Goal: Information Seeking & Learning: Learn about a topic

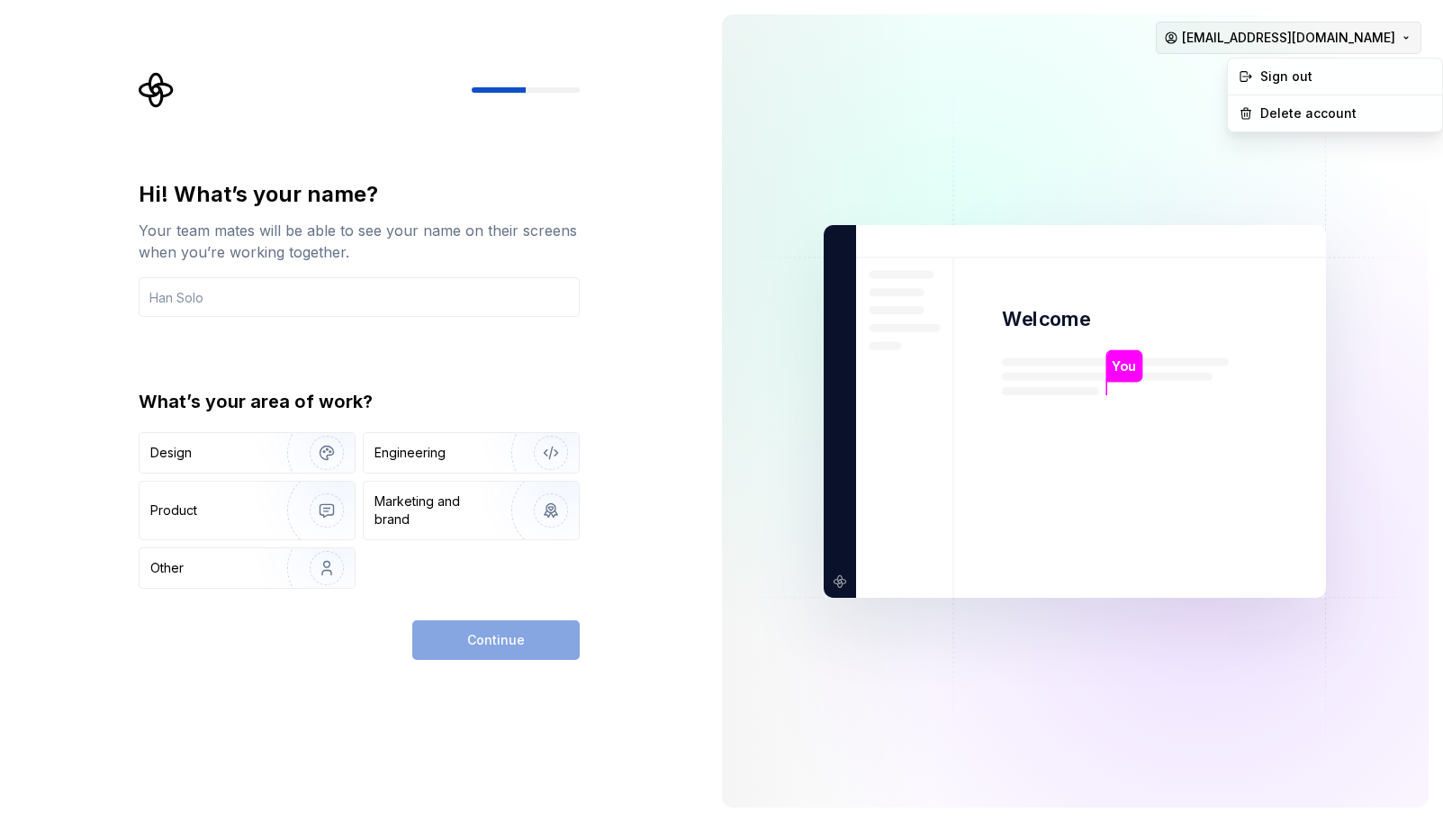
click at [1402, 37] on html "Hi! What’s your name? Your team mates will be able to see your name on their sc…" at bounding box center [721, 411] width 1443 height 822
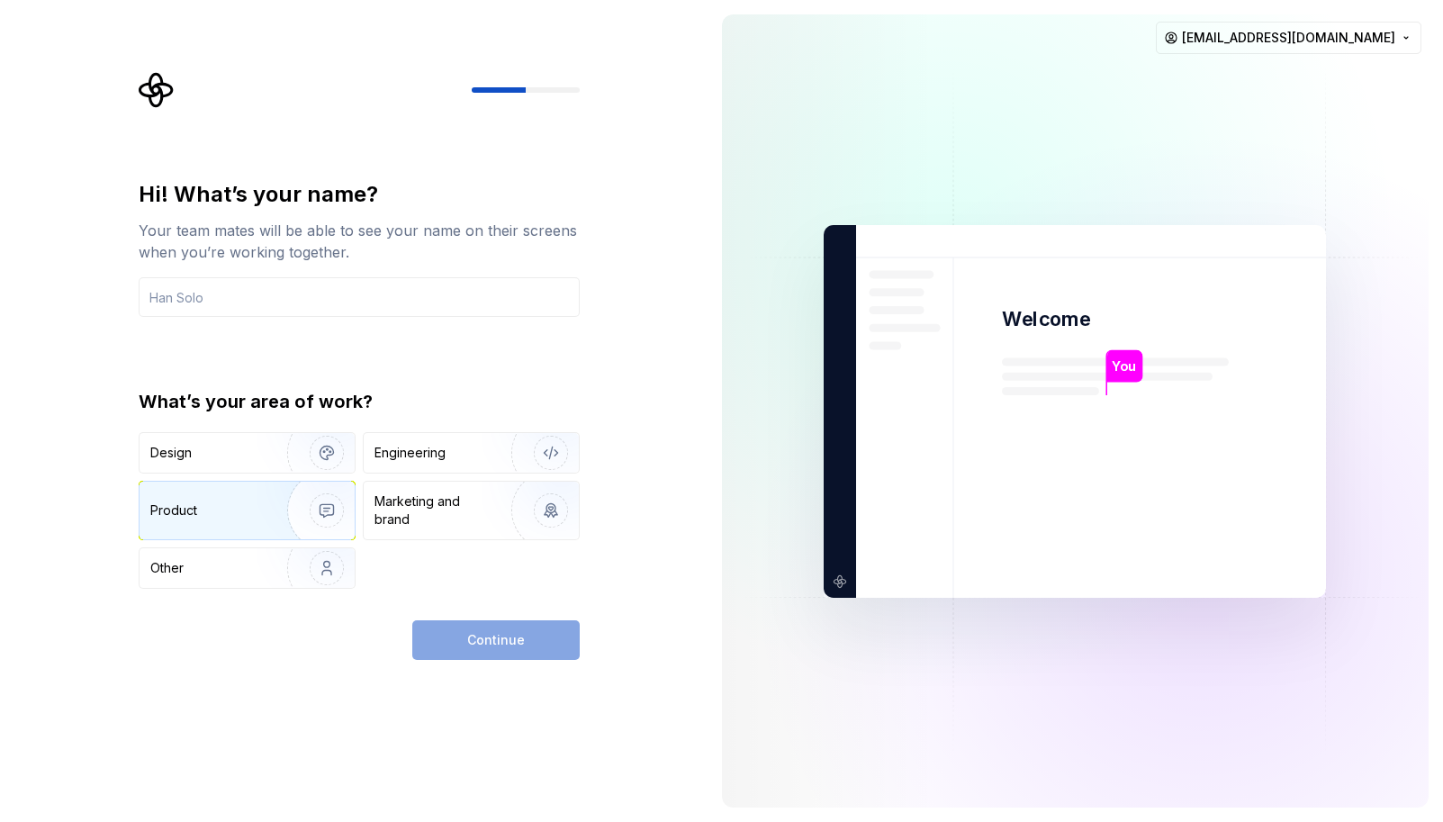
click at [330, 509] on img "button" at bounding box center [314, 510] width 115 height 121
click at [196, 294] on input "text" at bounding box center [359, 297] width 441 height 40
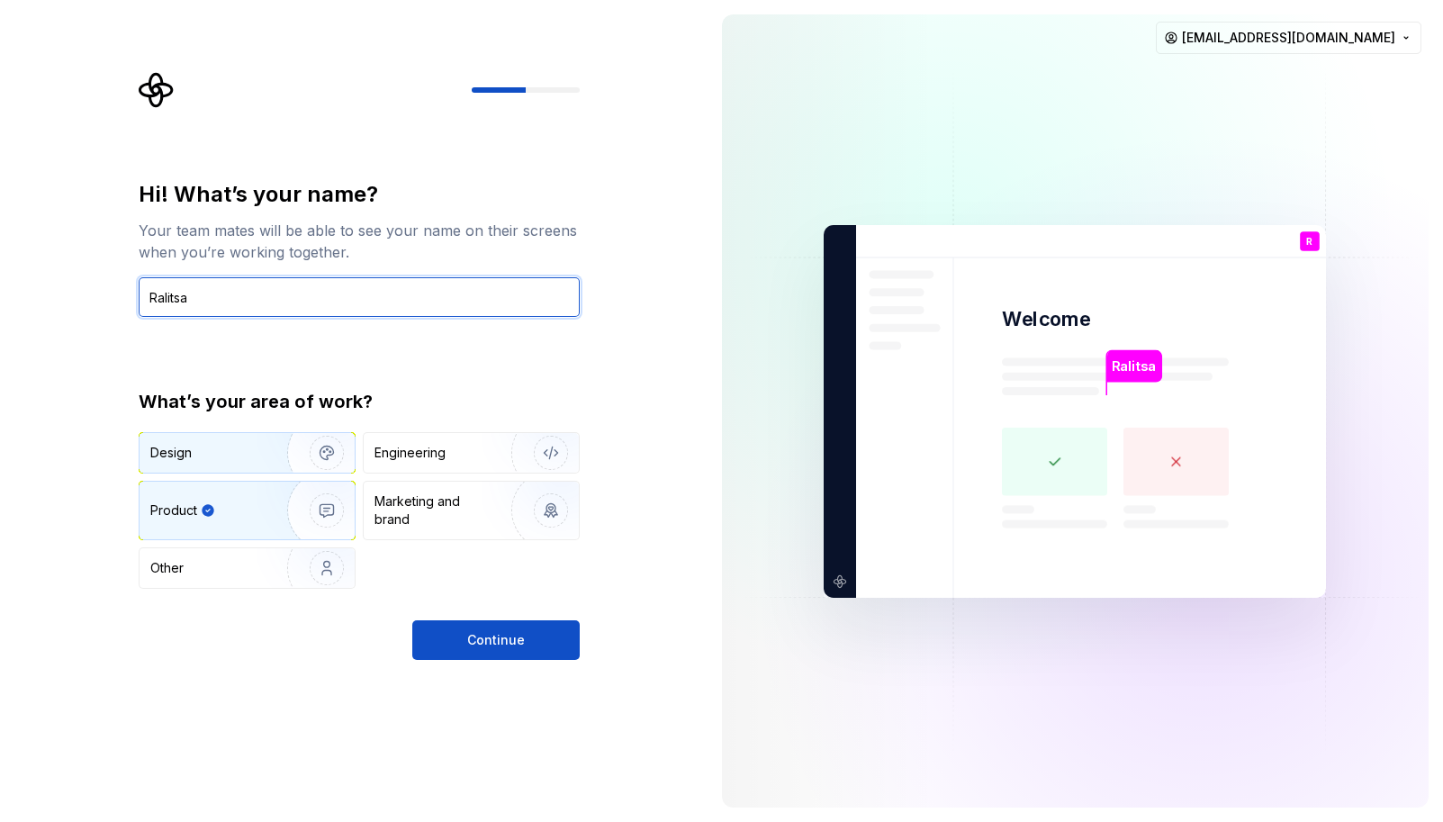
type input "Ralitsa"
click at [312, 455] on img "button" at bounding box center [314, 452] width 115 height 121
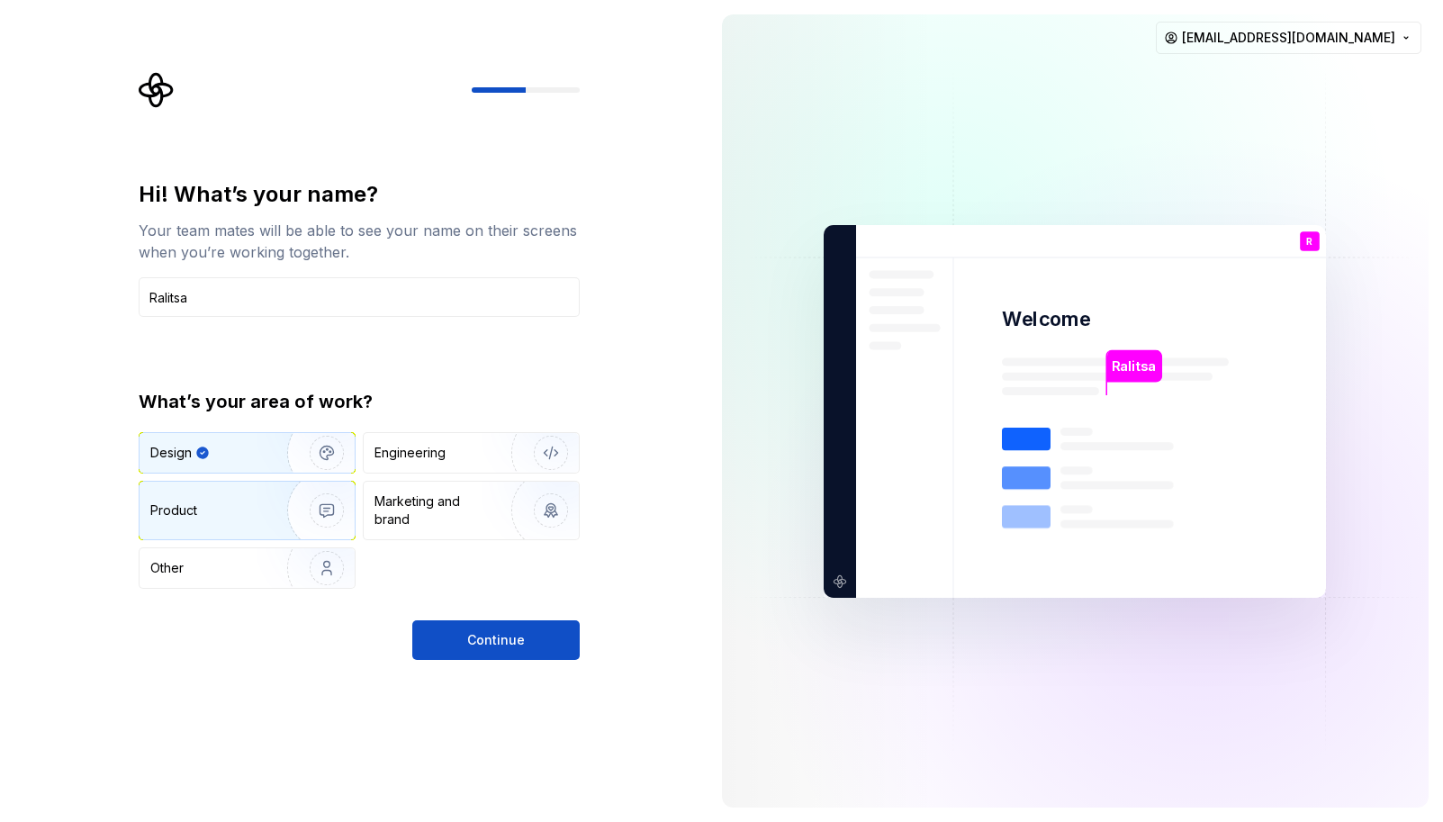
click at [287, 507] on img "button" at bounding box center [314, 510] width 115 height 121
click at [286, 454] on img "button" at bounding box center [314, 452] width 115 height 121
click at [274, 524] on img "button" at bounding box center [314, 510] width 115 height 121
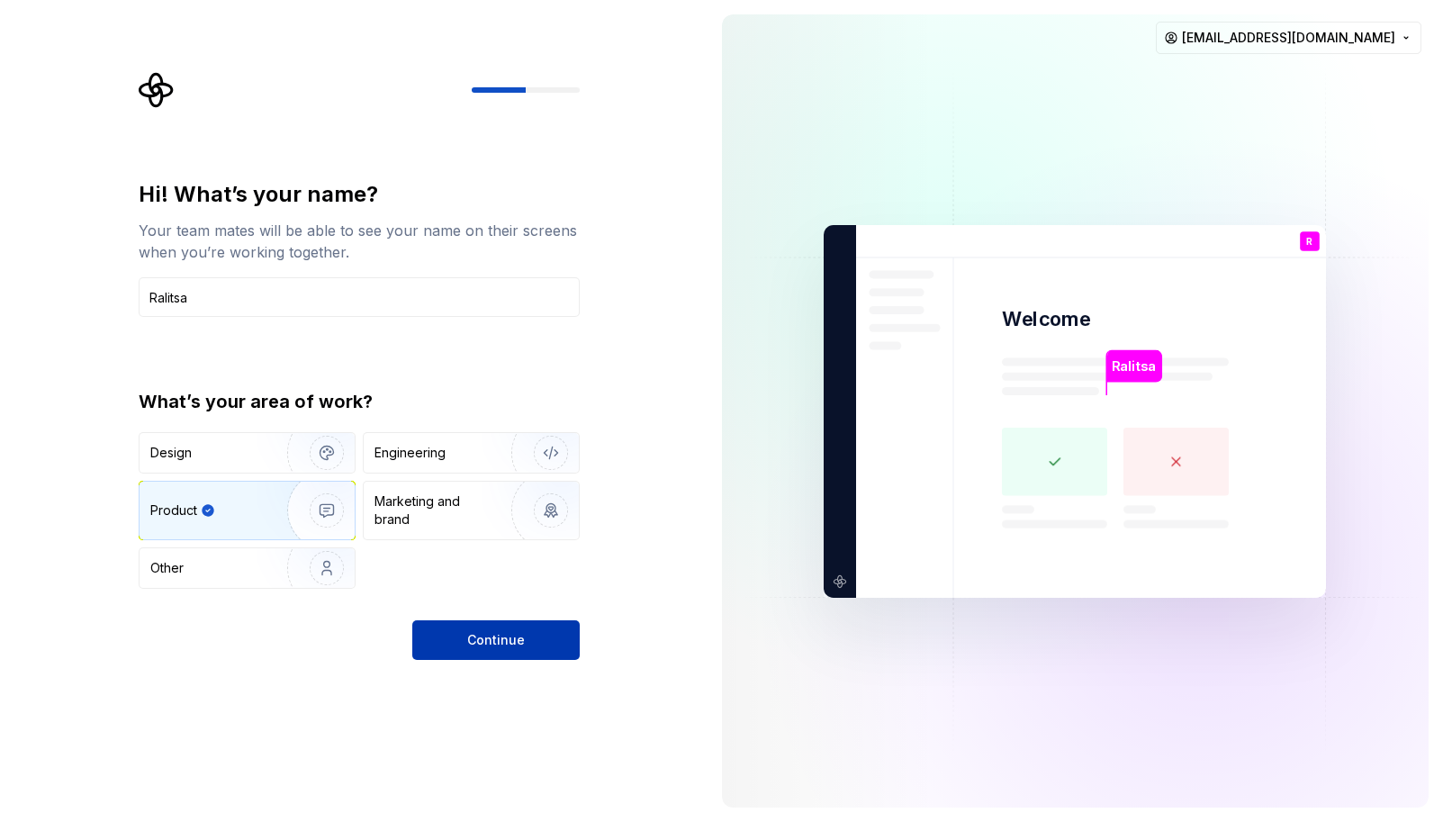
click at [466, 642] on button "Continue" at bounding box center [495, 640] width 167 height 40
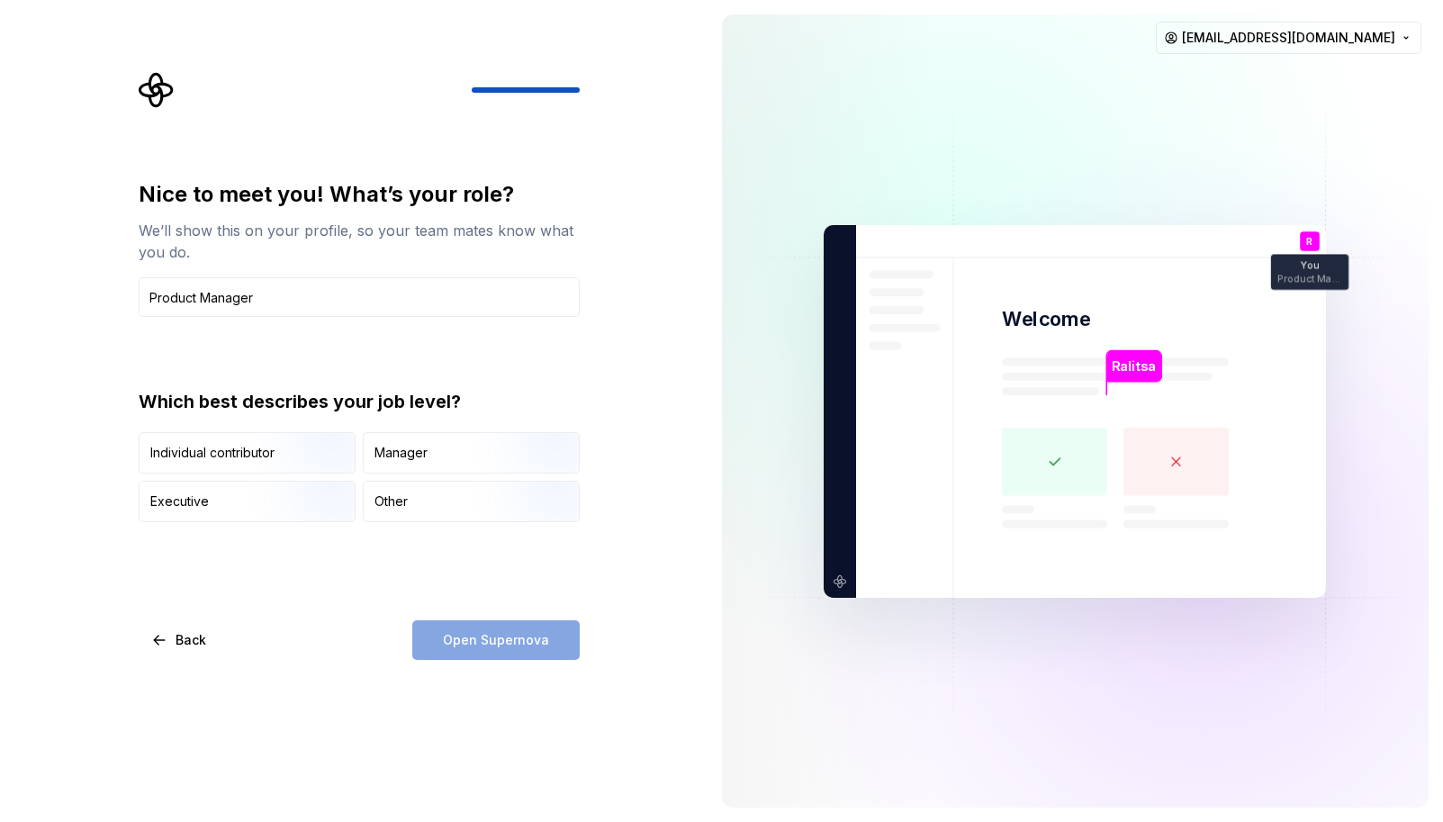
click at [438, 624] on div "Open Supernova" at bounding box center [495, 640] width 167 height 40
click at [470, 652] on div "Open Supernova" at bounding box center [495, 640] width 167 height 40
click at [311, 317] on div "Nice to meet you! What’s your role? We’ll show this on your profile, so your te…" at bounding box center [359, 351] width 441 height 342
click at [473, 636] on div "Open Supernova" at bounding box center [495, 640] width 167 height 40
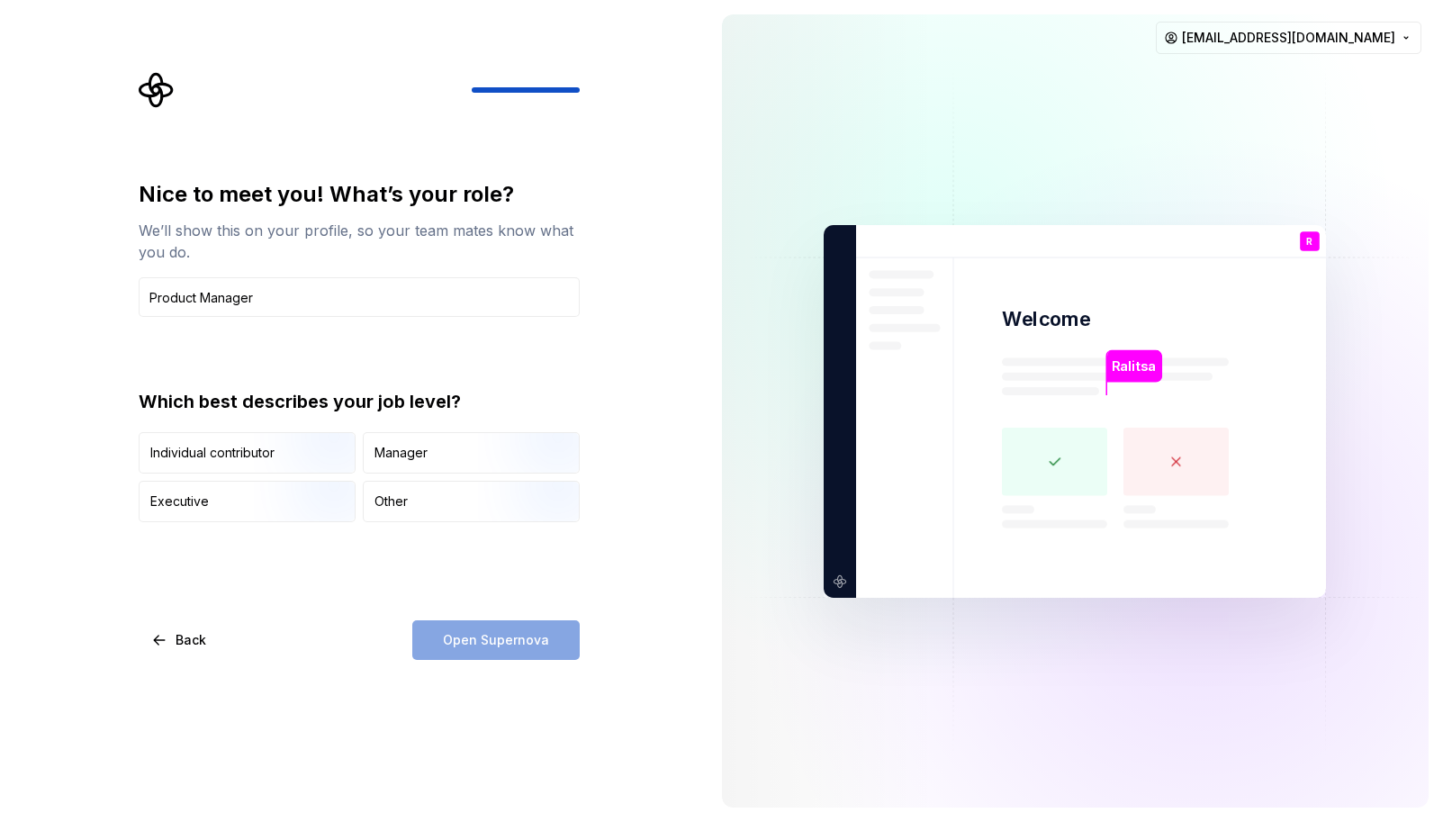
click at [473, 636] on div "Open Supernova" at bounding box center [495, 640] width 167 height 40
click at [309, 296] on input "Product Manager" at bounding box center [359, 297] width 441 height 40
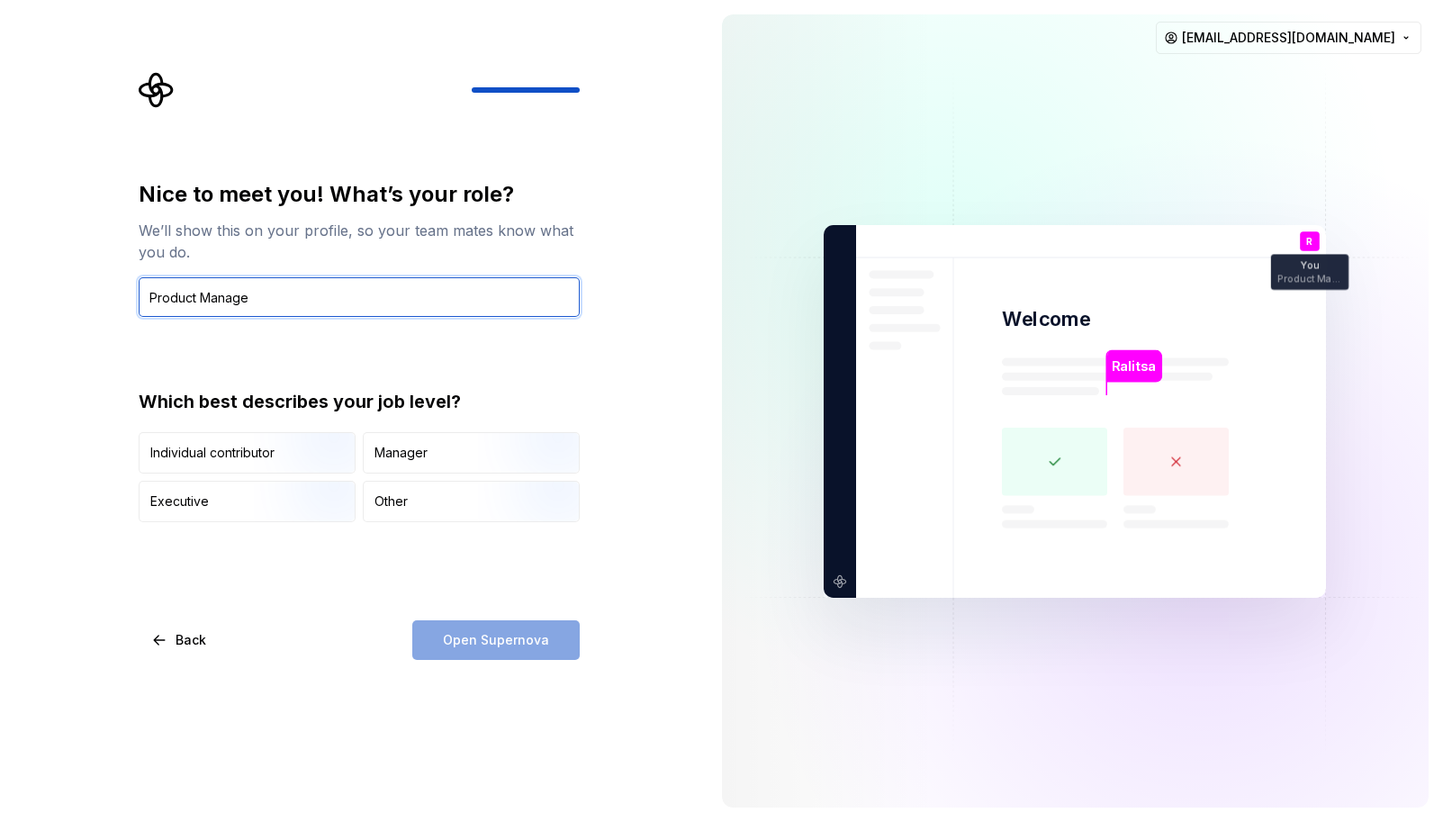
type input "Product Manager"
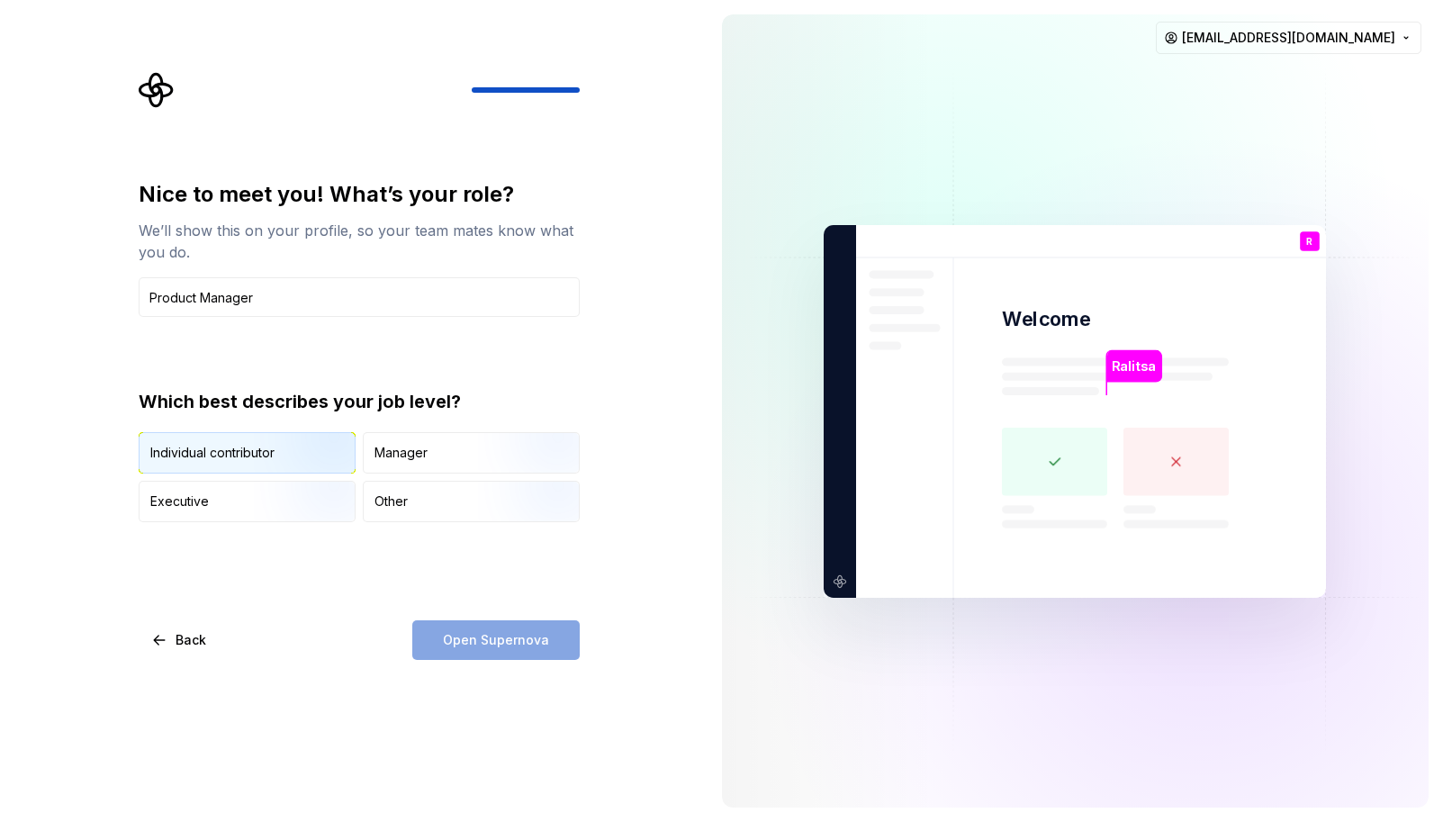
click at [319, 449] on img "button" at bounding box center [311, 475] width 115 height 121
click at [510, 644] on span "Open Supernova" at bounding box center [496, 640] width 106 height 18
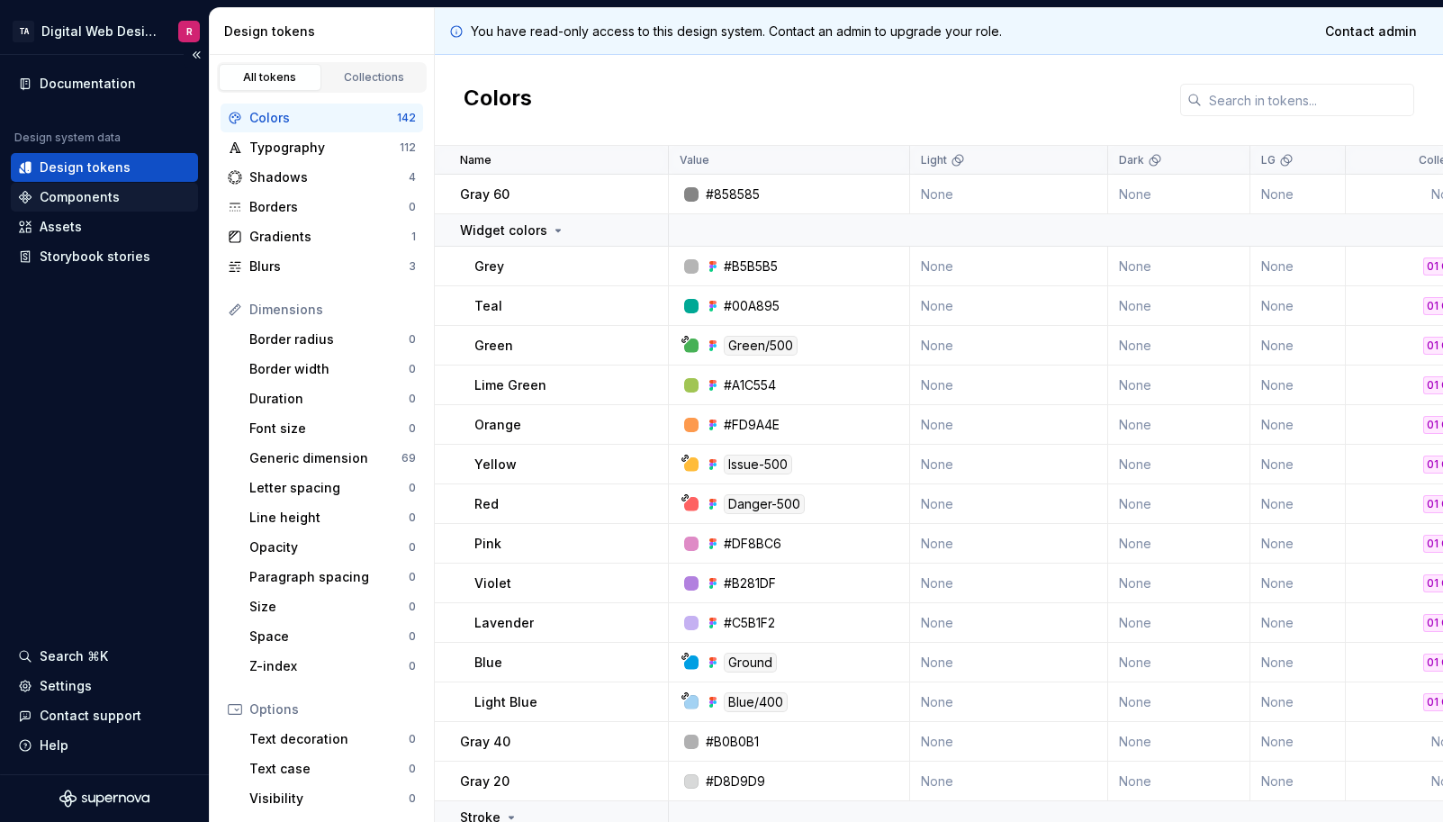
click at [52, 203] on div "Components" at bounding box center [80, 197] width 80 height 18
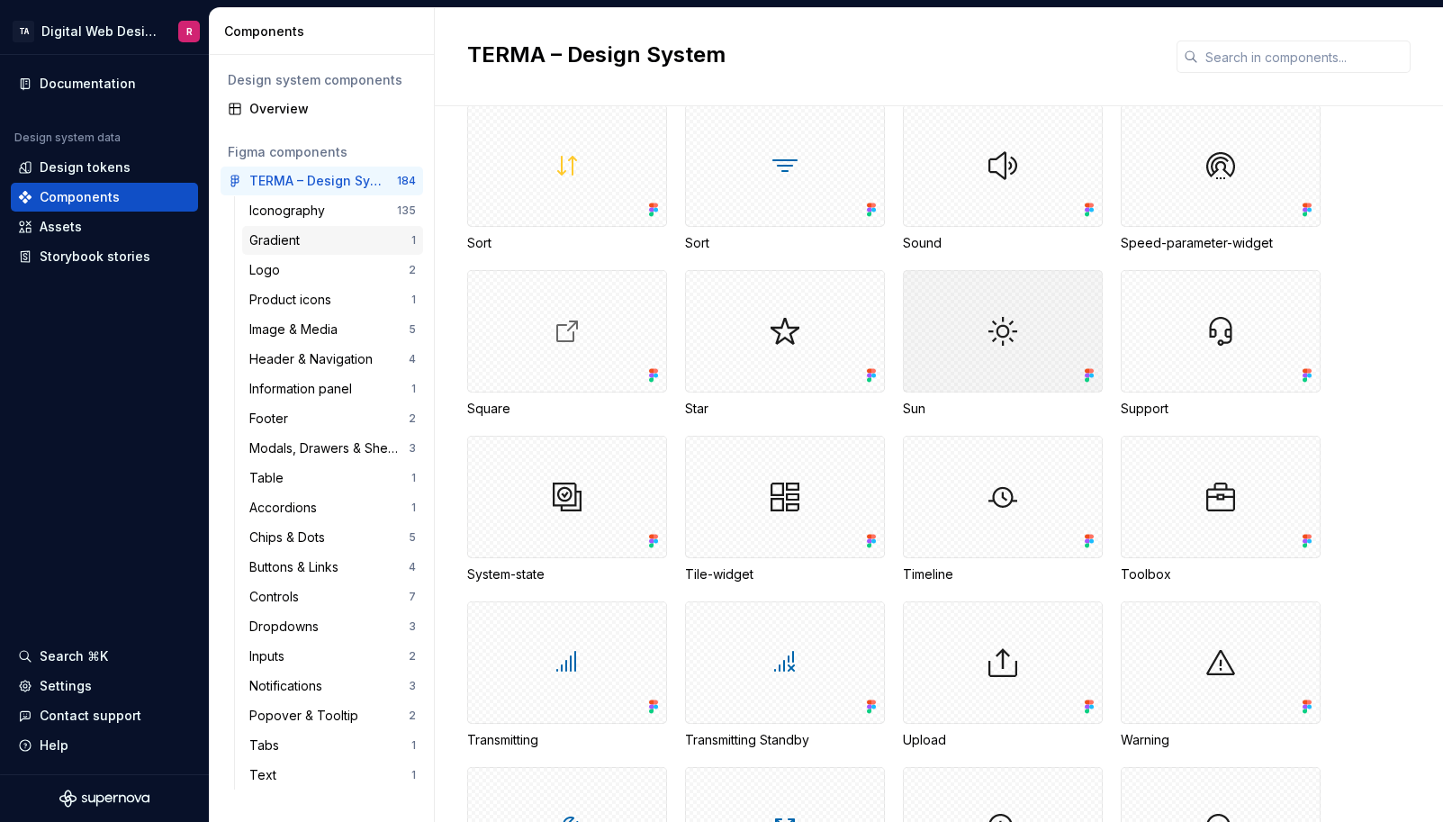
scroll to position [4861, 0]
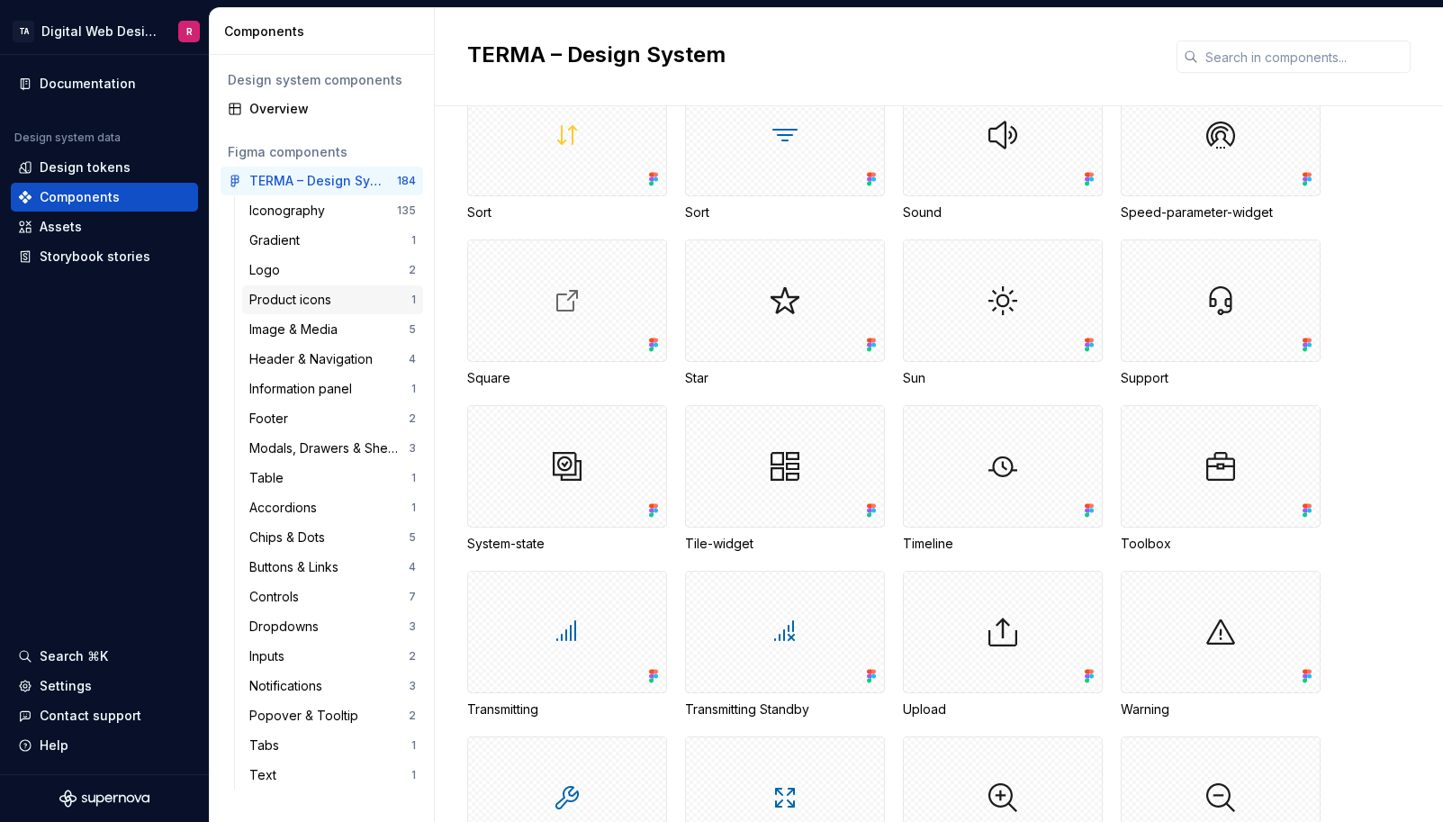
click at [286, 296] on div "Product icons" at bounding box center [293, 300] width 89 height 18
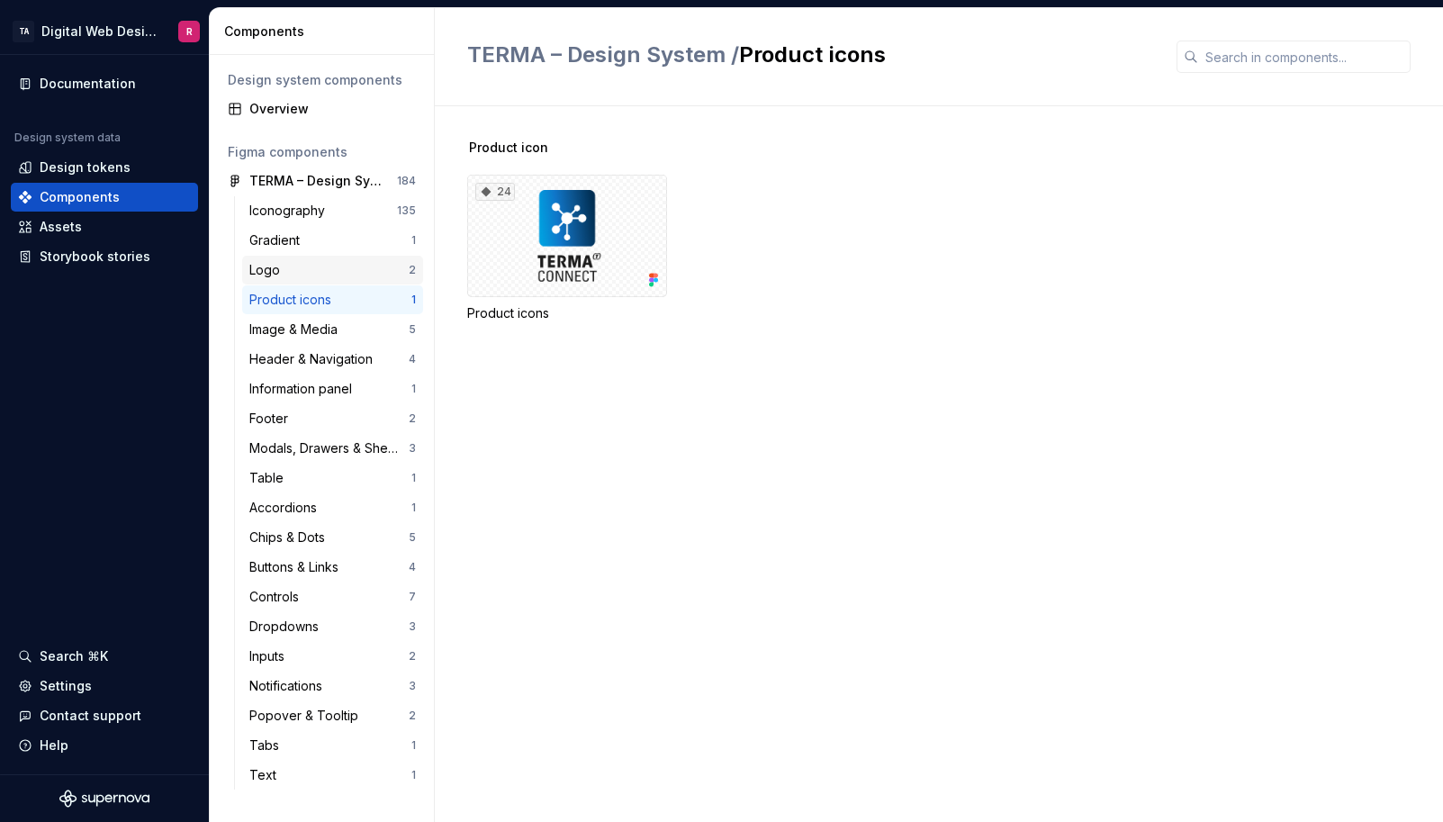
click at [293, 271] on div "Logo" at bounding box center [328, 270] width 159 height 18
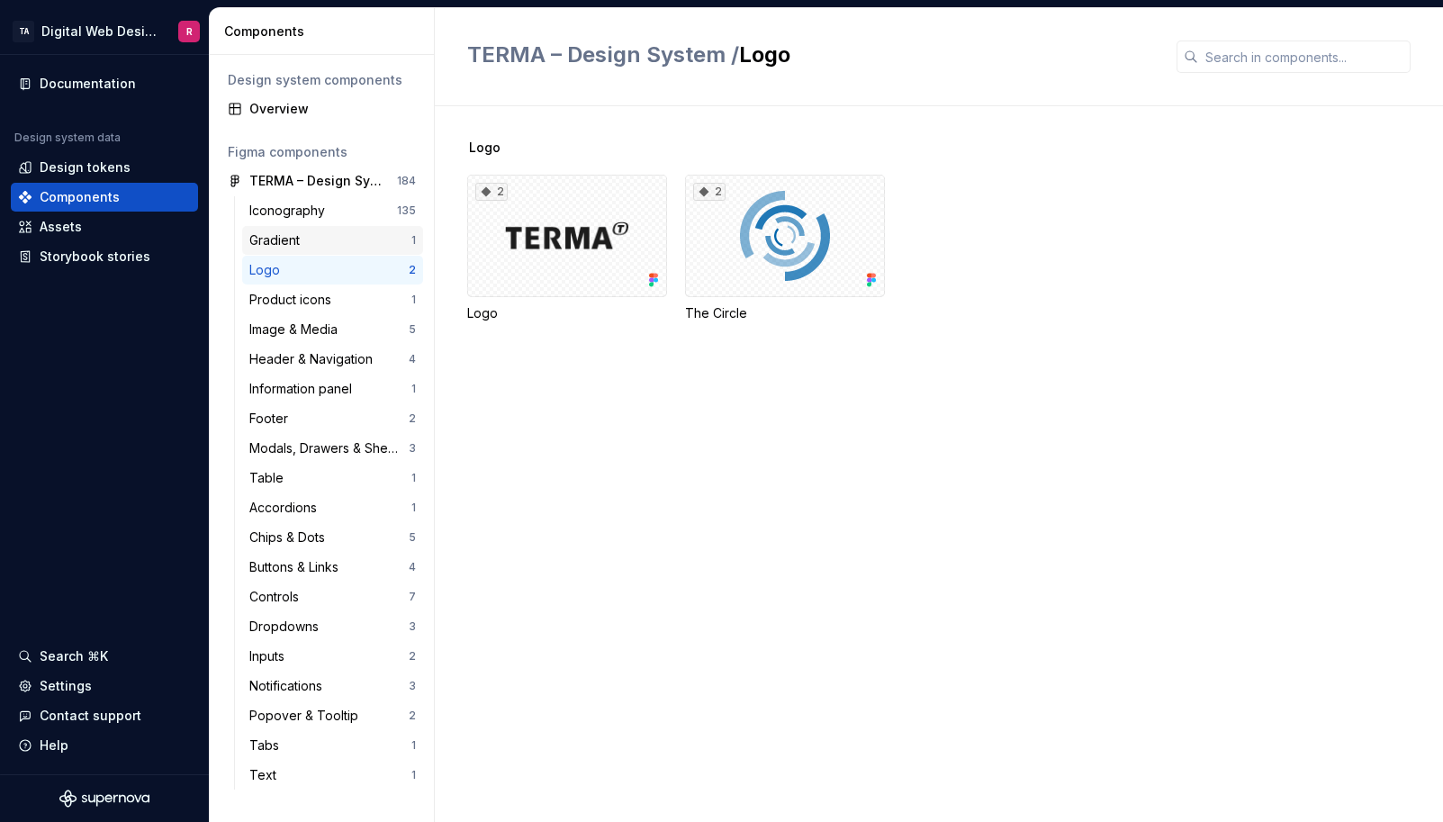
click at [298, 244] on div "Gradient" at bounding box center [278, 240] width 58 height 18
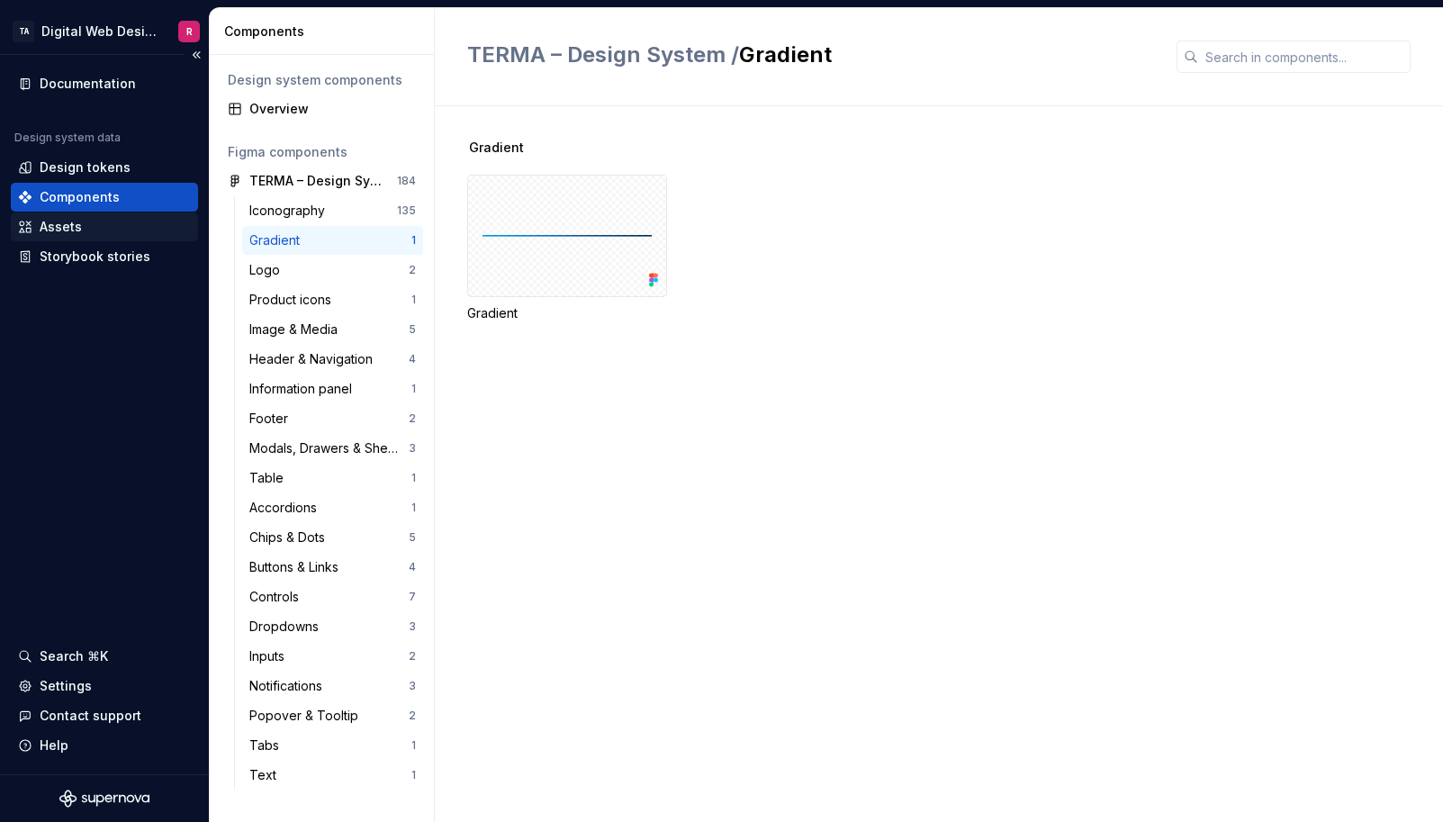
click at [94, 217] on div "Assets" at bounding box center [104, 226] width 187 height 29
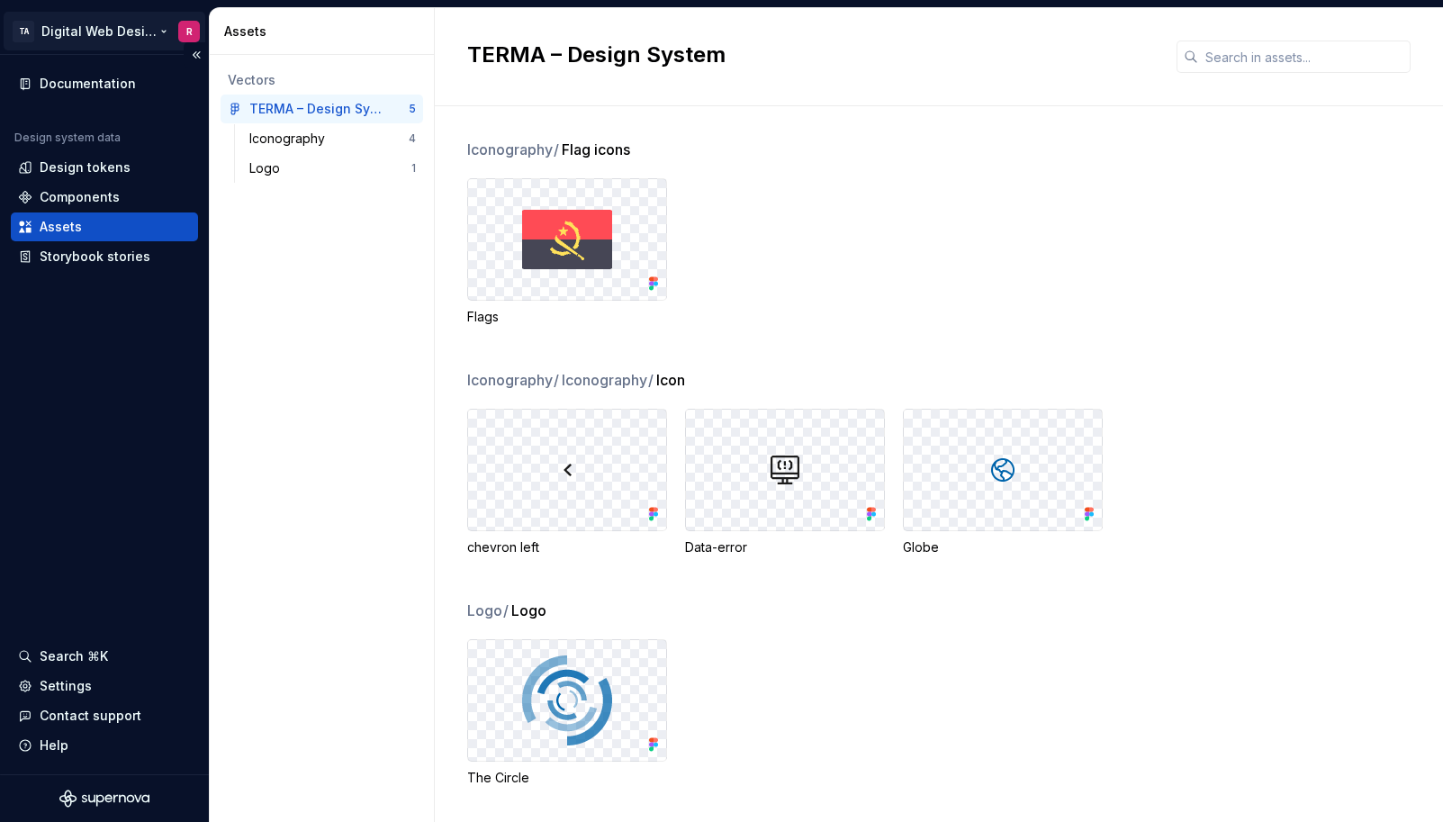
click at [113, 18] on html "TA Digital Web Design R Documentation Design system data Design tokens Componen…" at bounding box center [721, 411] width 1443 height 822
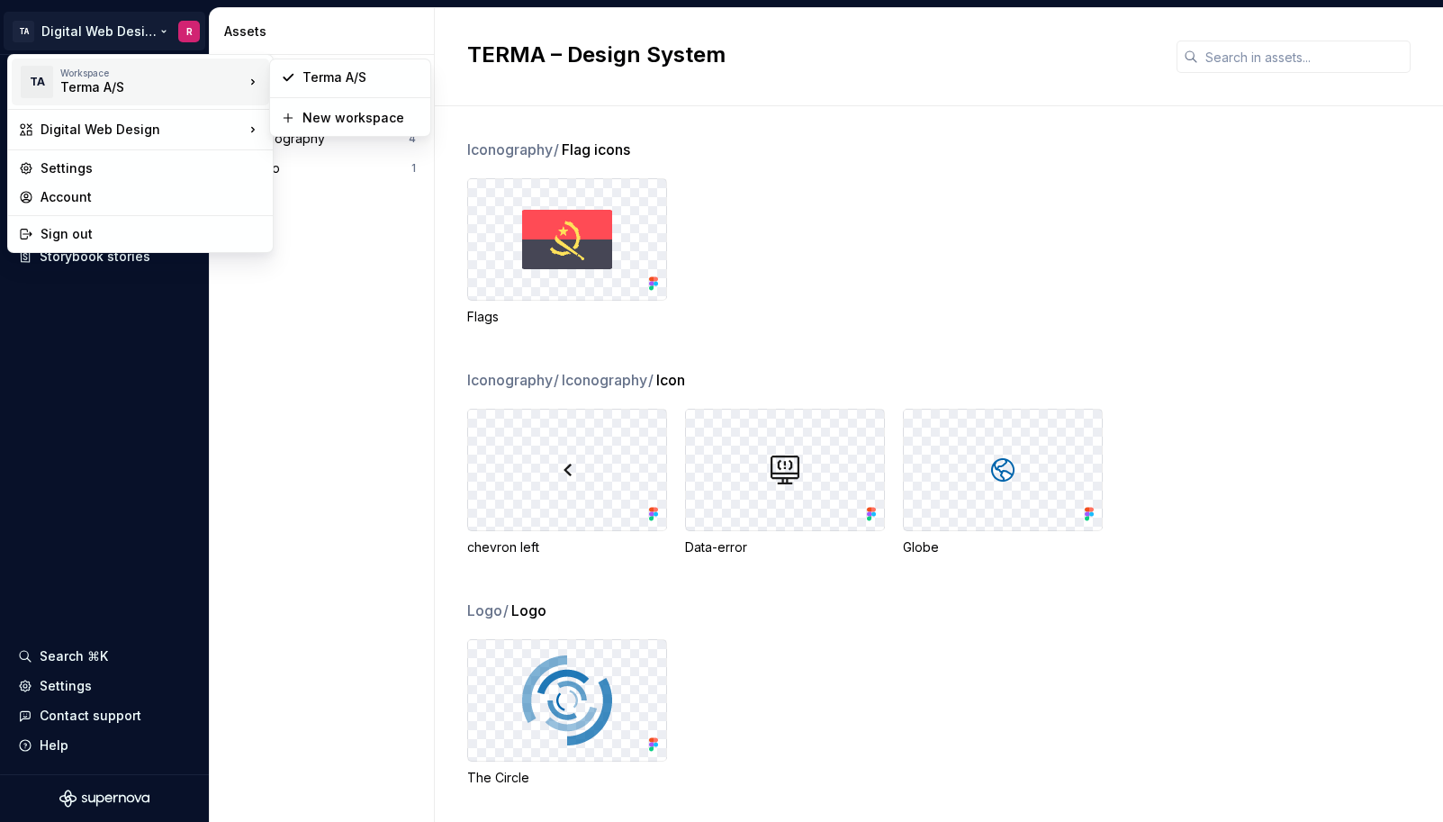
click at [141, 92] on div "Terma A/S" at bounding box center [136, 87] width 153 height 18
click at [167, 123] on div "Digital Web Design" at bounding box center [142, 130] width 203 height 18
click at [95, 34] on html "TA Digital Web Design R Documentation Design system data Design tokens Componen…" at bounding box center [721, 411] width 1443 height 822
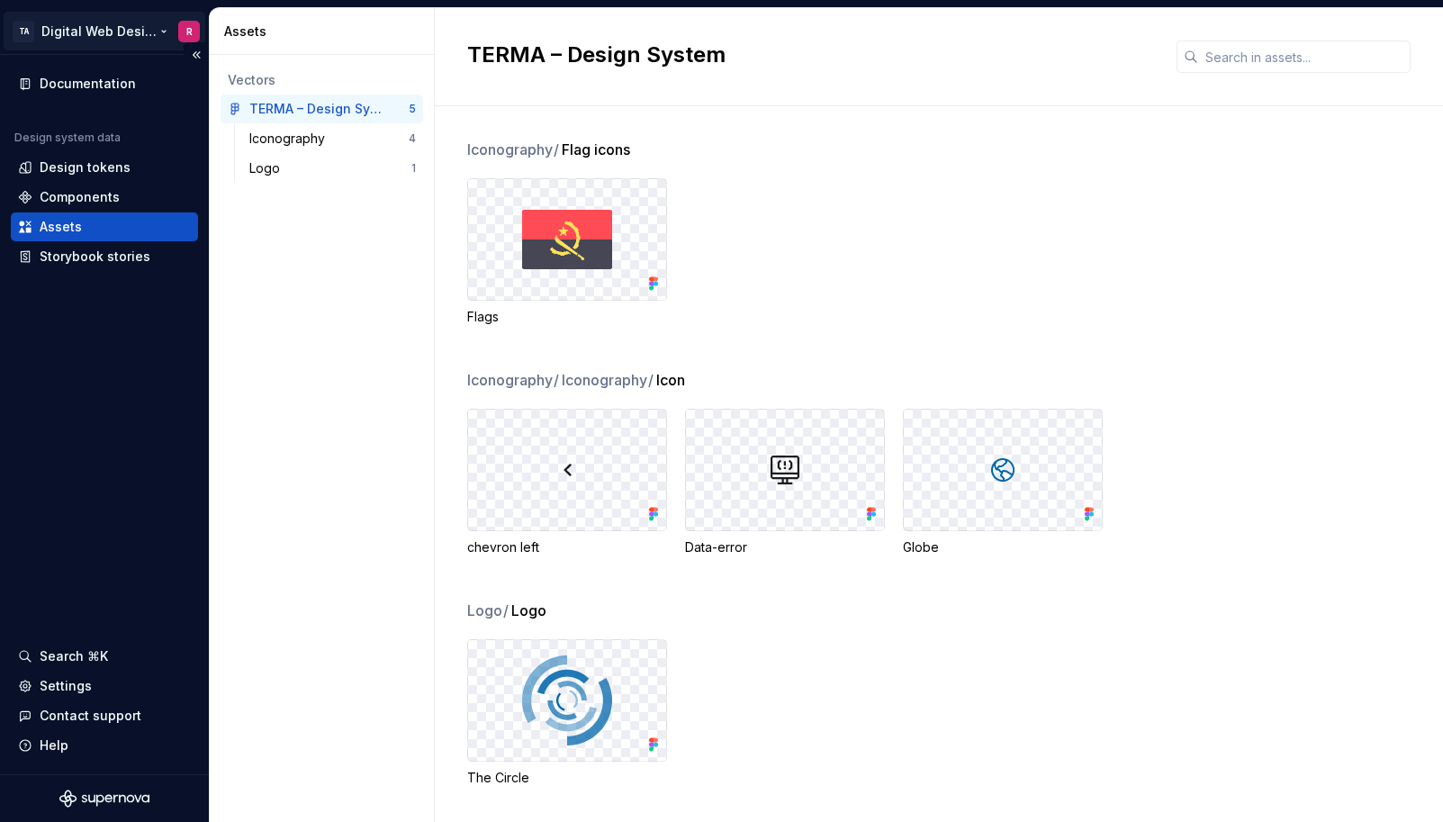
click at [94, 34] on html "TA Digital Web Design R Documentation Design system data Design tokens Componen…" at bounding box center [721, 411] width 1443 height 822
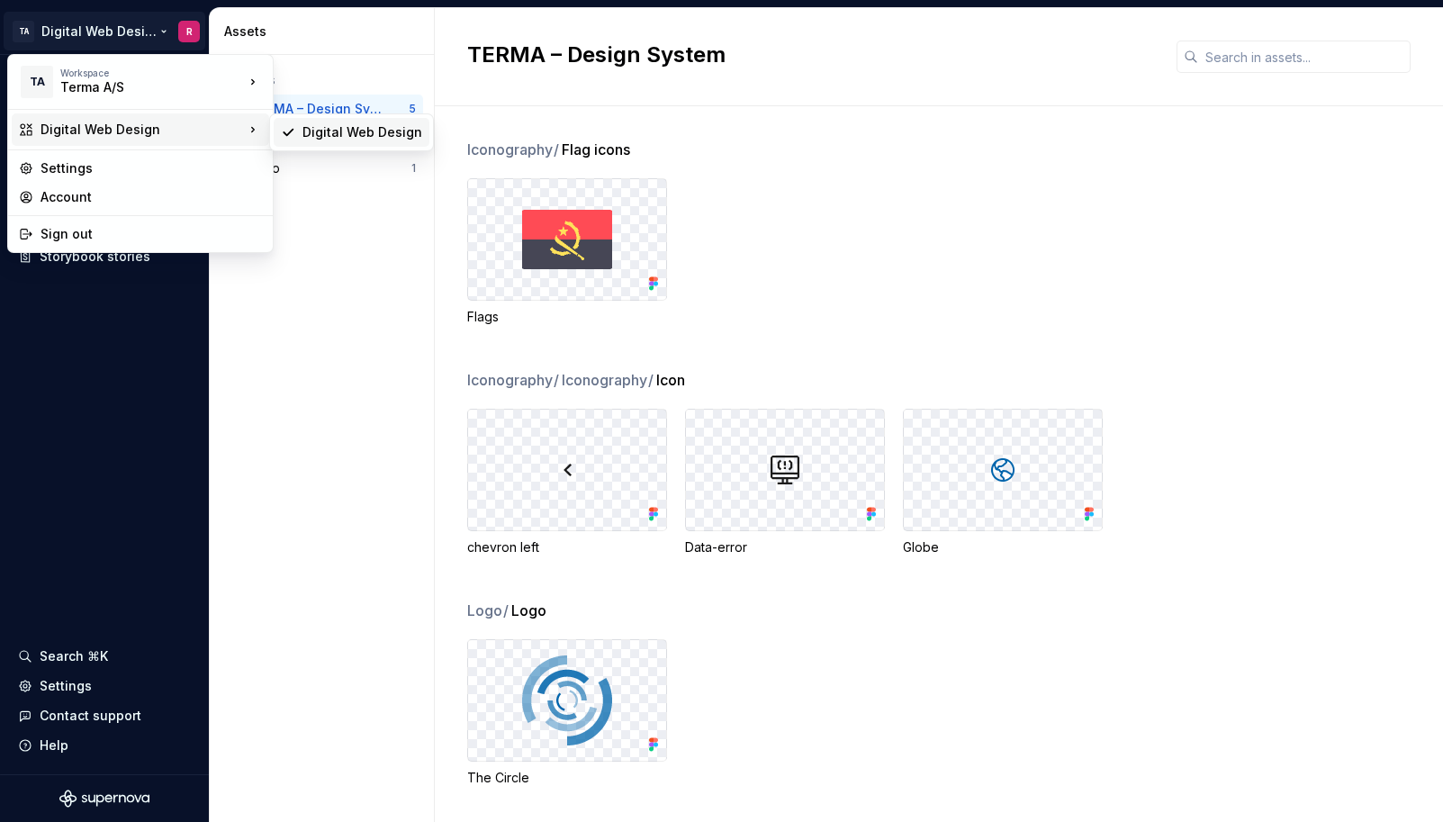
click at [338, 140] on div "Digital Web Design" at bounding box center [362, 132] width 120 height 18
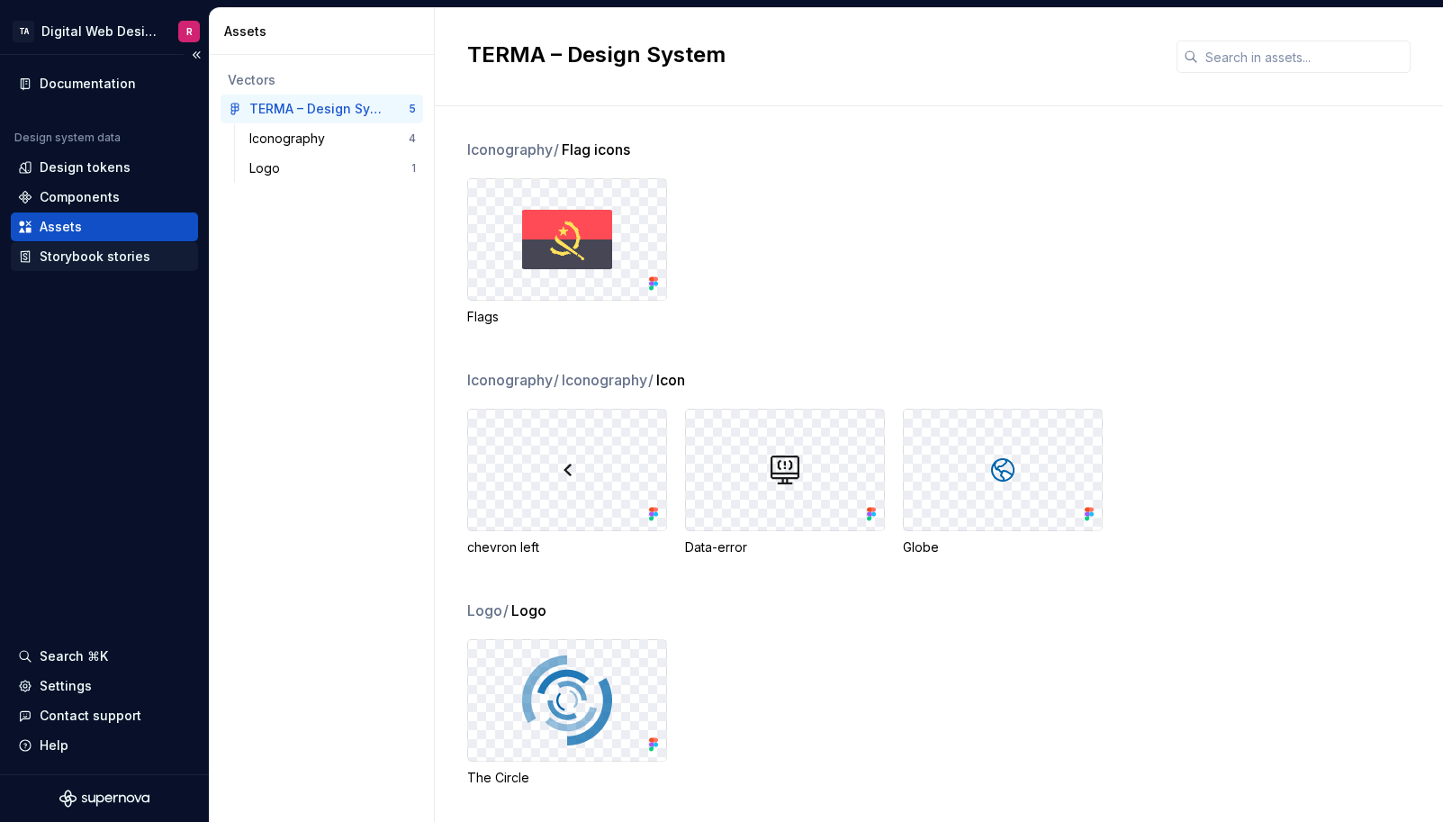
click at [77, 254] on div "Storybook stories" at bounding box center [95, 257] width 111 height 18
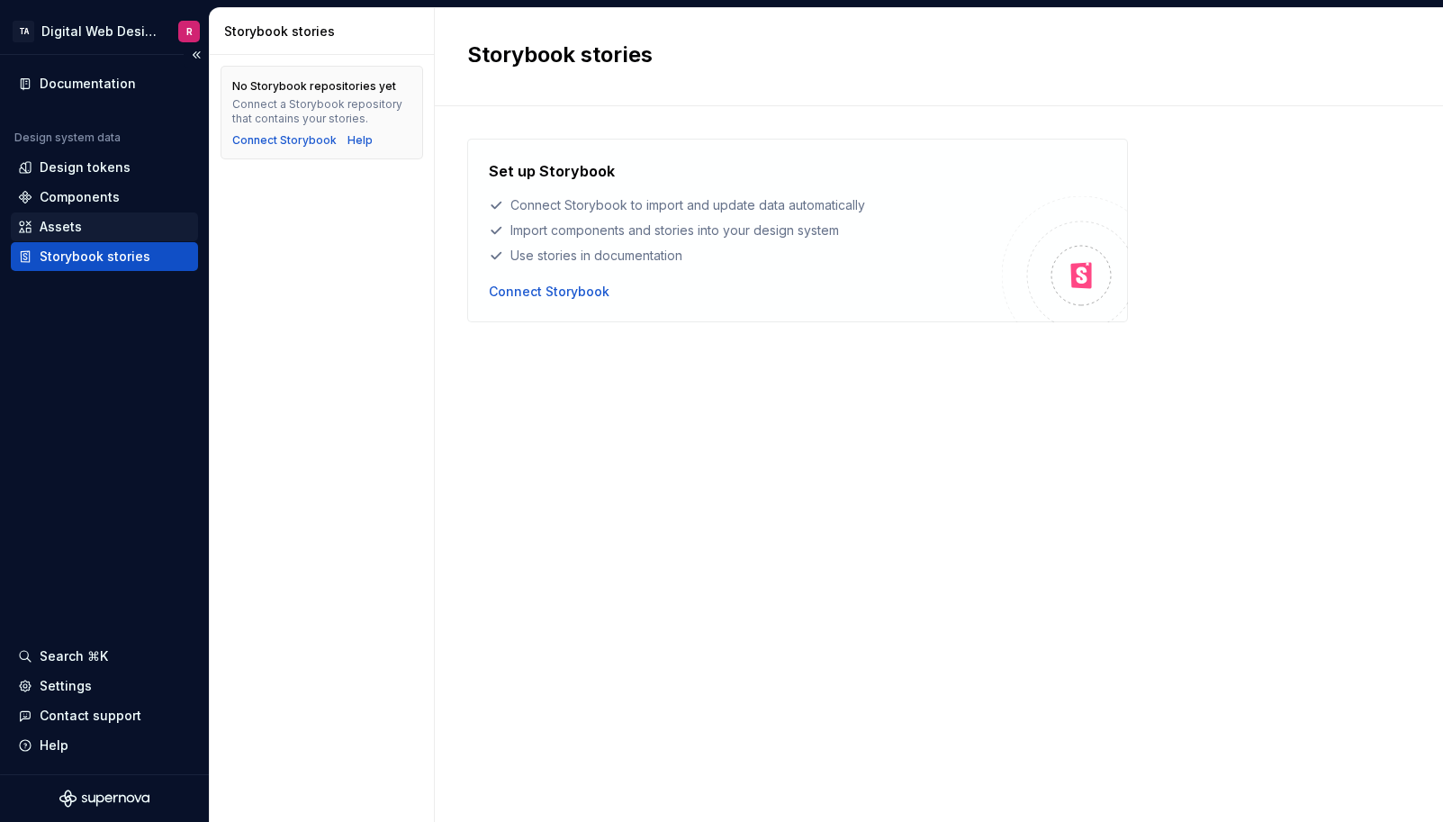
click at [77, 226] on div "Assets" at bounding box center [61, 227] width 42 height 18
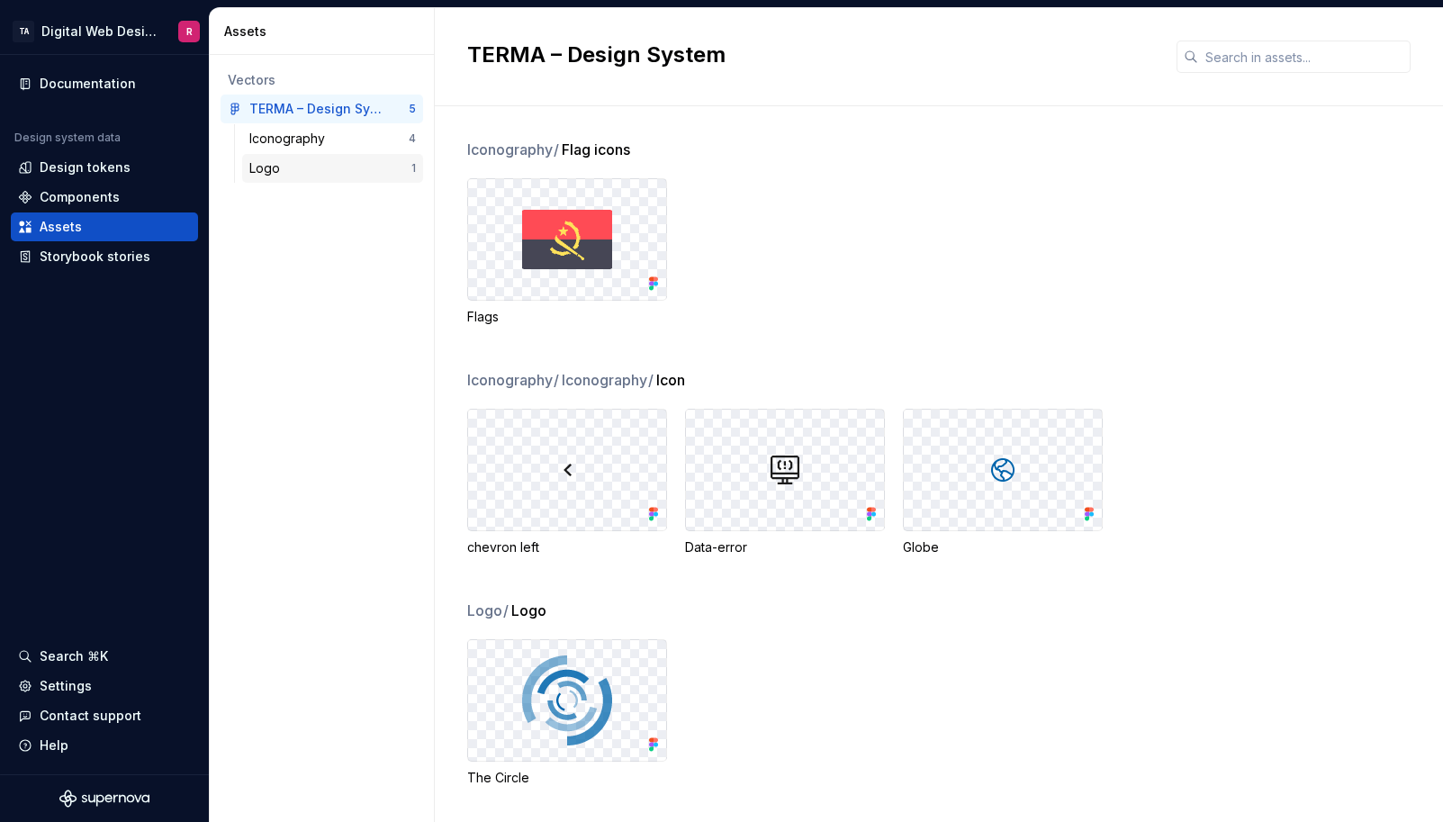
click at [293, 168] on div "Logo" at bounding box center [330, 168] width 162 height 18
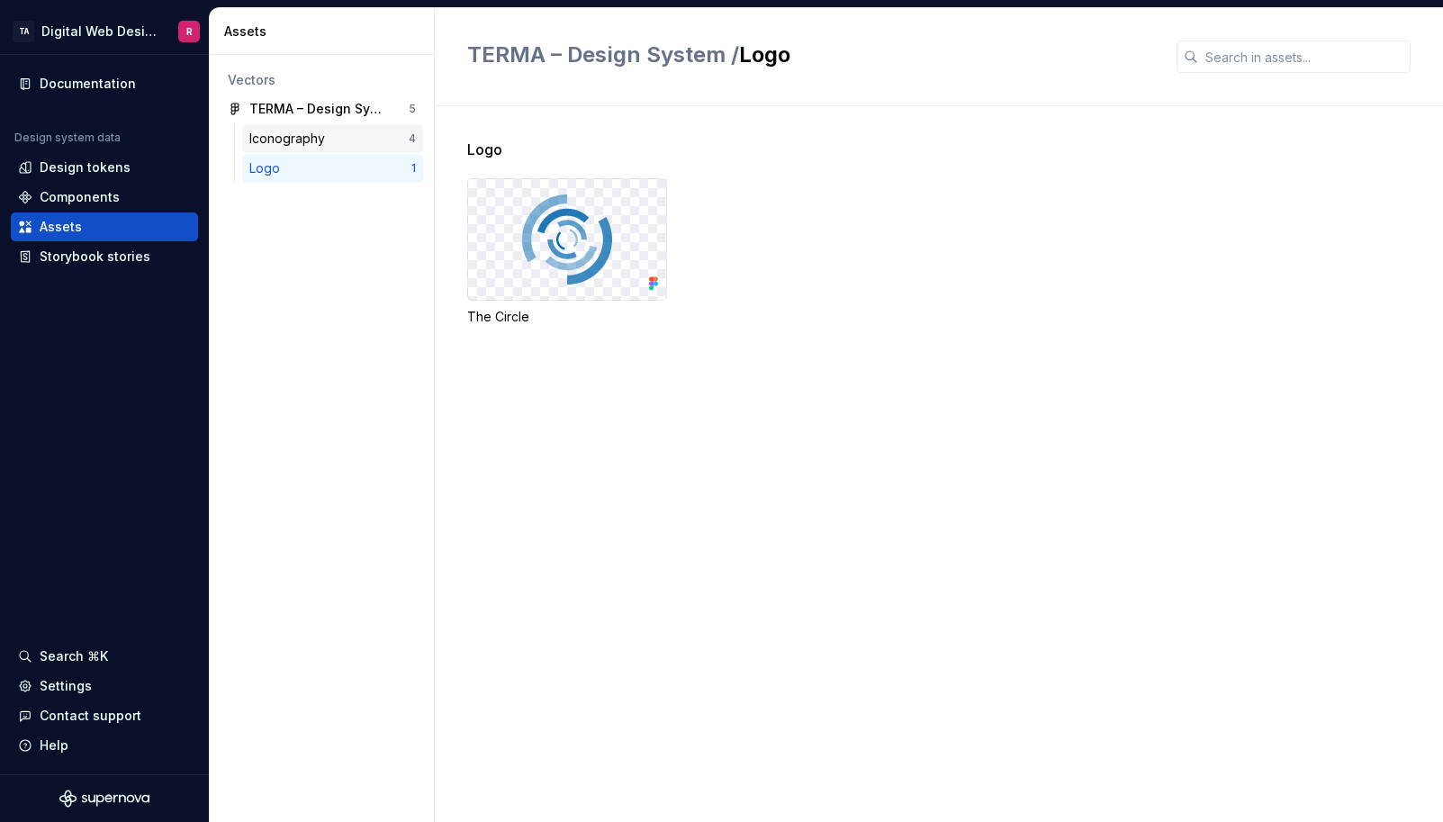
click at [313, 147] on div "Iconography" at bounding box center [290, 139] width 83 height 18
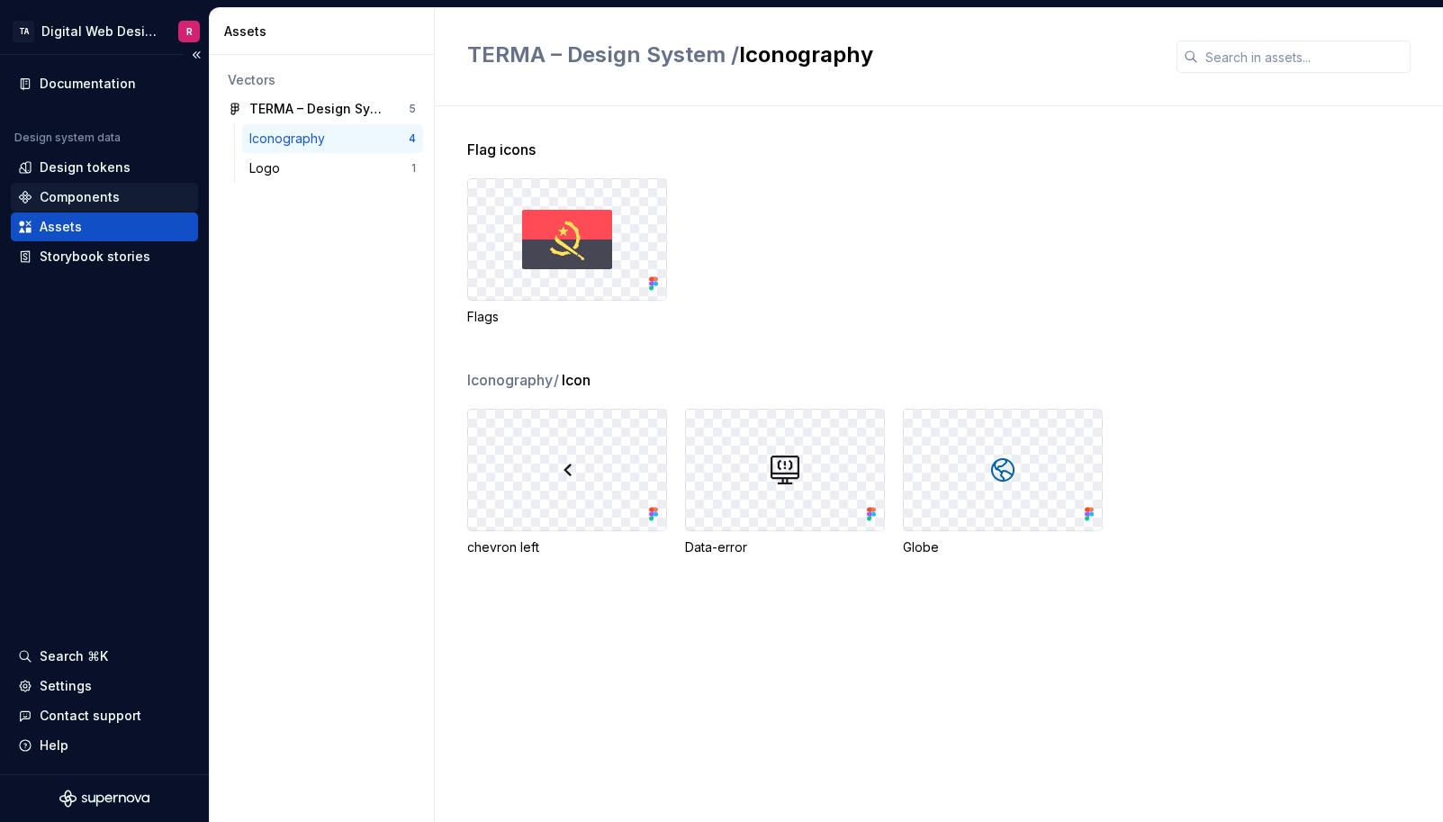
click at [107, 197] on div "Components" at bounding box center [80, 197] width 80 height 18
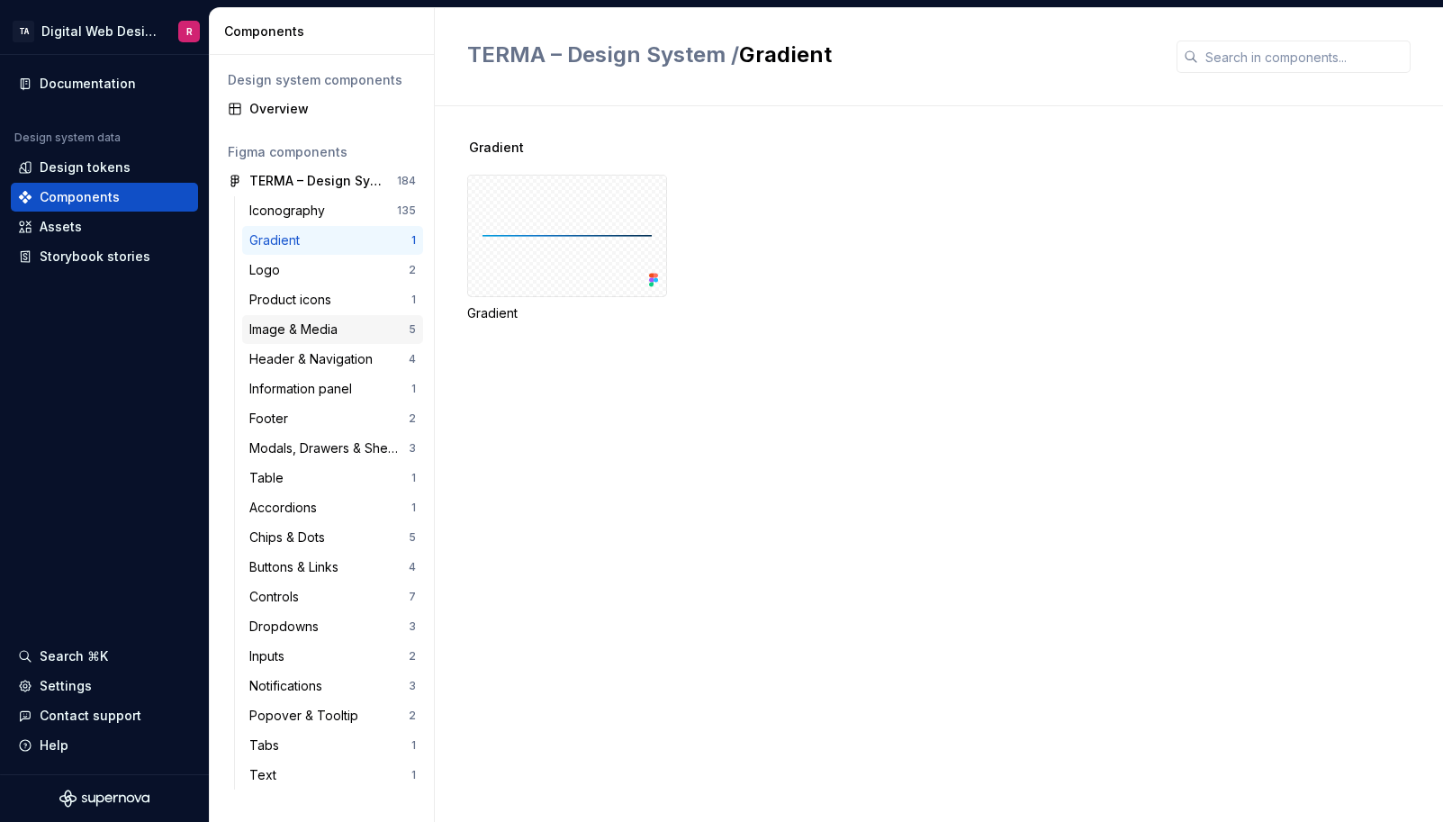
click at [355, 331] on div "Image & Media" at bounding box center [328, 329] width 159 height 18
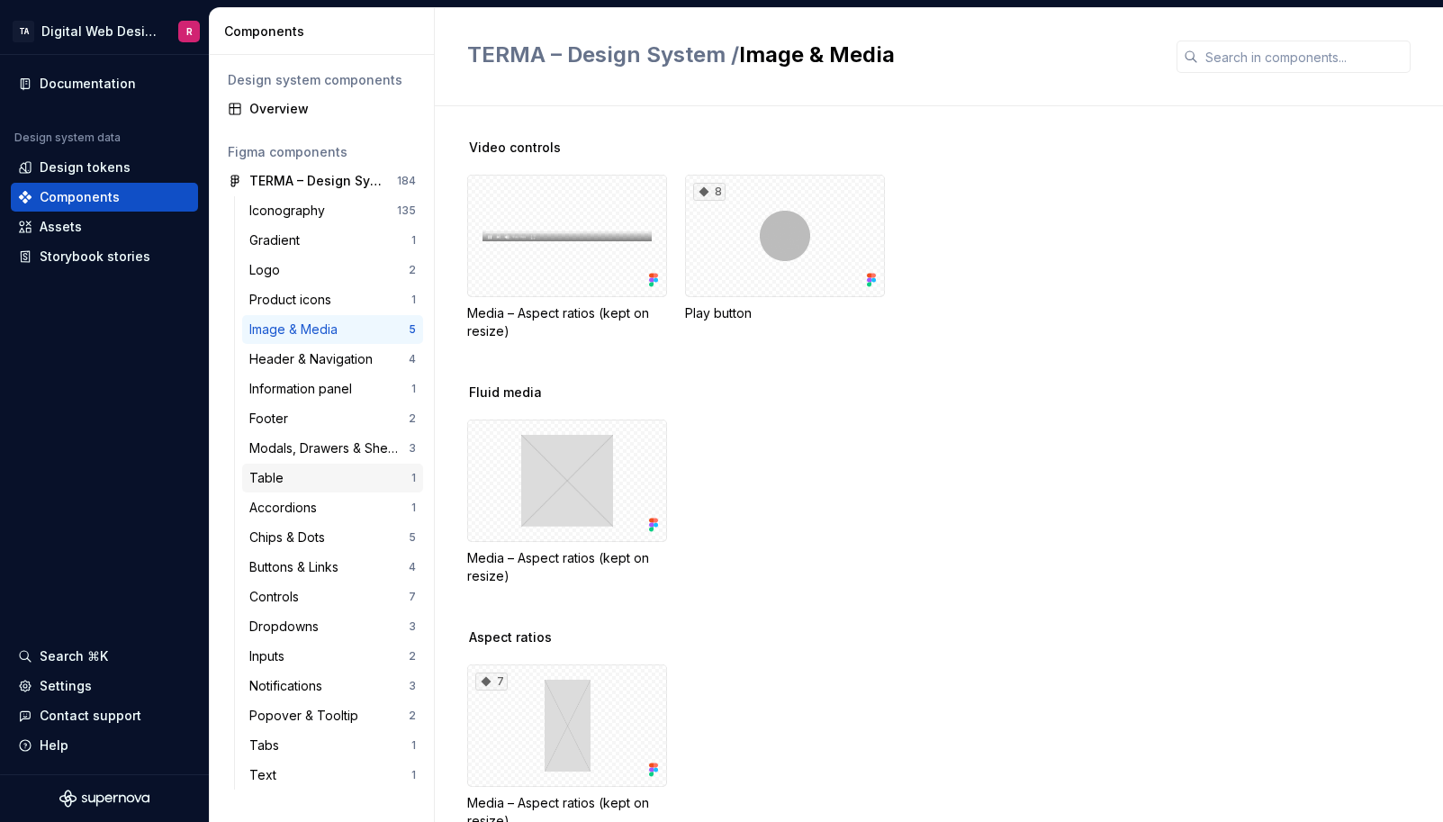
click at [297, 470] on div "Table" at bounding box center [330, 478] width 162 height 18
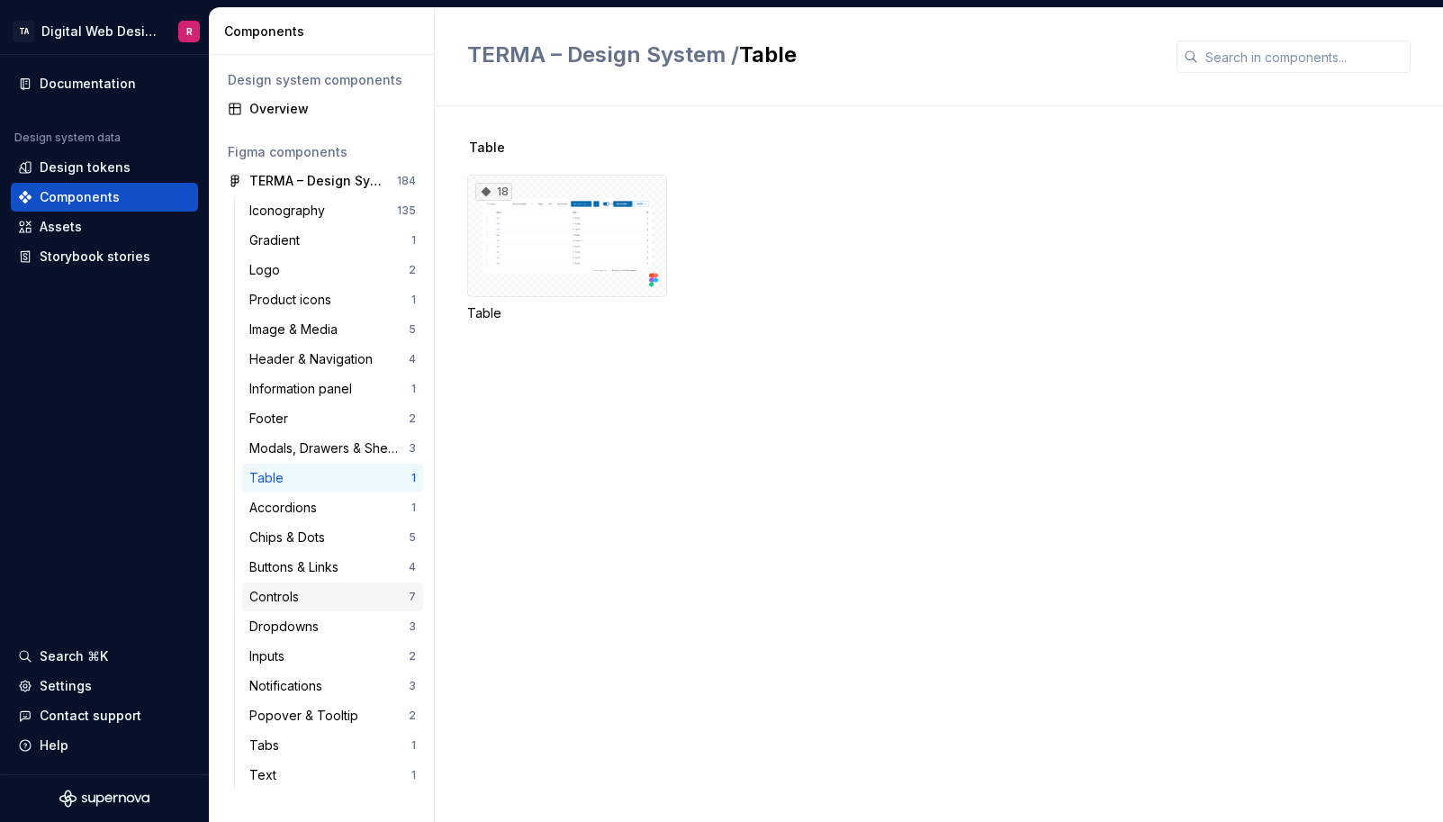
click at [300, 597] on div "Controls" at bounding box center [277, 597] width 57 height 18
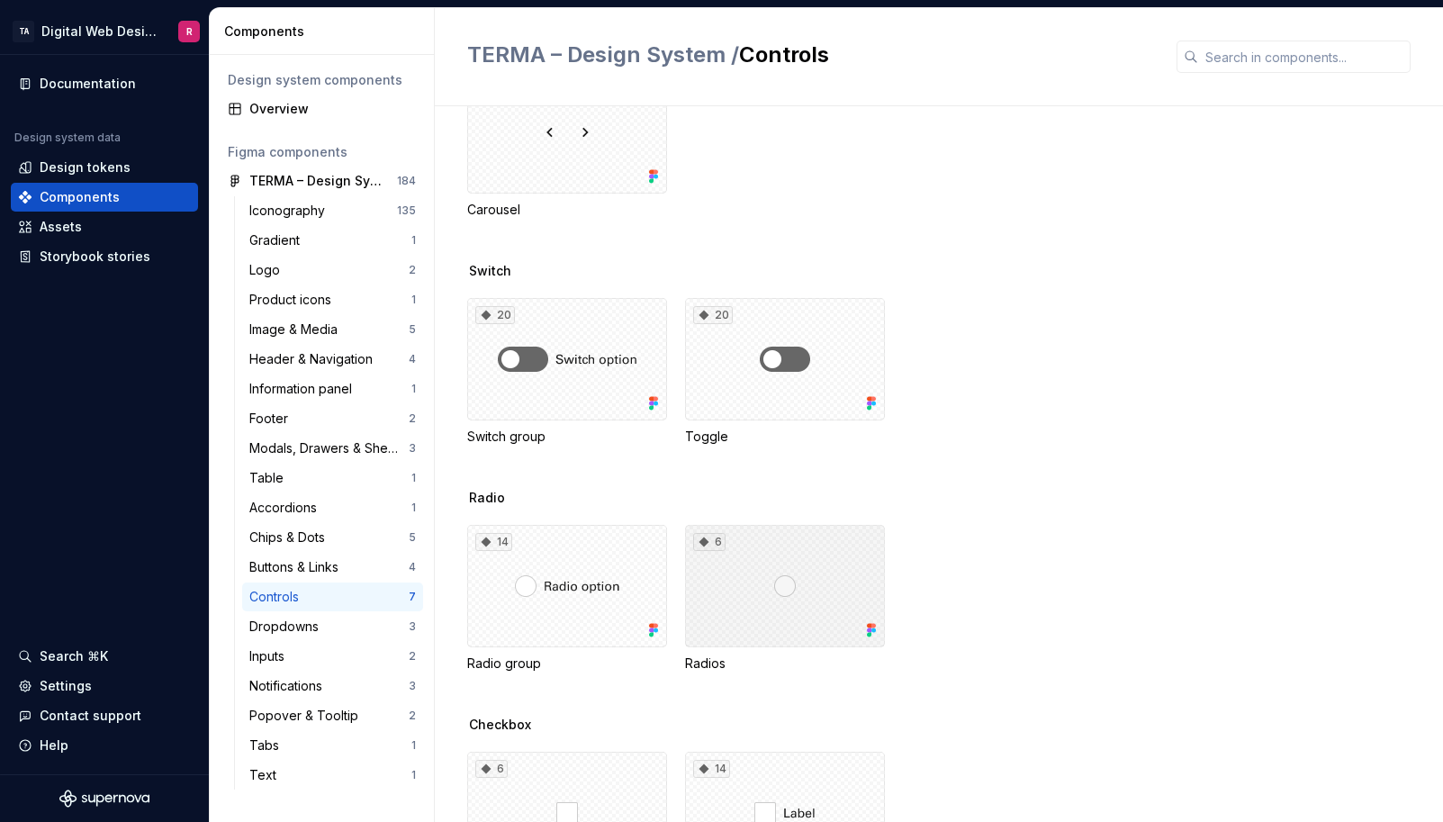
scroll to position [224, 0]
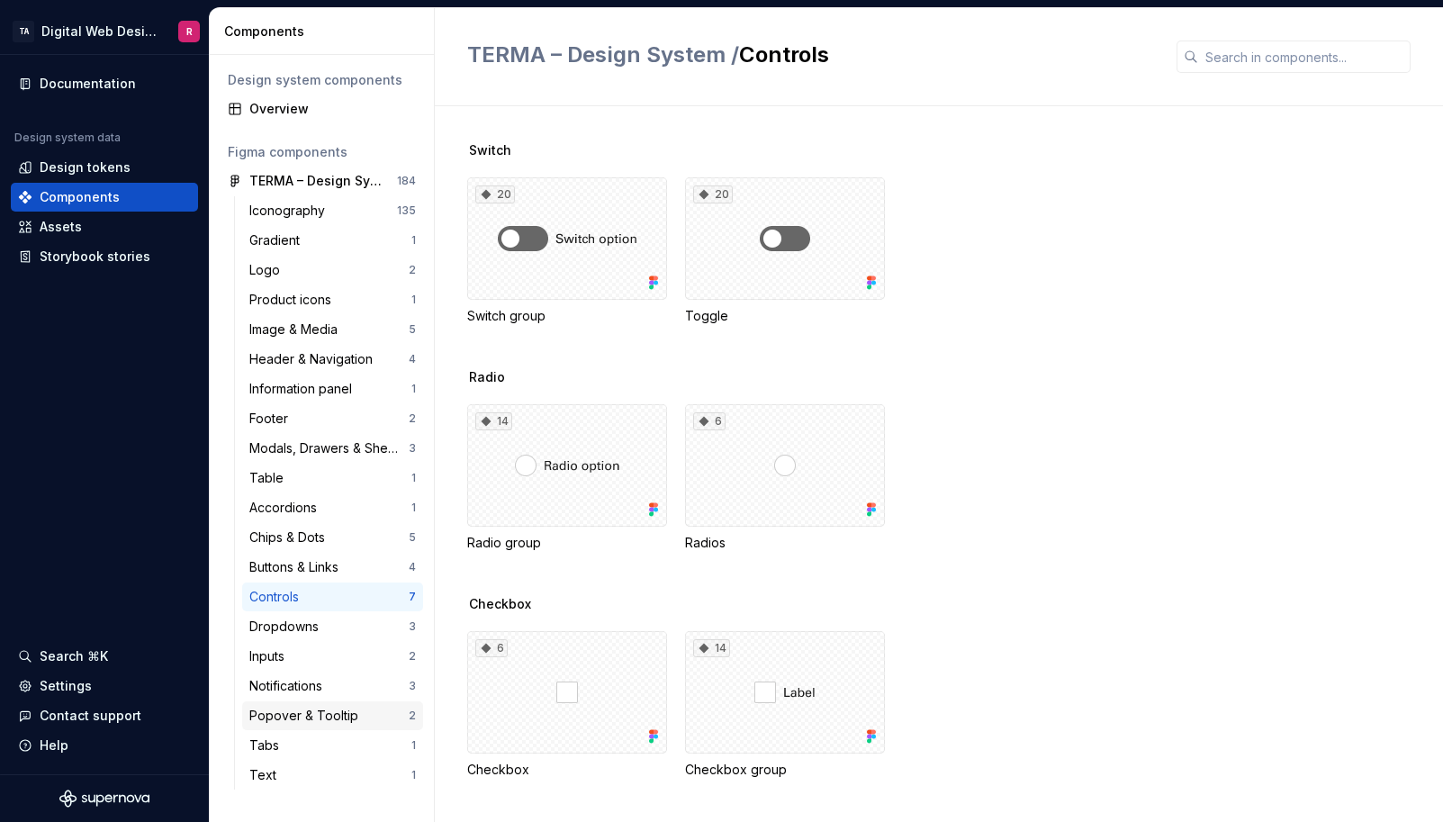
click at [301, 717] on div "Popover & Tooltip" at bounding box center [307, 716] width 116 height 18
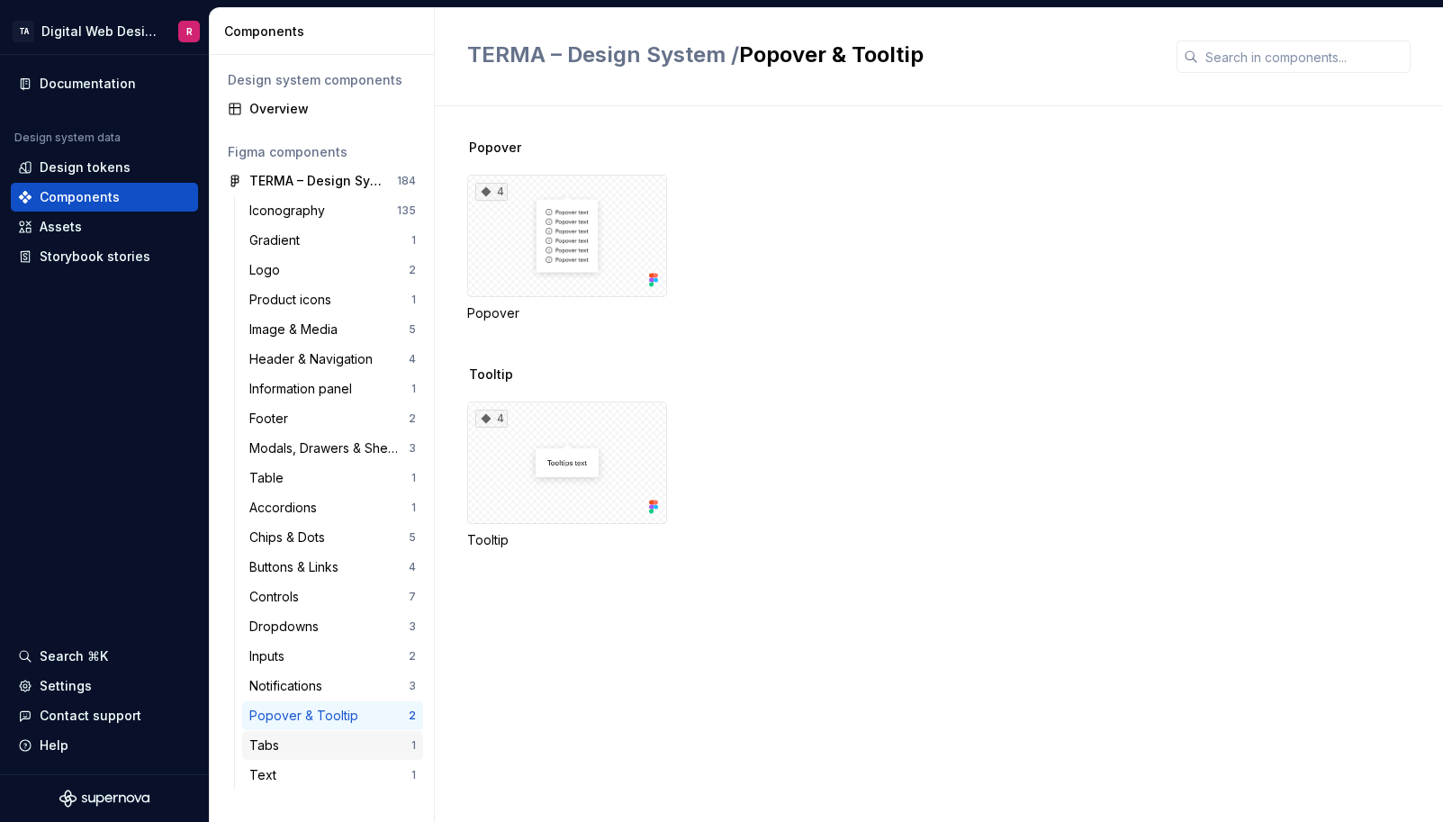
click at [292, 739] on div "Tabs" at bounding box center [330, 745] width 162 height 18
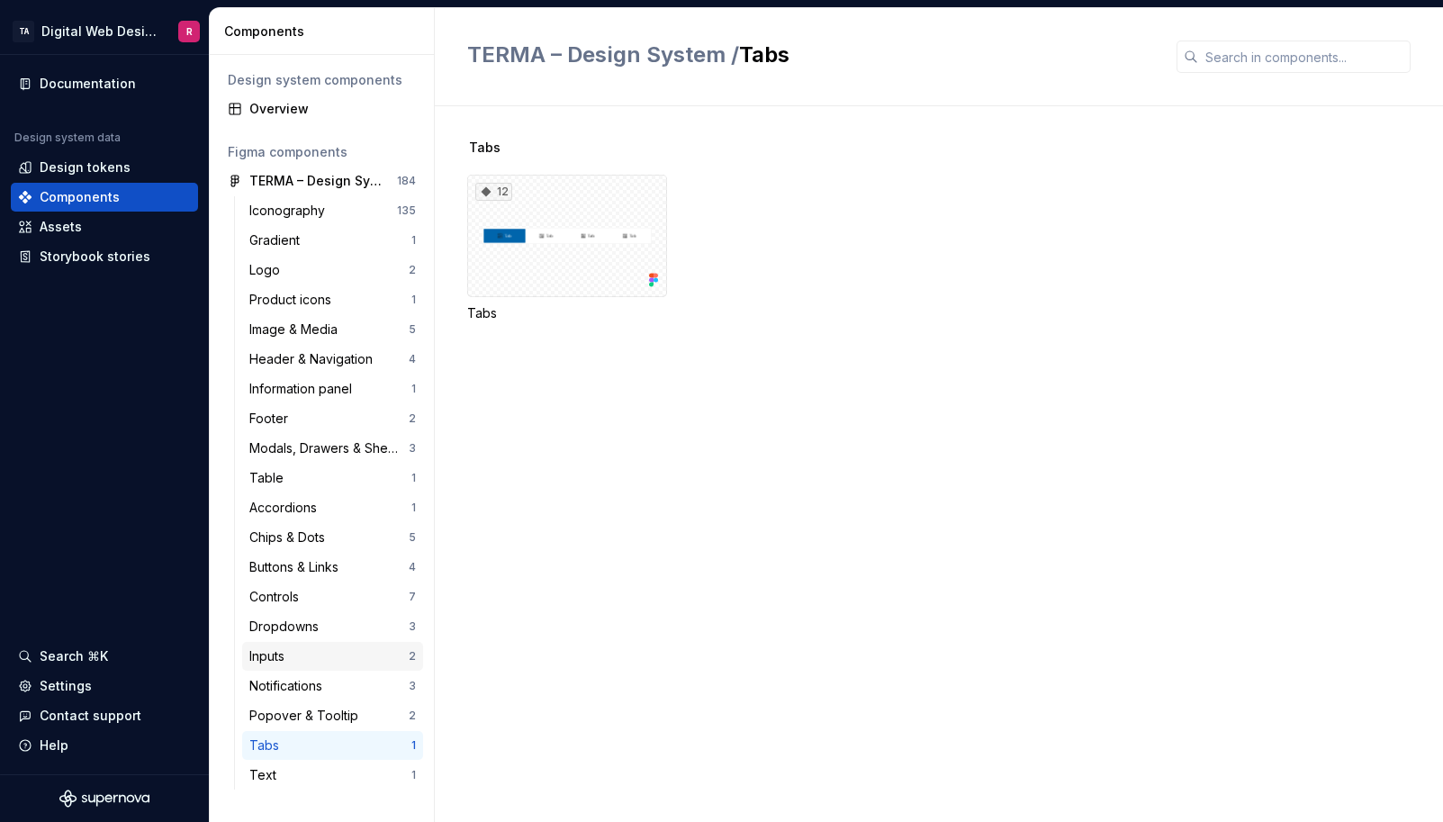
click at [313, 658] on div "Inputs" at bounding box center [328, 656] width 159 height 18
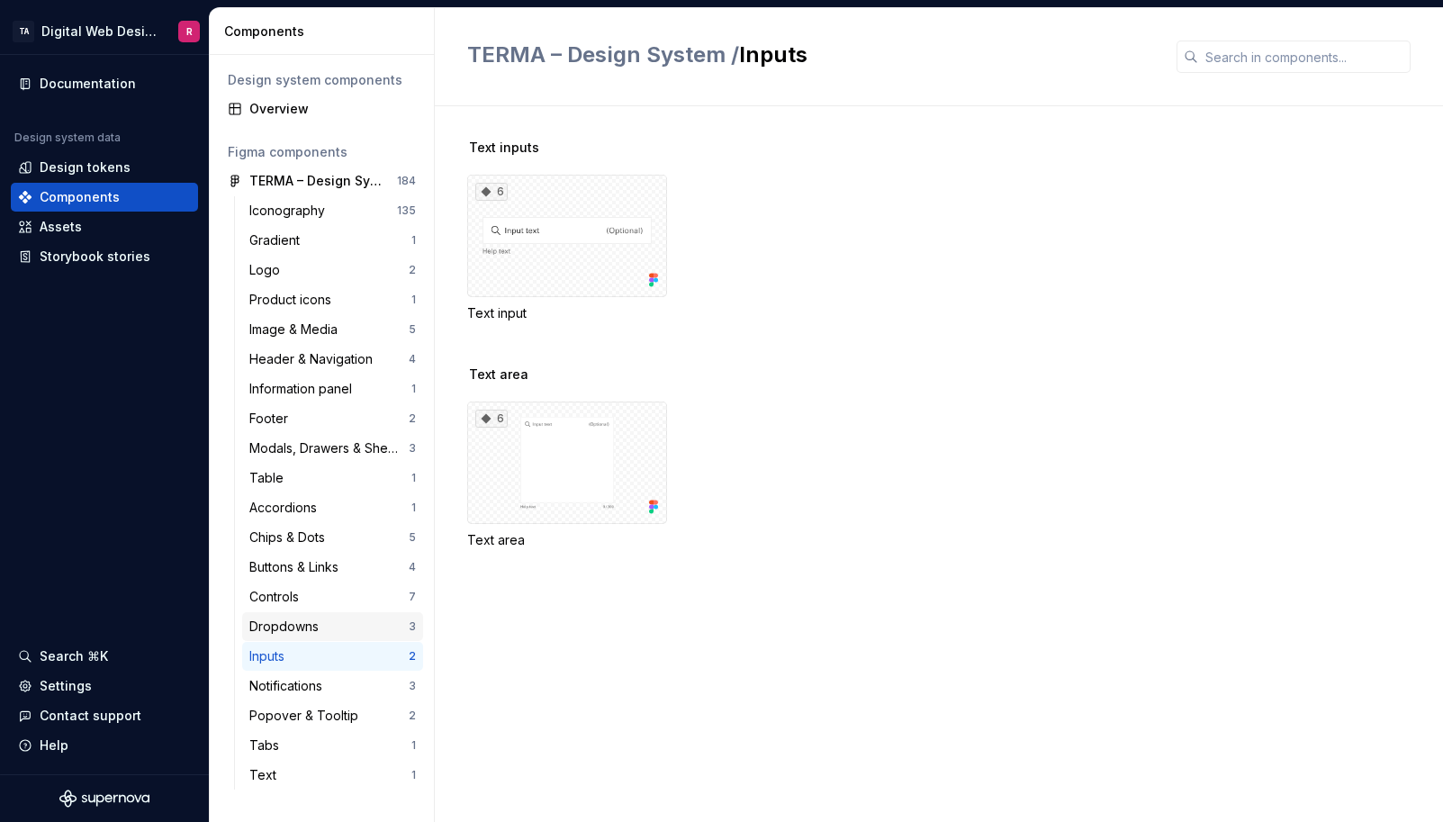
click at [313, 622] on div "Dropdowns" at bounding box center [287, 627] width 77 height 18
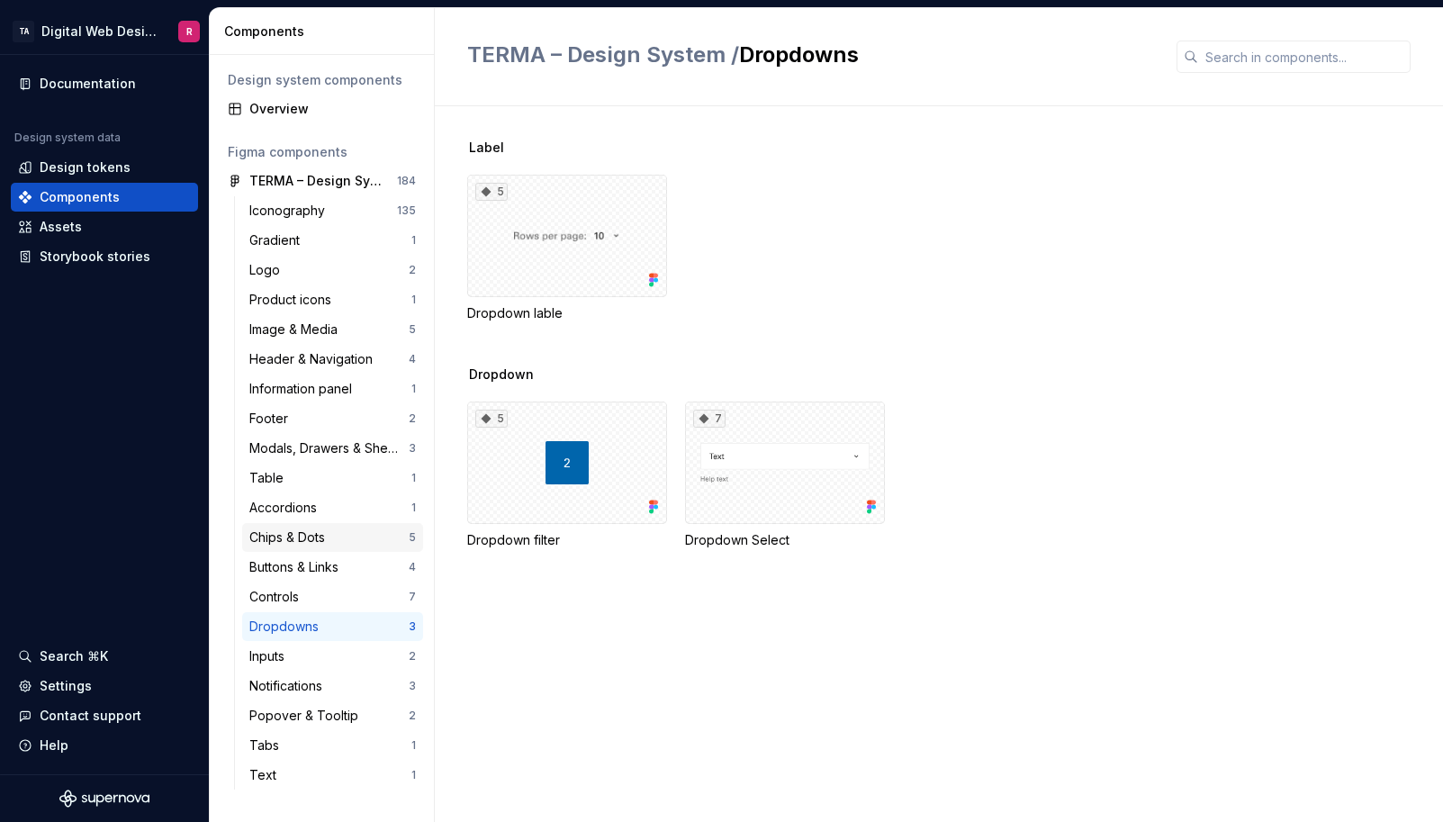
click at [315, 532] on div "Chips & Dots" at bounding box center [290, 537] width 83 height 18
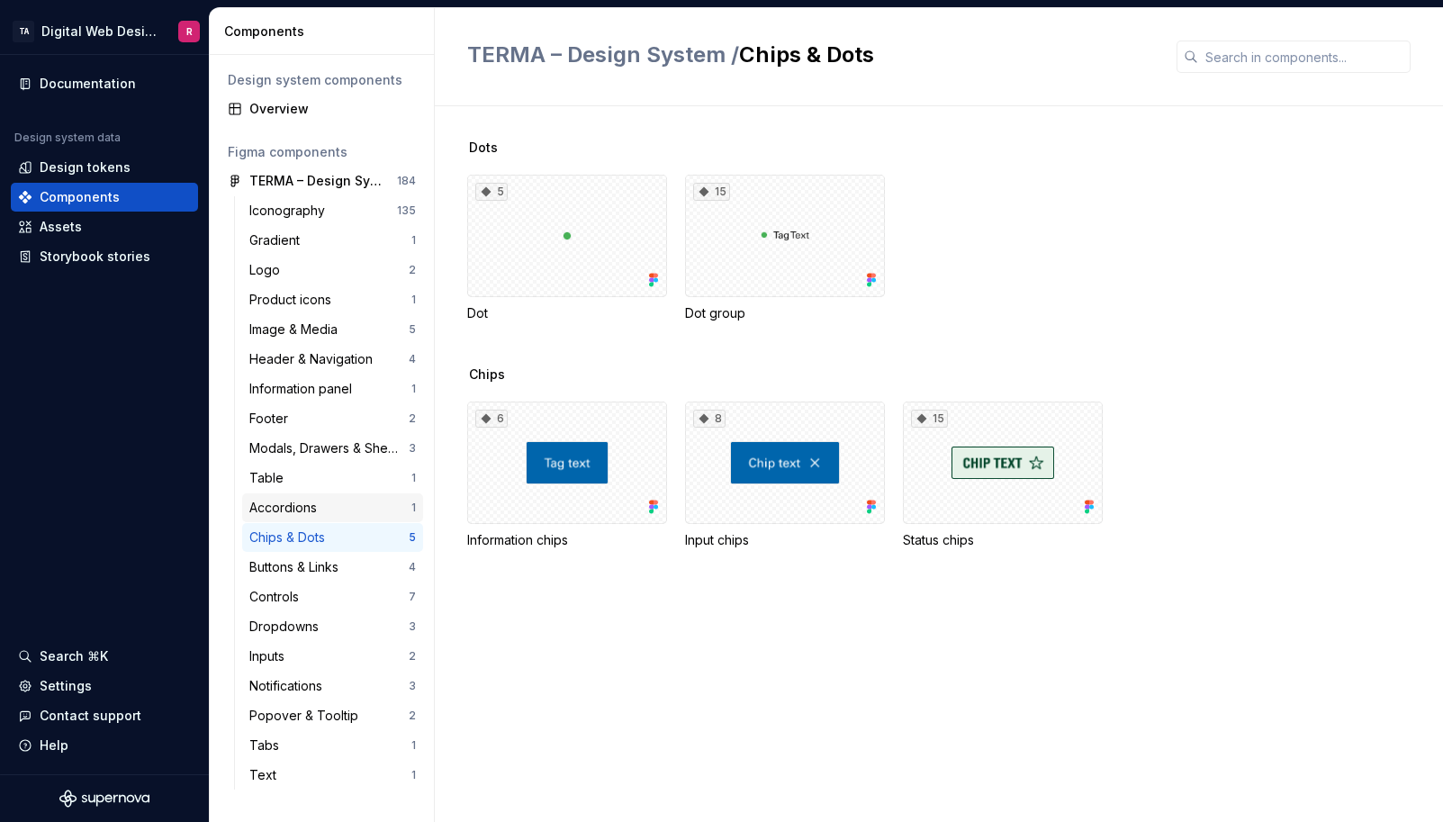
click at [324, 495] on div "Accordions 1" at bounding box center [332, 507] width 181 height 29
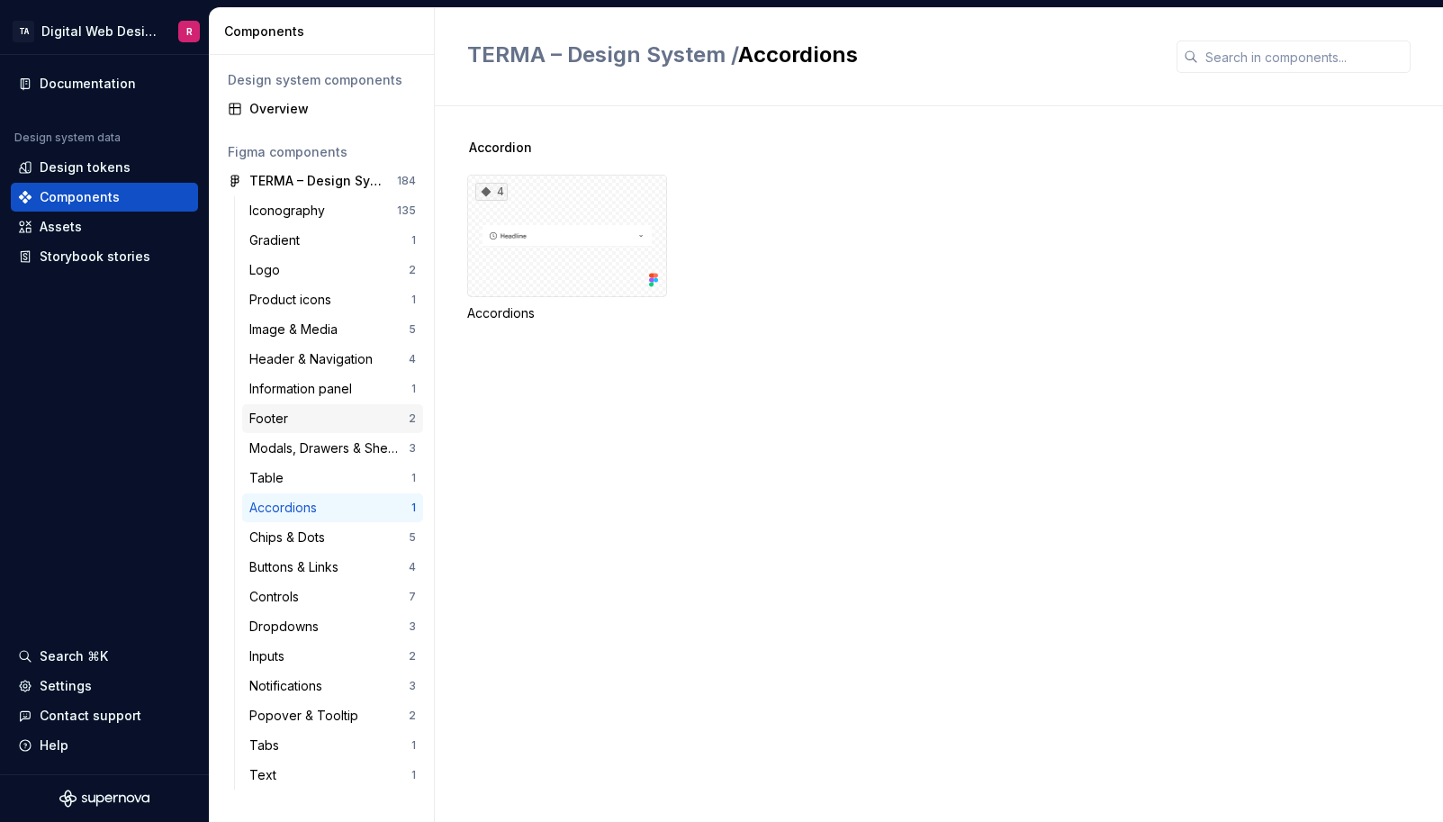
click at [279, 409] on div "Footer 2" at bounding box center [332, 418] width 181 height 29
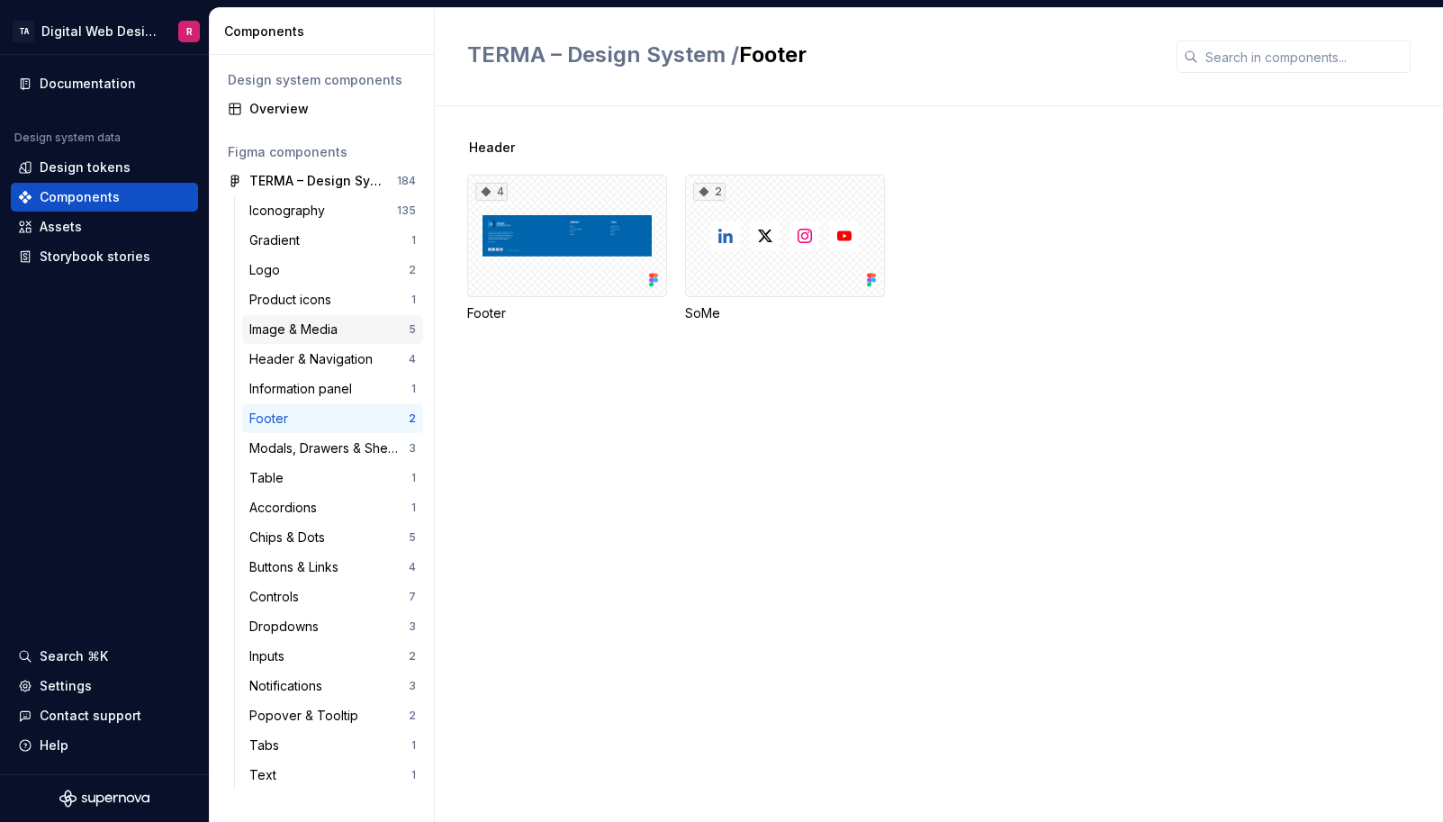
click at [312, 331] on div "Image & Media" at bounding box center [296, 329] width 95 height 18
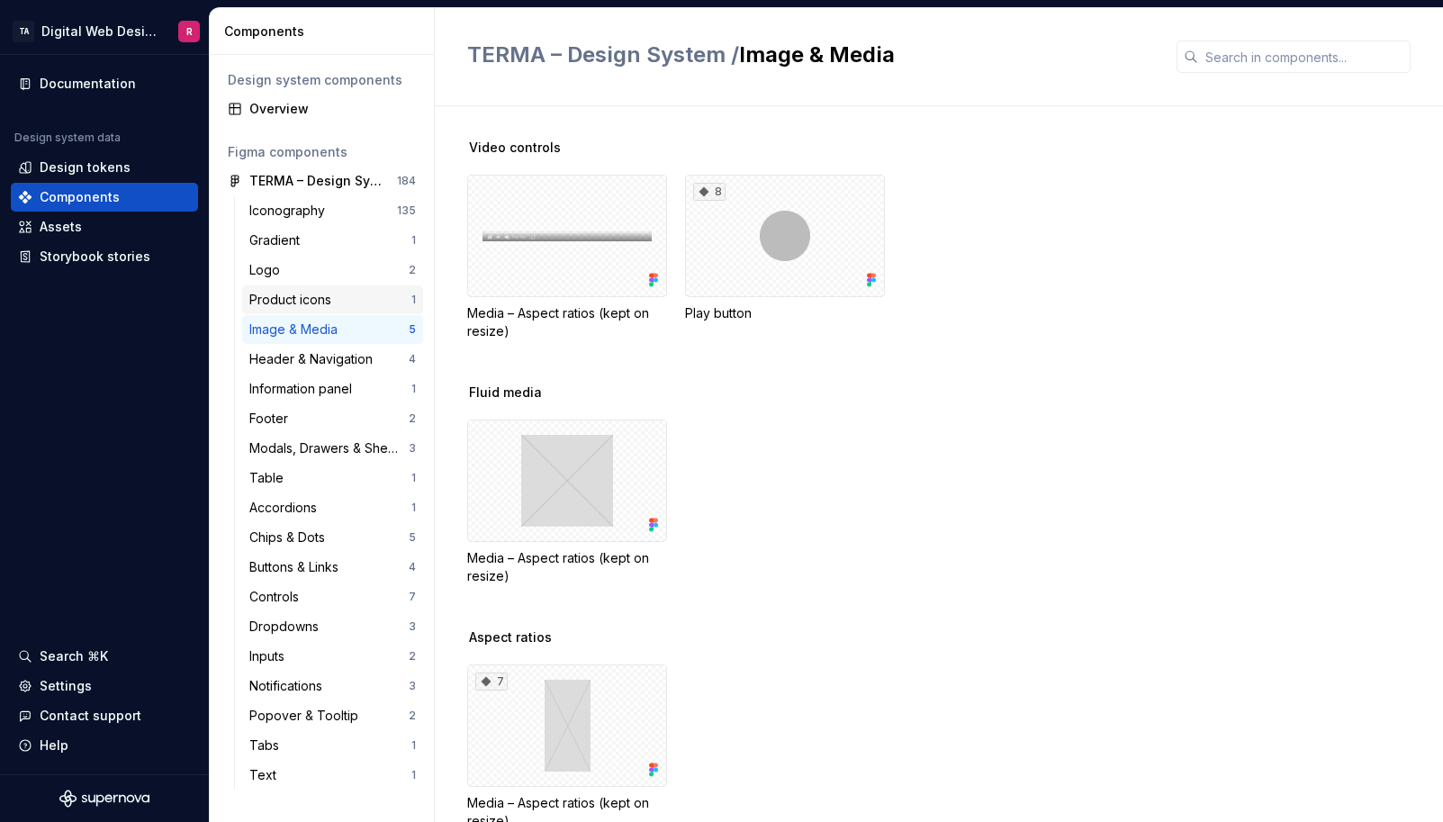
click at [316, 292] on div "Product icons" at bounding box center [293, 300] width 89 height 18
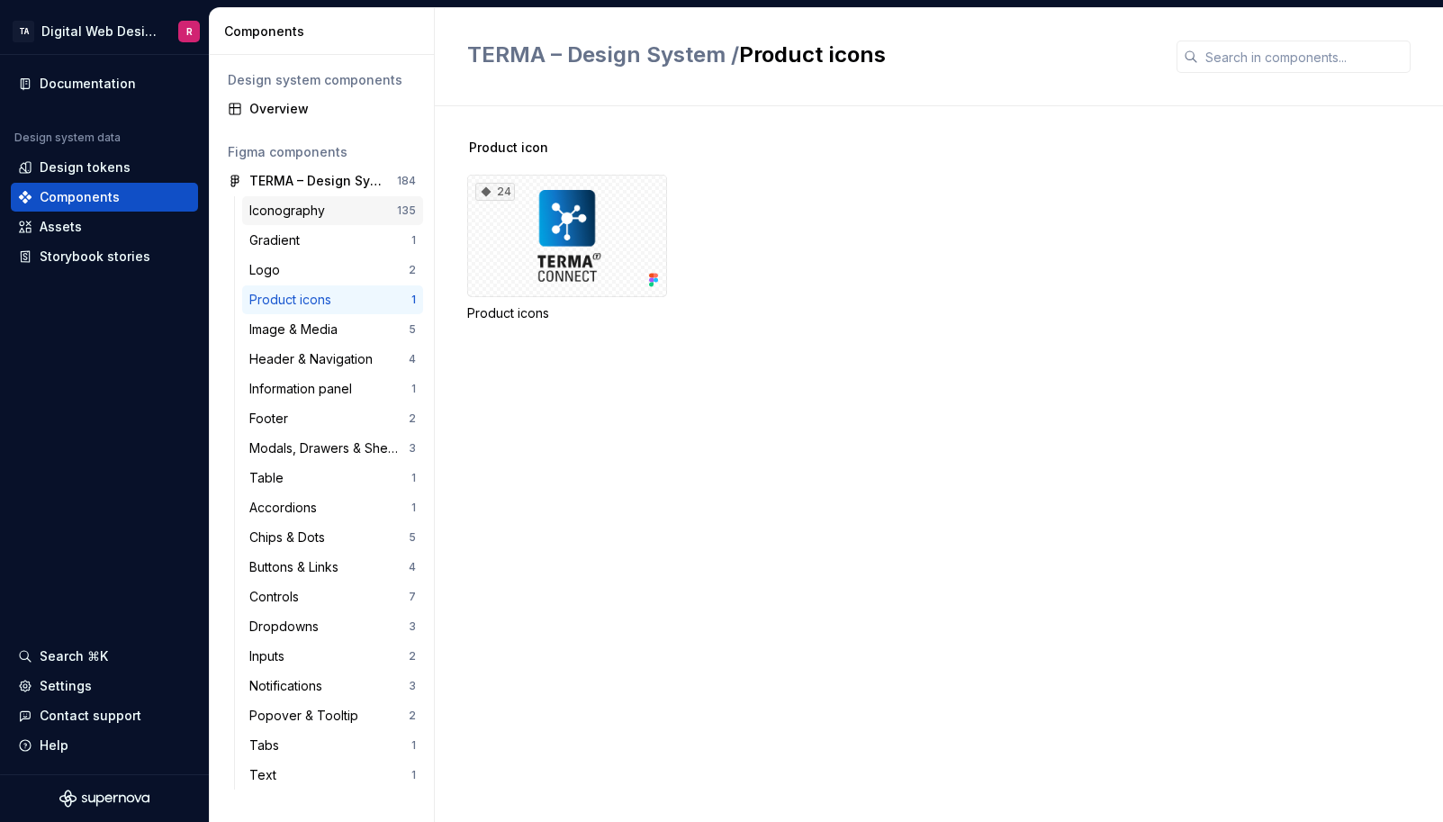
click at [311, 210] on div "Iconography" at bounding box center [290, 211] width 83 height 18
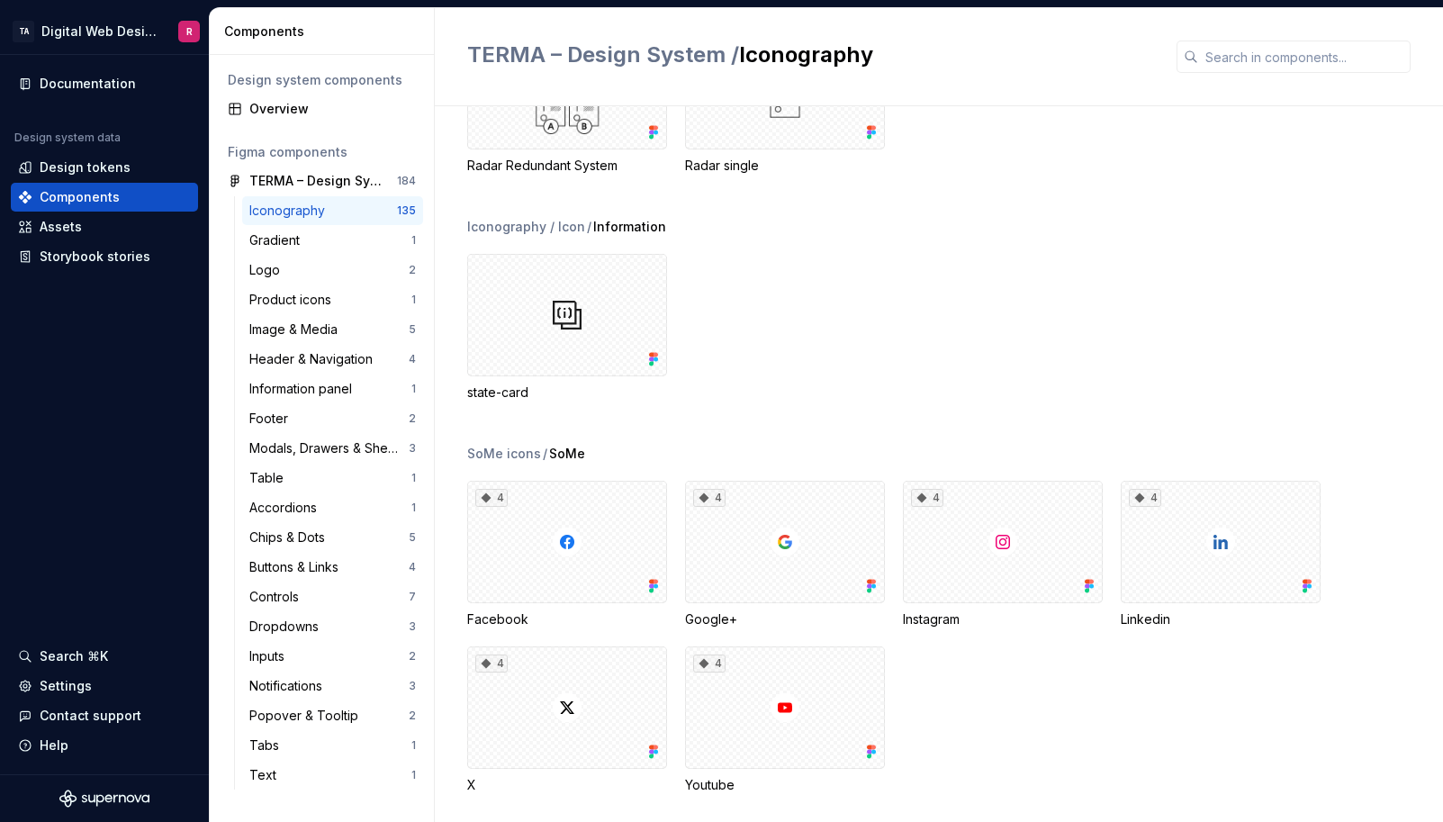
scroll to position [5780, 0]
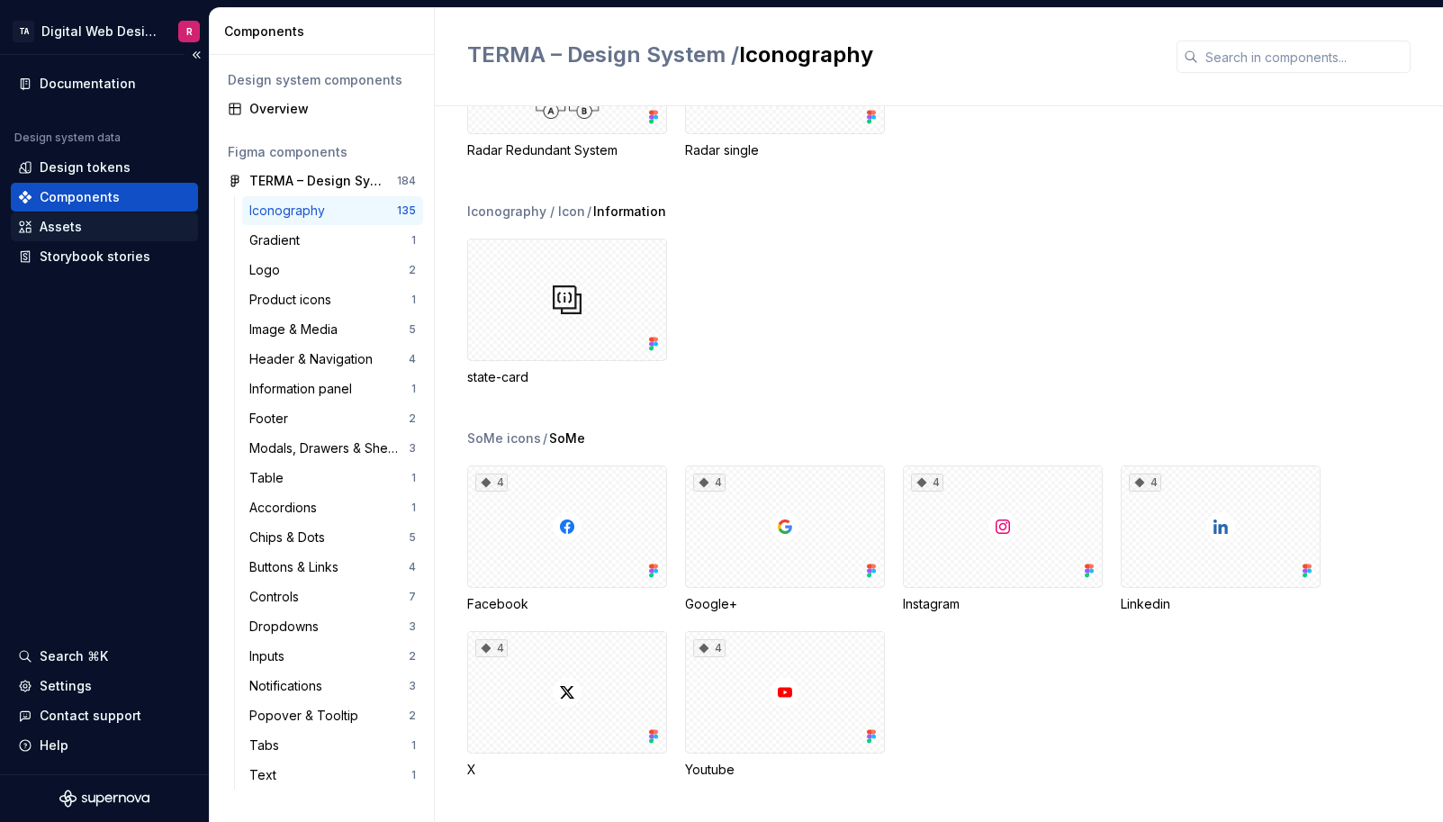
click at [104, 230] on div "Assets" at bounding box center [104, 227] width 173 height 18
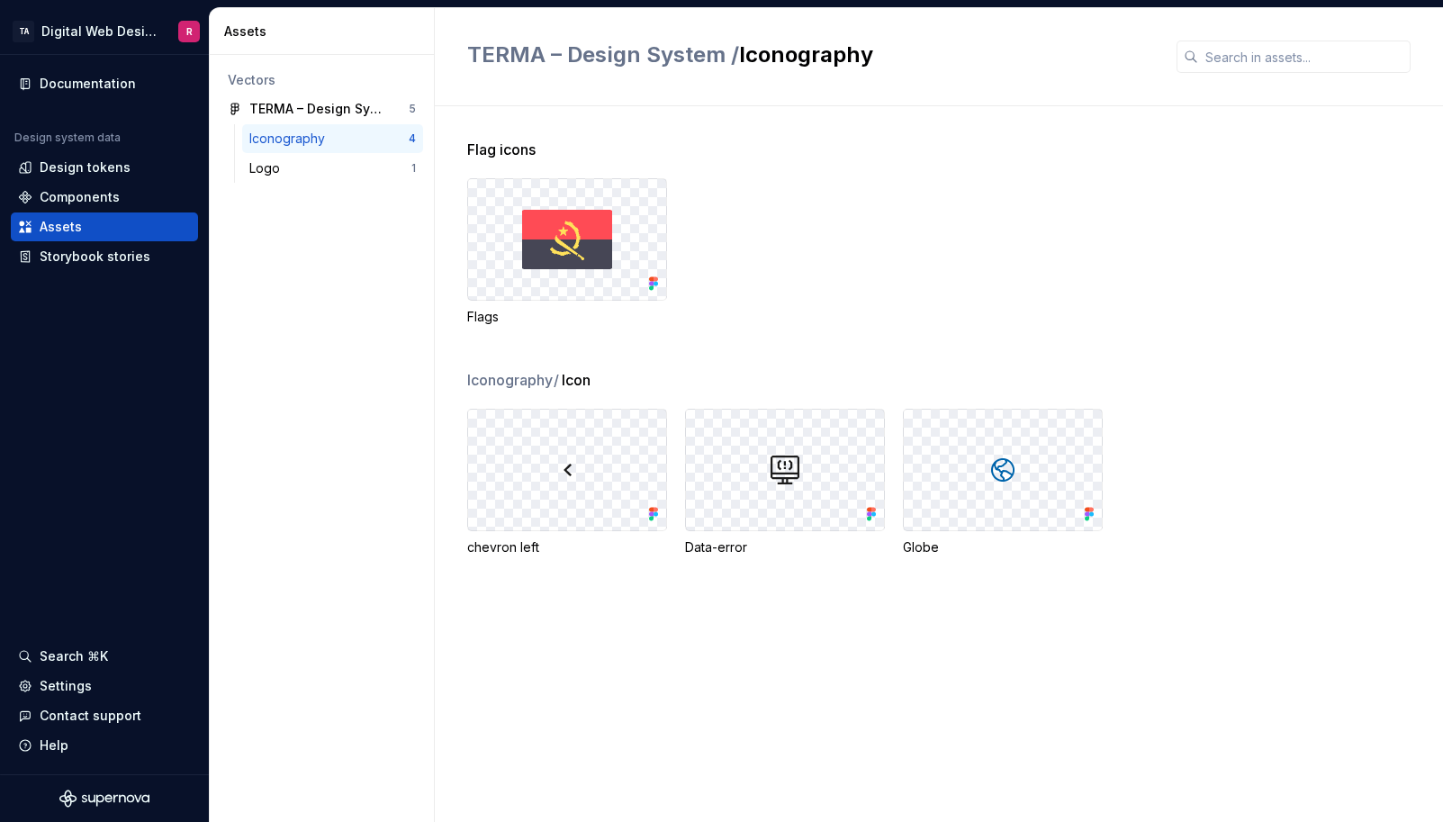
click at [325, 128] on div "Iconography 4" at bounding box center [332, 138] width 181 height 29
click at [282, 172] on div "Logo" at bounding box center [268, 168] width 38 height 18
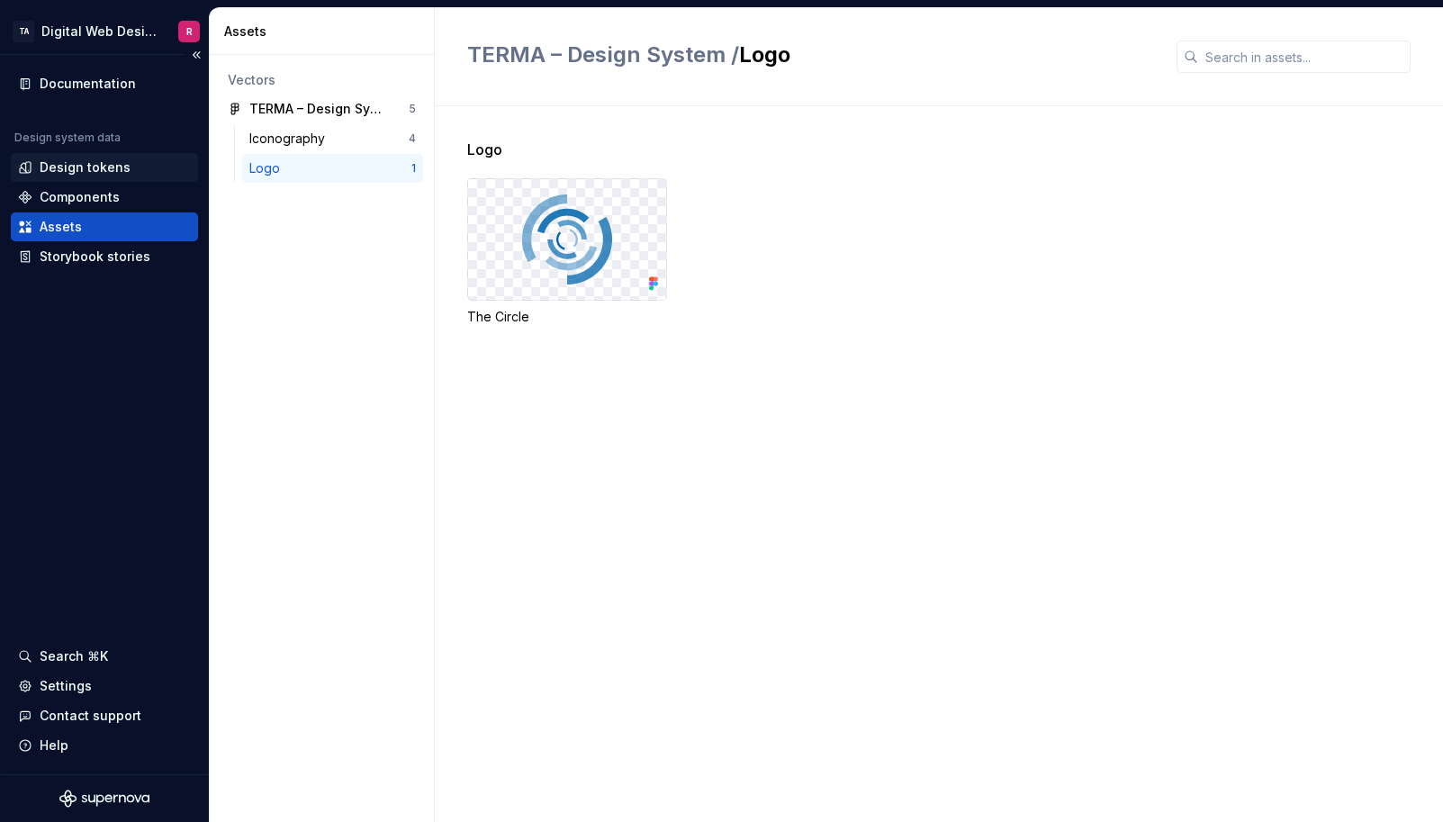
click at [113, 165] on div "Design tokens" at bounding box center [85, 167] width 91 height 18
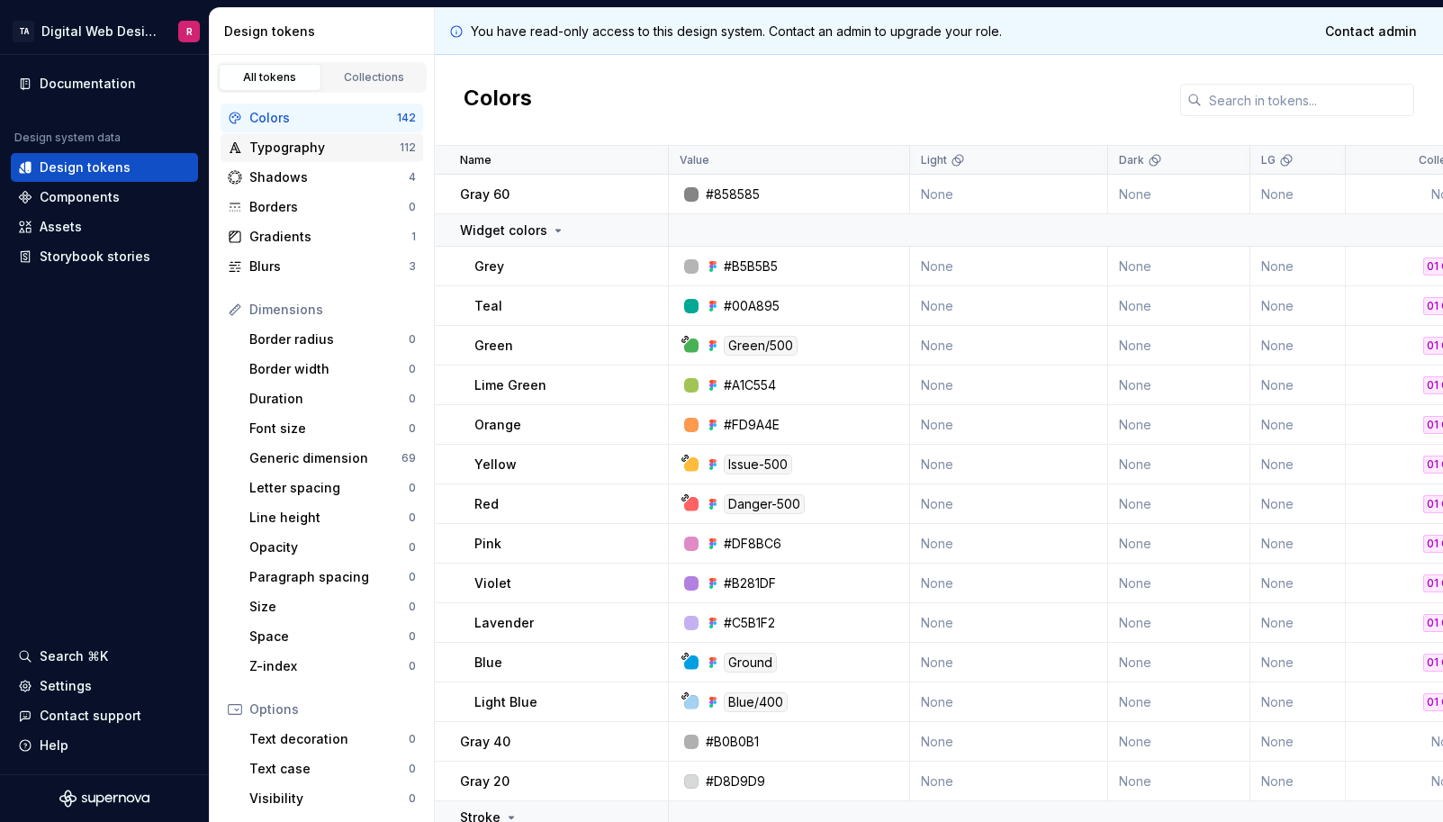
click at [297, 147] on div "Typography" at bounding box center [324, 148] width 150 height 18
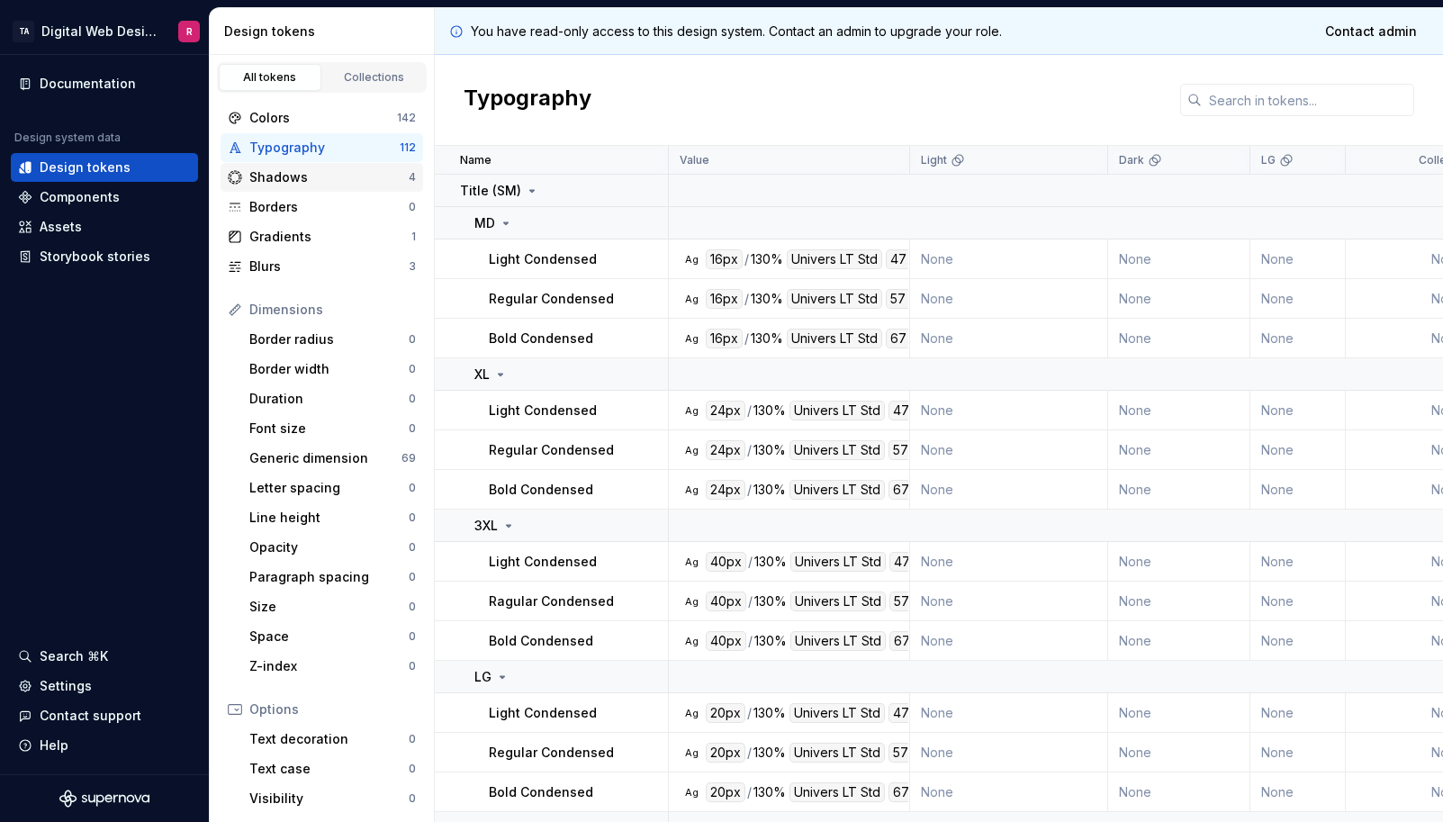
click at [309, 180] on div "Shadows" at bounding box center [328, 177] width 159 height 18
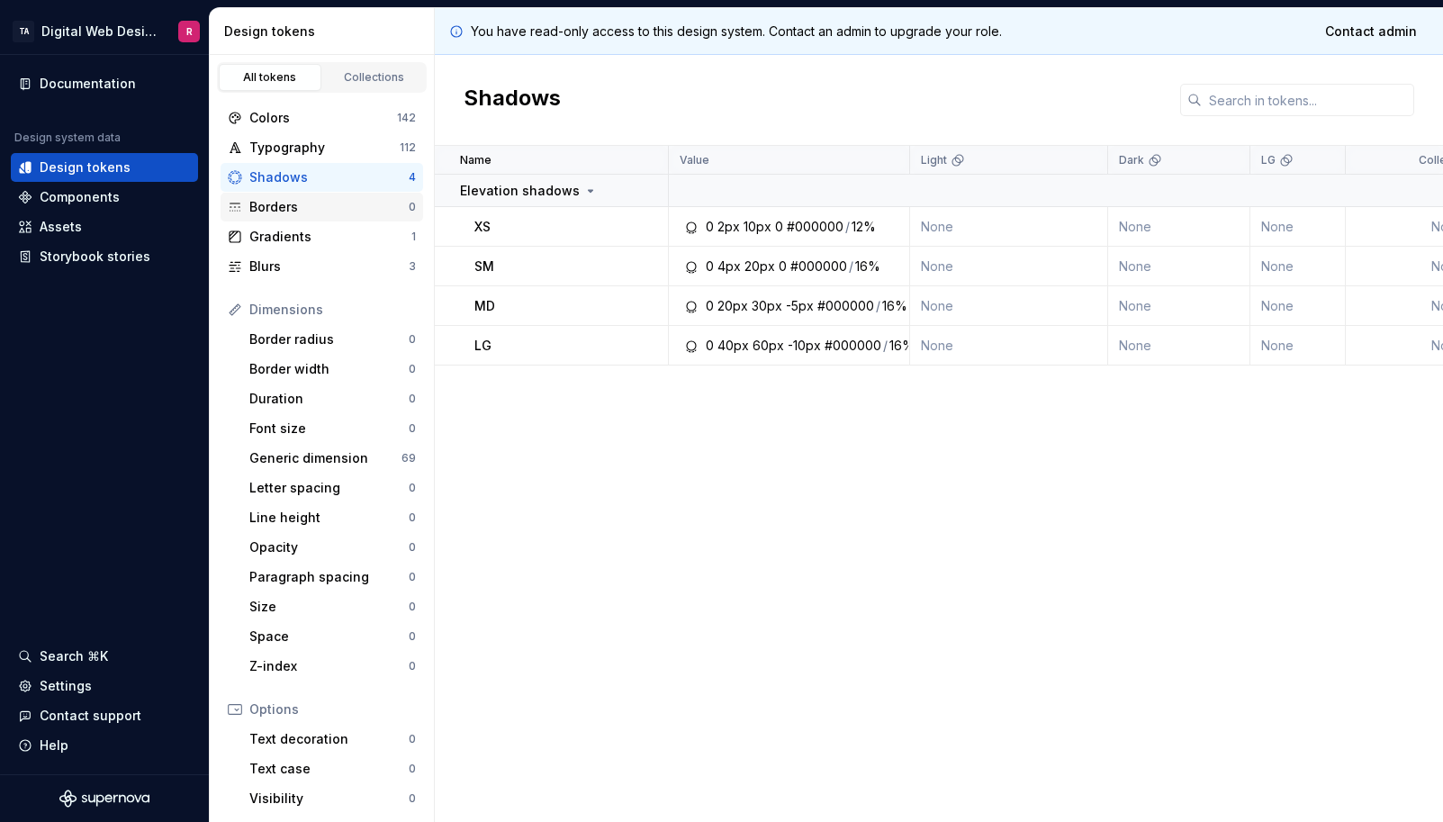
click at [308, 203] on div "Borders" at bounding box center [328, 207] width 159 height 18
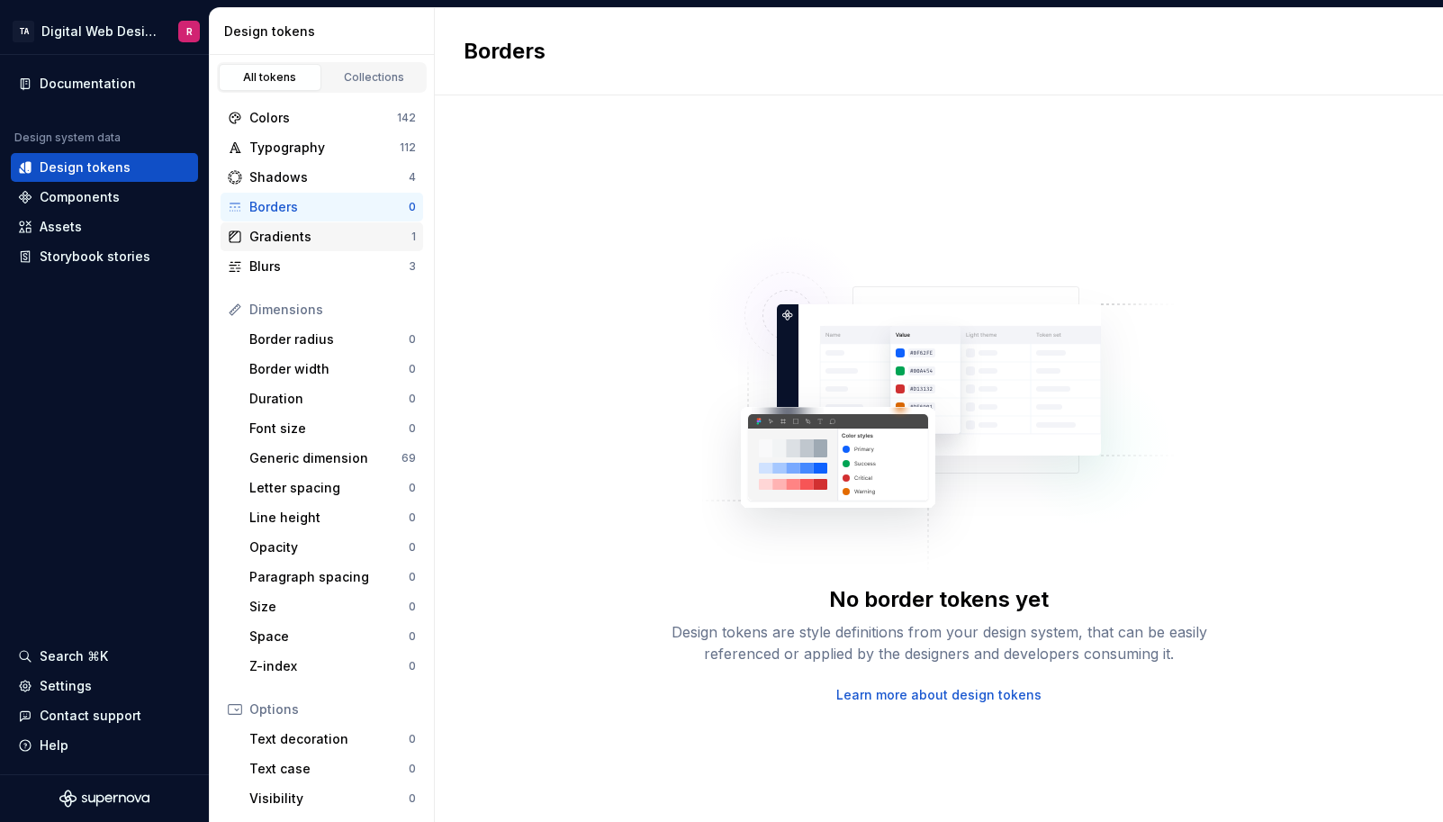
click at [302, 239] on div "Gradients" at bounding box center [330, 237] width 162 height 18
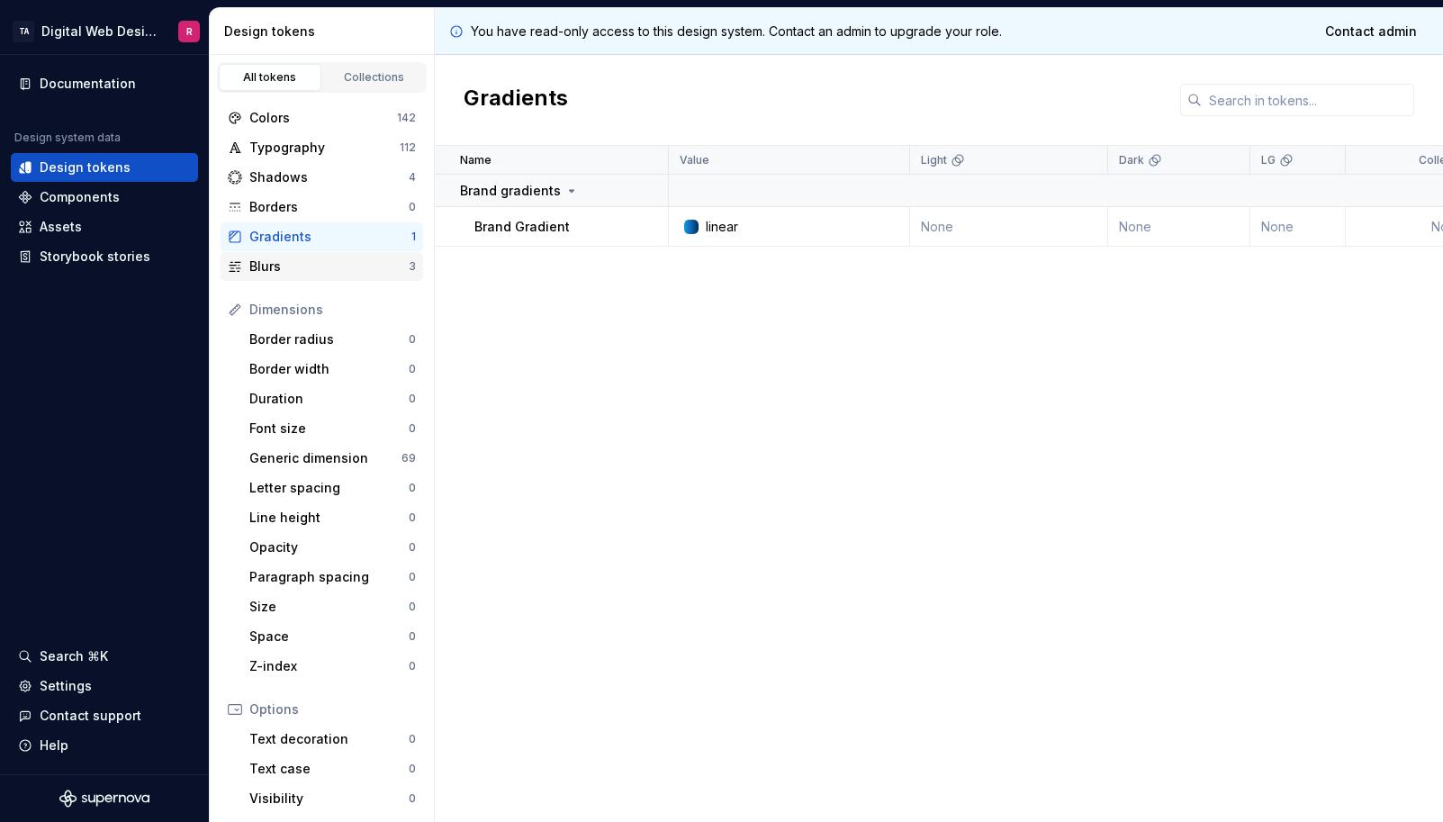
click at [302, 266] on div "Blurs" at bounding box center [328, 266] width 159 height 18
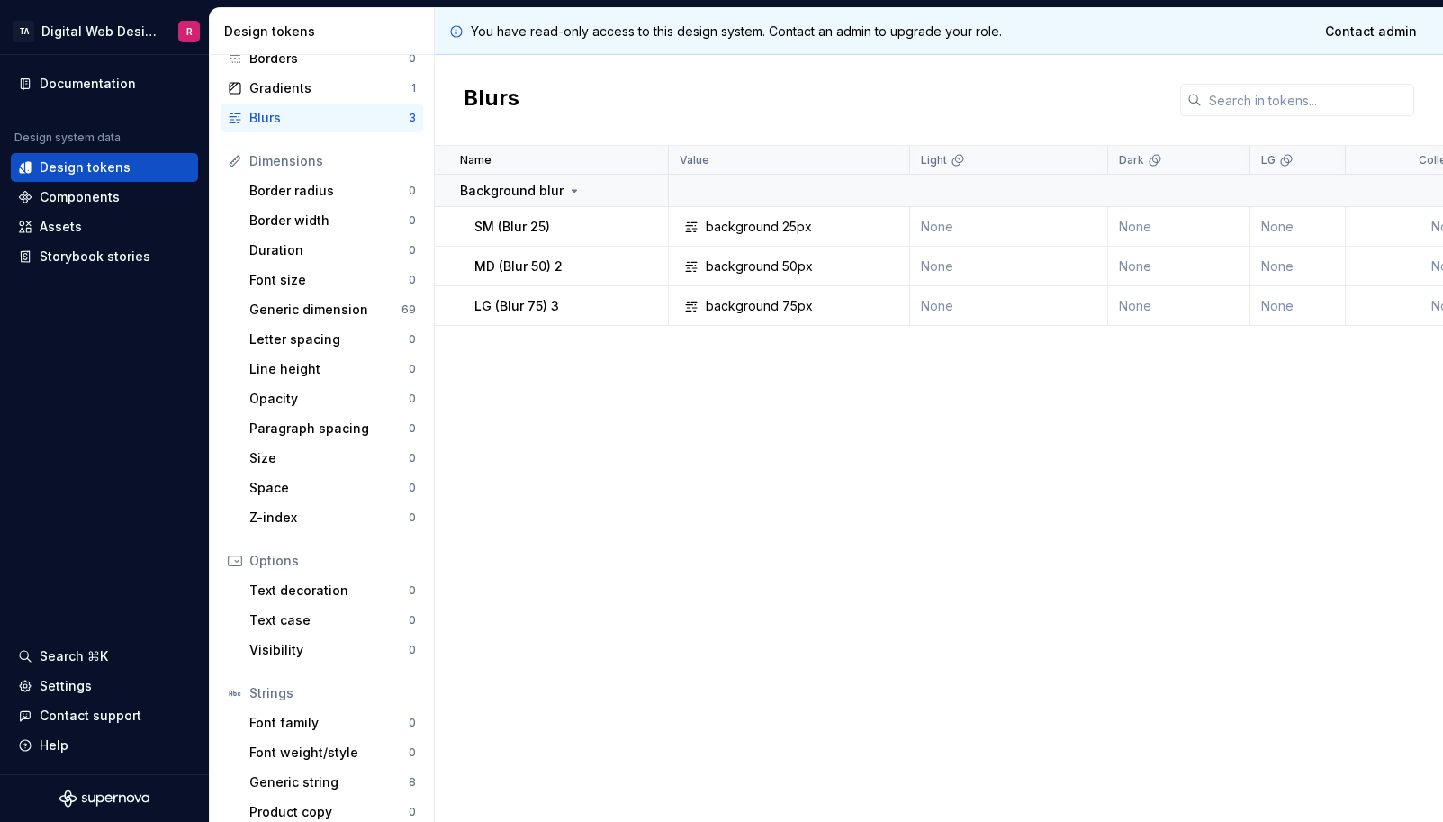
scroll to position [164, 0]
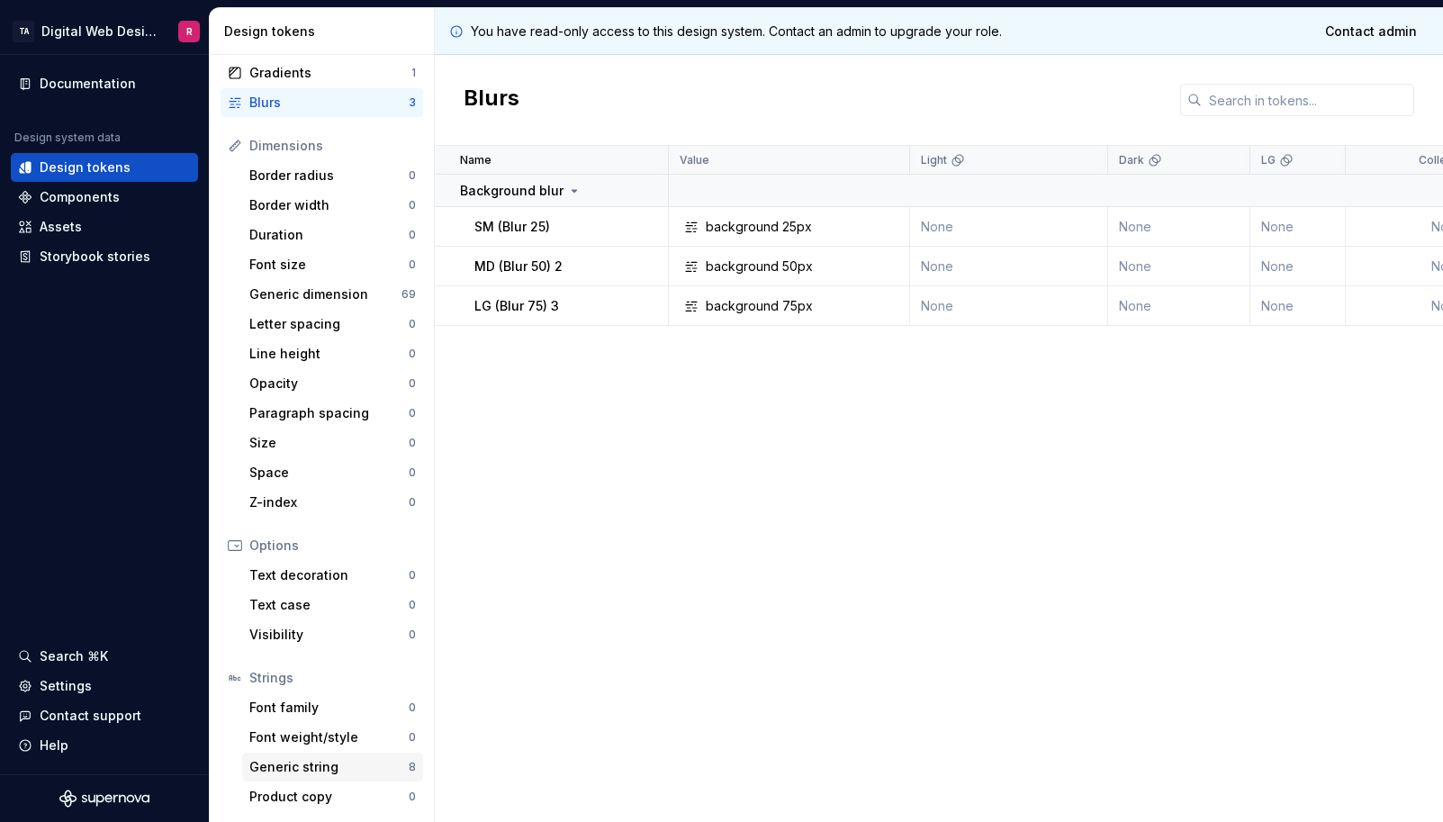
click at [329, 774] on div "Generic string" at bounding box center [328, 767] width 159 height 18
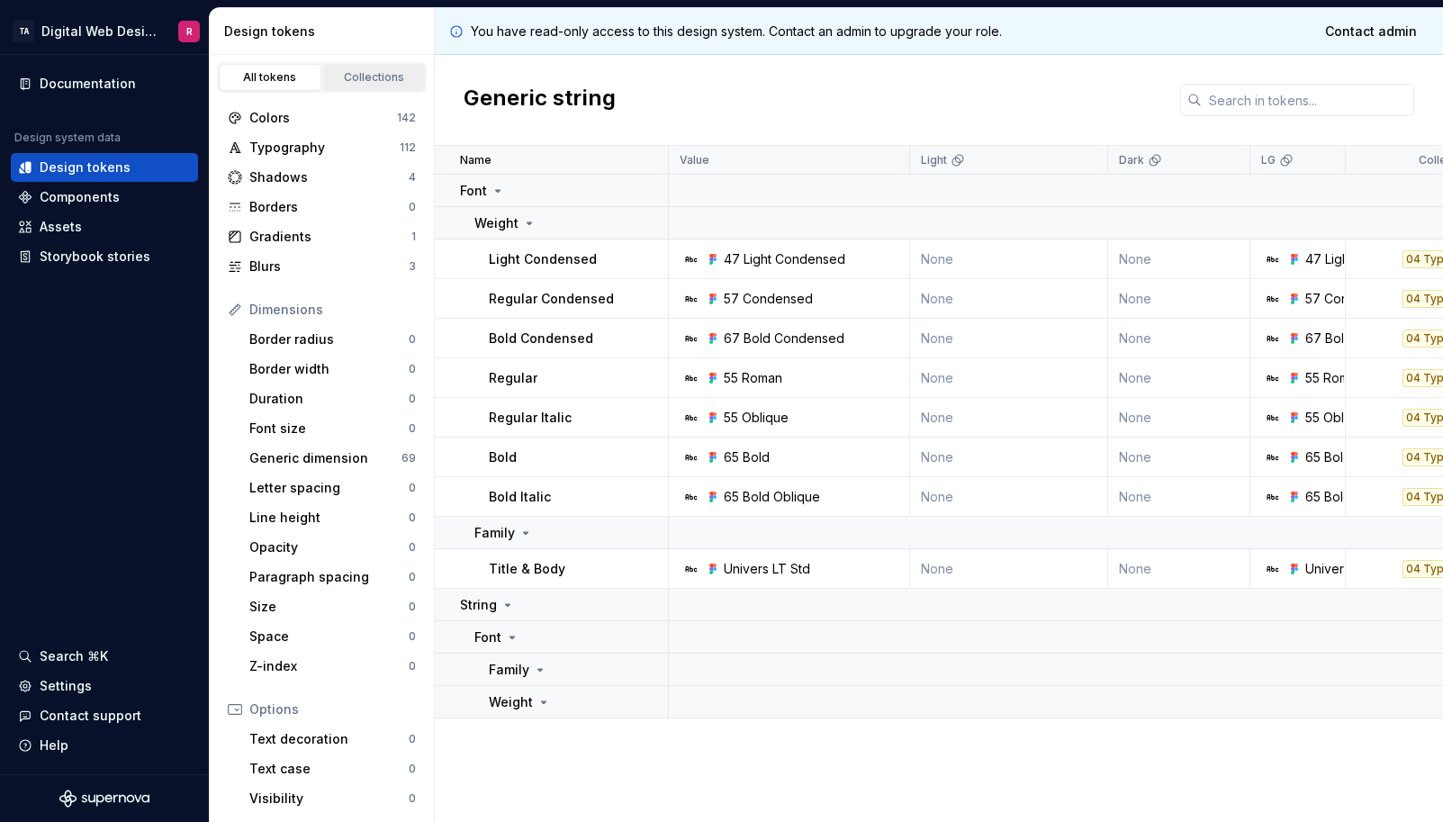
click at [383, 77] on div "Collections" at bounding box center [374, 77] width 90 height 14
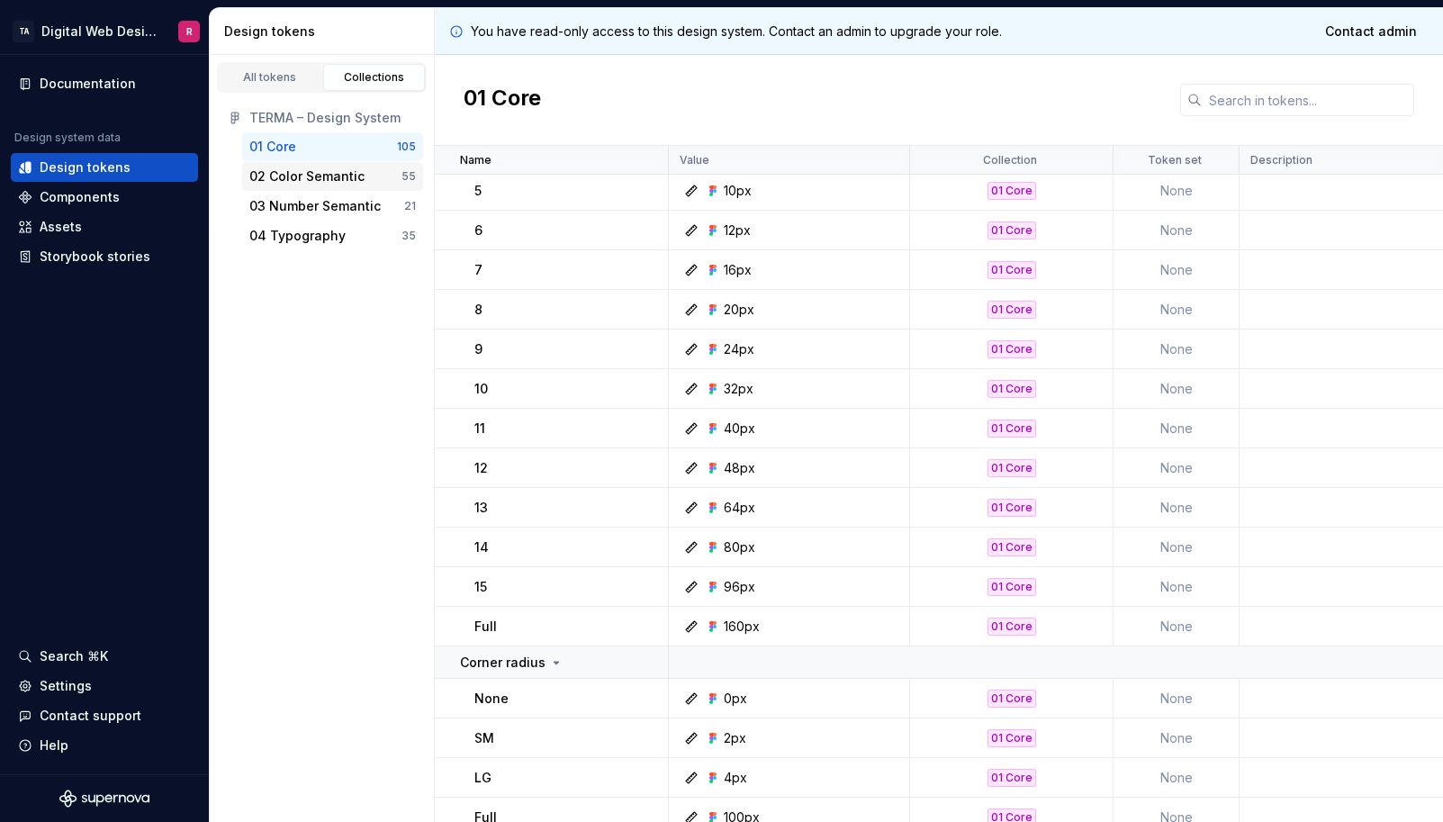
scroll to position [4136, 0]
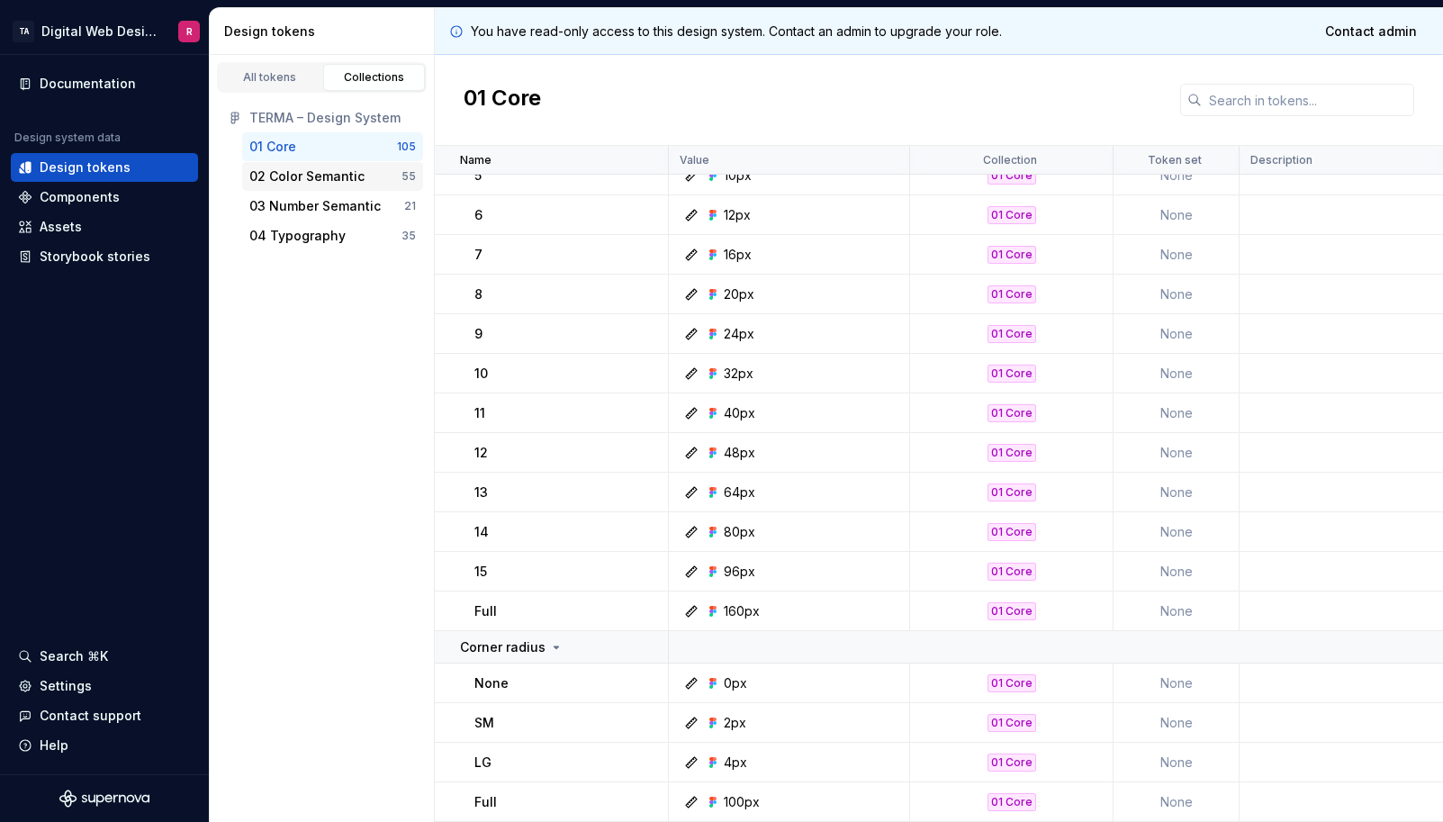
click at [337, 169] on div "02 Color Semantic" at bounding box center [306, 176] width 115 height 18
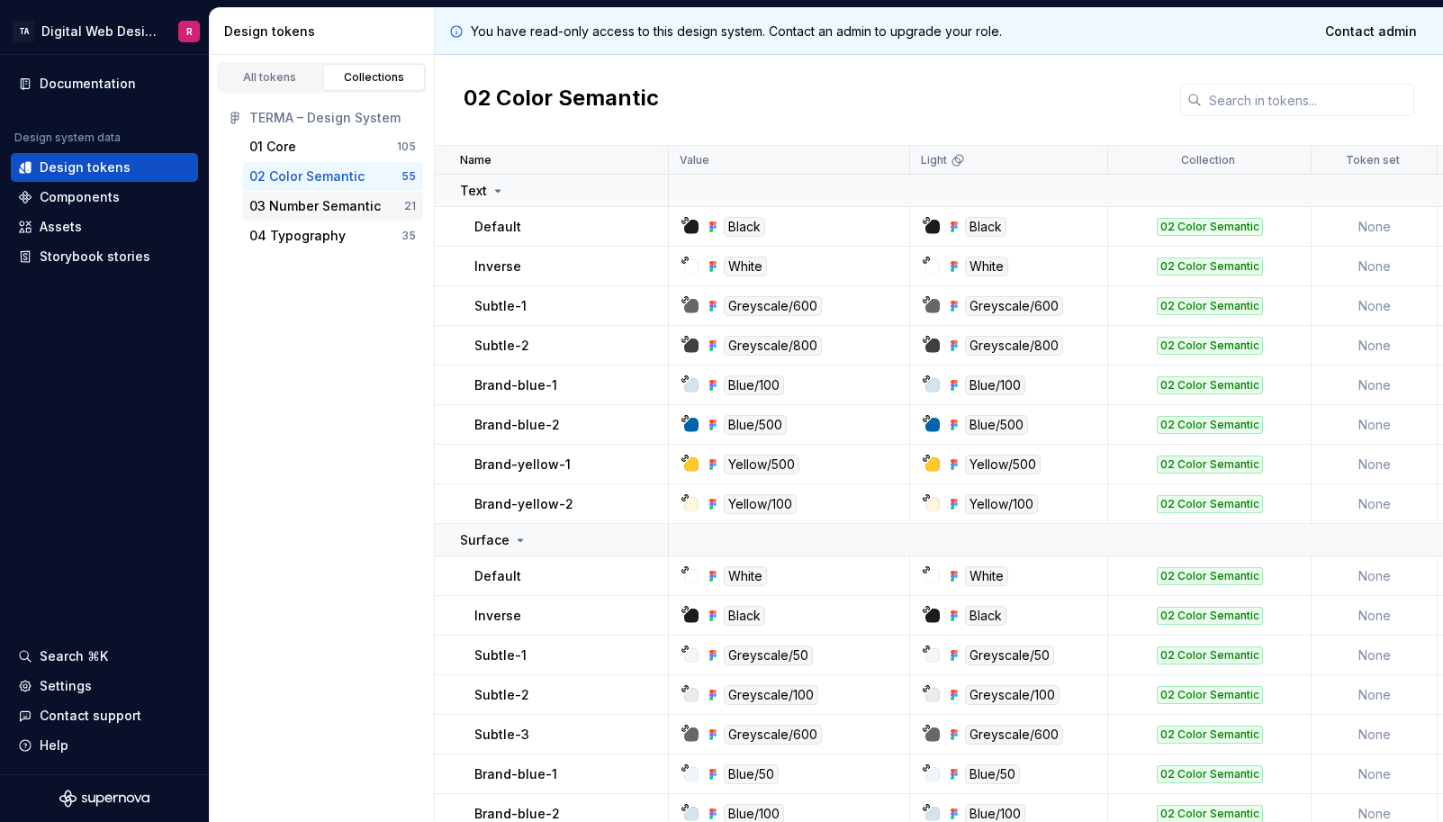
click at [313, 206] on div "03 Number Semantic" at bounding box center [314, 206] width 131 height 18
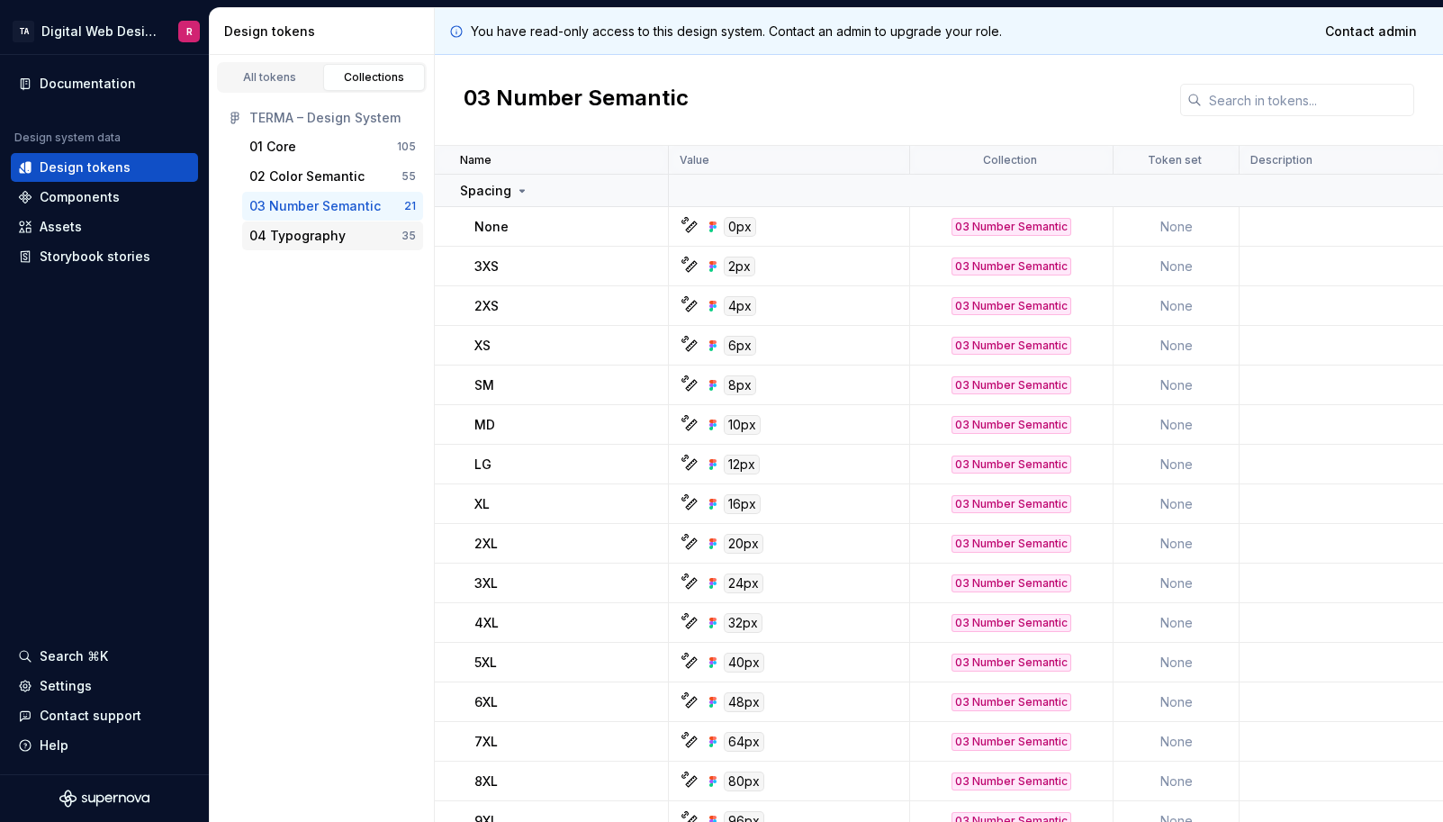
click at [318, 230] on div "04 Typography" at bounding box center [297, 236] width 96 height 18
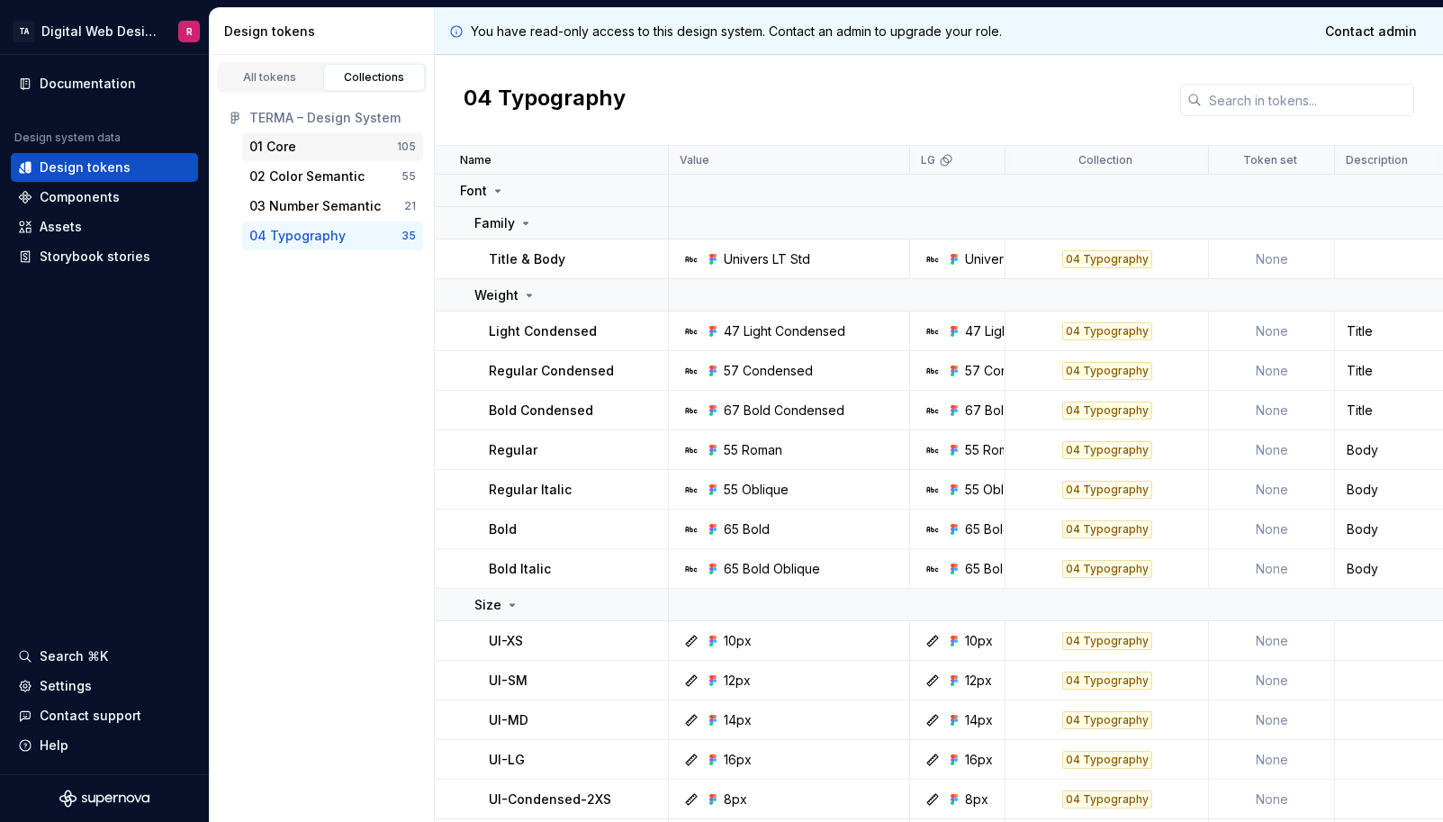
click at [311, 153] on div "01 Core" at bounding box center [323, 147] width 148 height 18
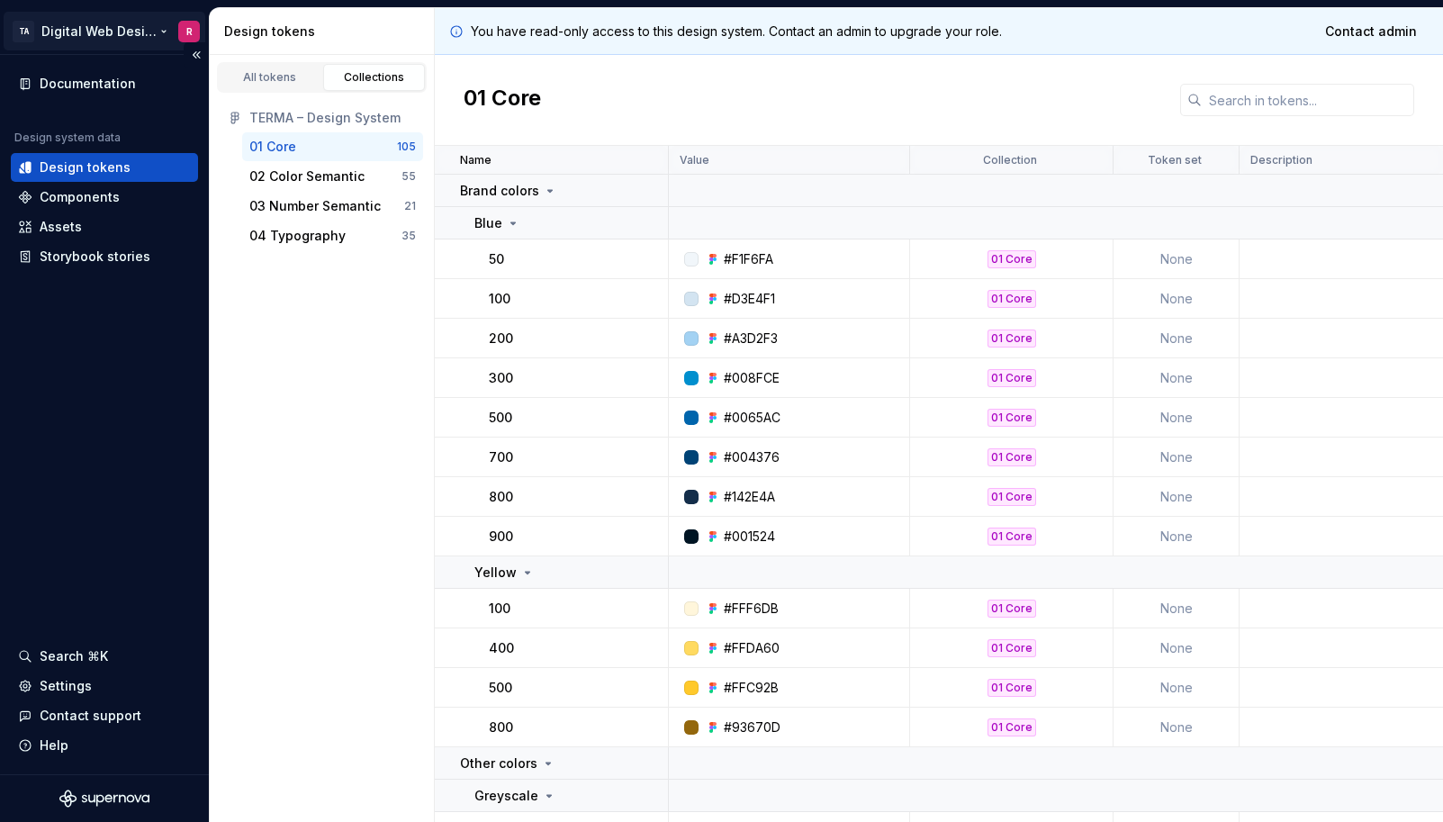
click at [184, 27] on html "TA Digital Web Design R Documentation Design system data Design tokens Componen…" at bounding box center [721, 411] width 1443 height 822
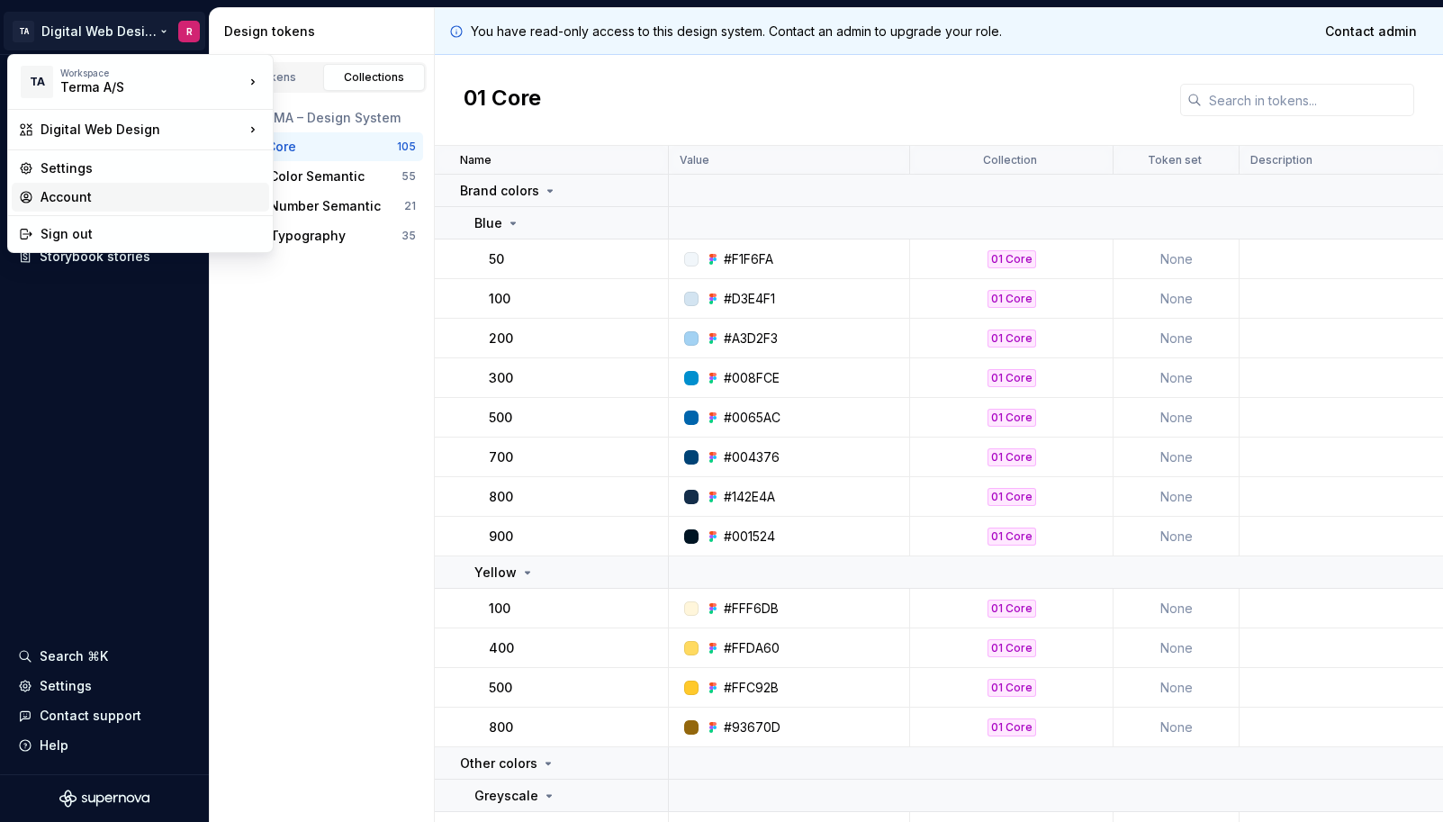
click at [112, 196] on div "Account" at bounding box center [151, 197] width 221 height 18
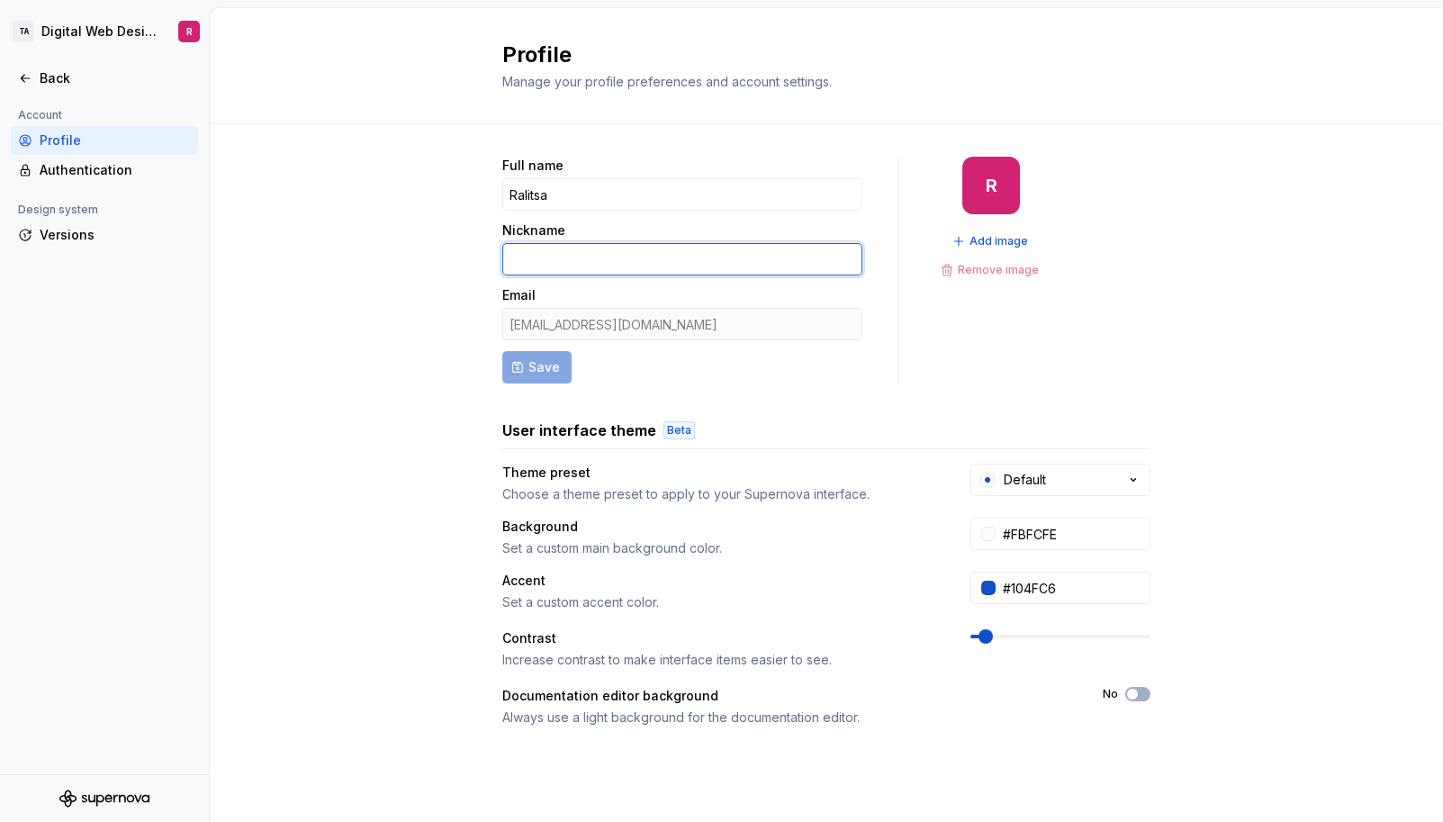
click at [533, 251] on input "Nickname" at bounding box center [682, 259] width 360 height 32
type input "Rali"
click at [1088, 381] on div "Full name [PERSON_NAME] [PERSON_NAME] Email [EMAIL_ADDRESS][DOMAIN_NAME] Save R…" at bounding box center [826, 270] width 648 height 227
click at [1130, 491] on button "Default" at bounding box center [1060, 480] width 180 height 32
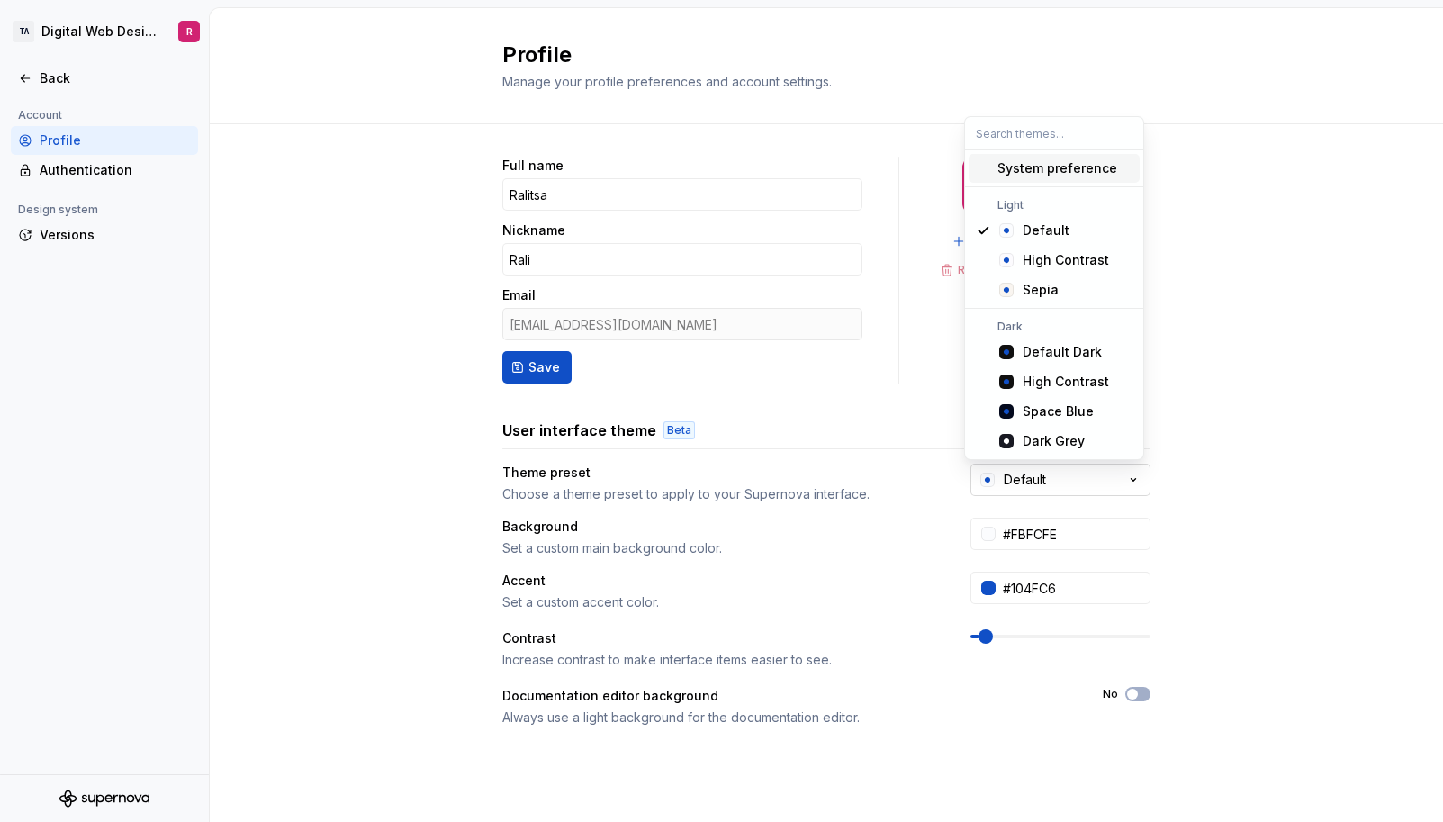
click at [1130, 491] on button "Default" at bounding box center [1060, 480] width 180 height 32
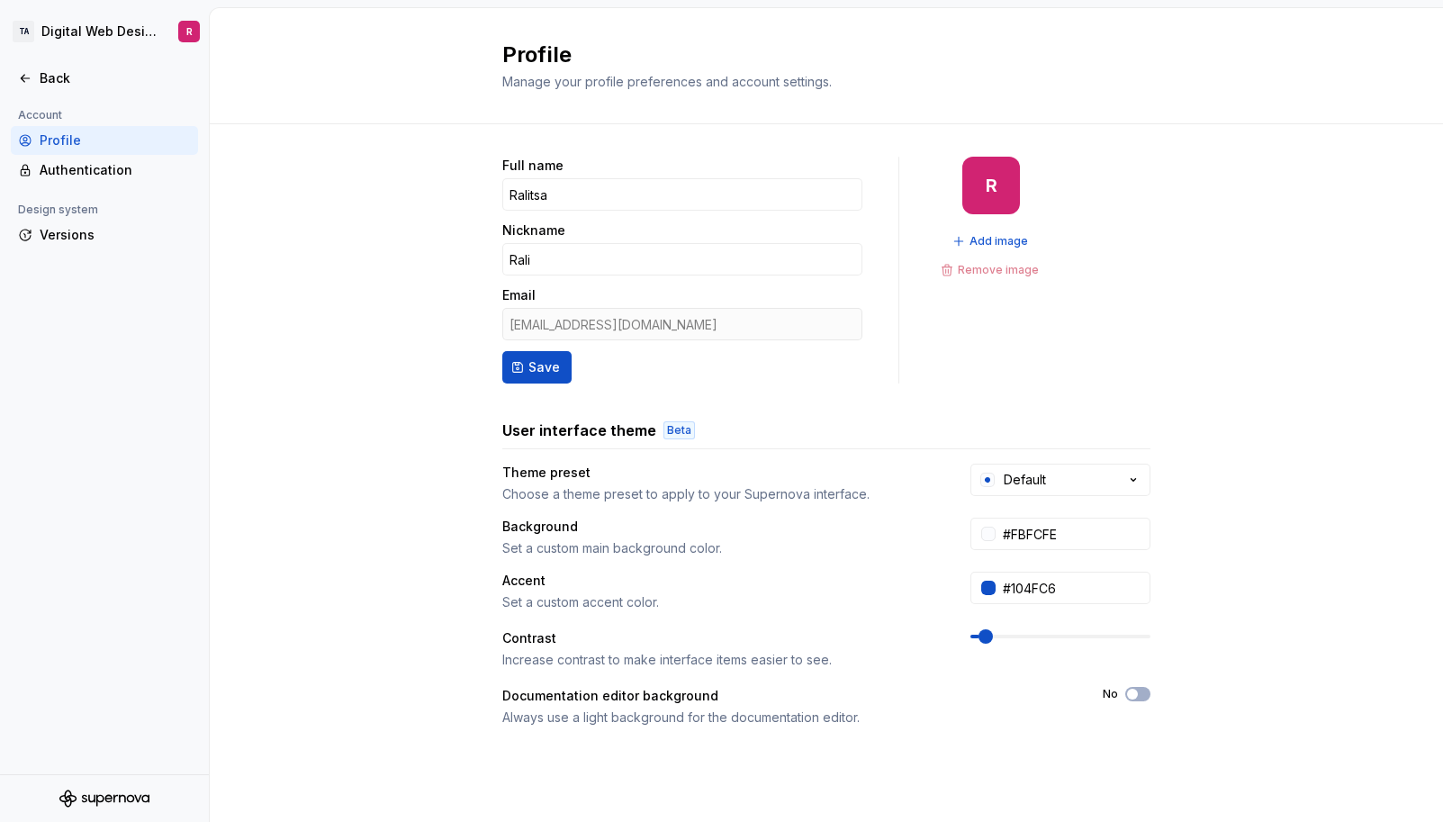
click at [231, 311] on div "Full name Ralitsa Nickname [PERSON_NAME] Email [EMAIL_ADDRESS][DOMAIN_NAME] Sav…" at bounding box center [826, 577] width 1233 height 907
click at [59, 77] on div "Back" at bounding box center [115, 78] width 151 height 18
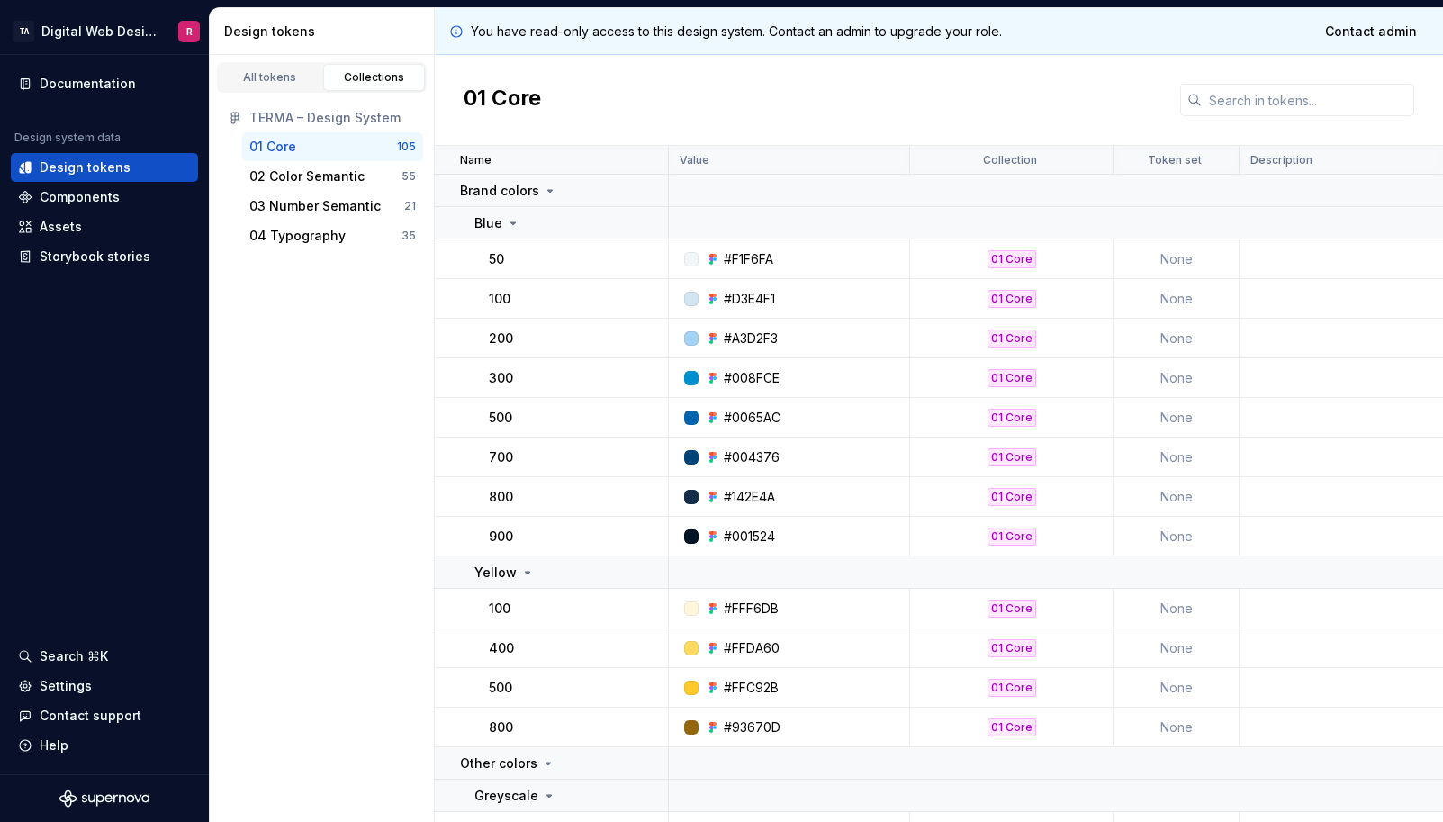
drag, startPoint x: 241, startPoint y: 71, endPoint x: 341, endPoint y: 85, distance: 100.8
click at [242, 71] on div "All tokens" at bounding box center [270, 77] width 90 height 14
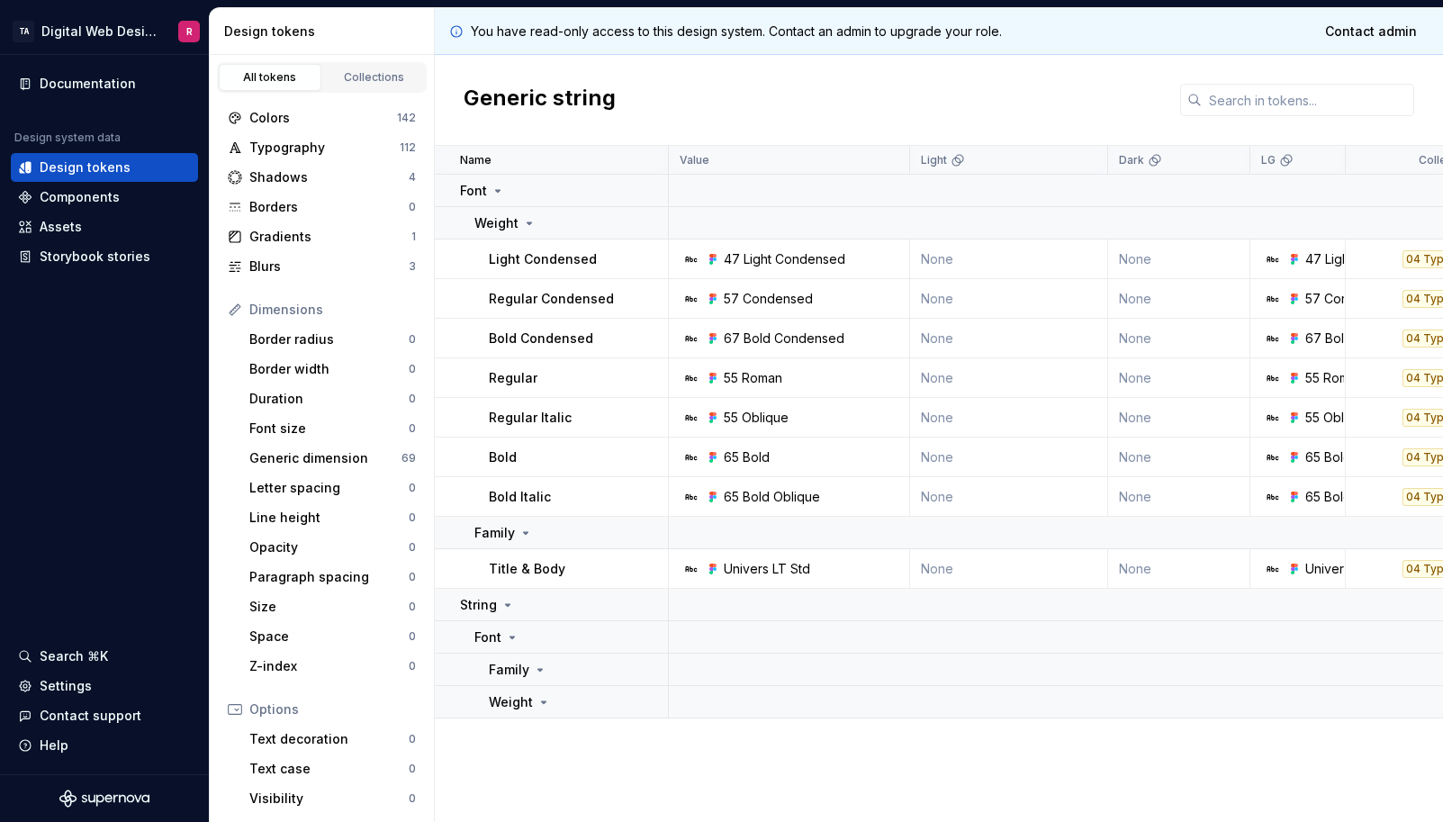
drag, startPoint x: 903, startPoint y: 0, endPoint x: 1305, endPoint y: 32, distance: 403.7
click at [1305, 32] on div "You have read-only access to this design system. Contact an admin to upgrade yo…" at bounding box center [939, 31] width 1008 height 47
